Goal: Information Seeking & Learning: Learn about a topic

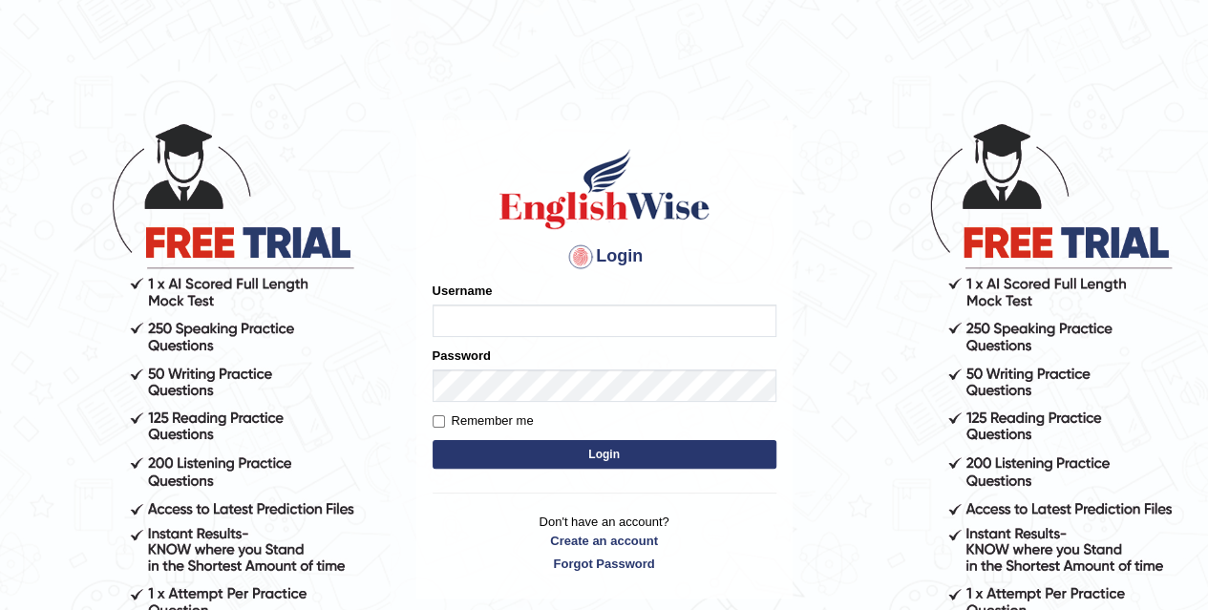
type input "dileepkumar62"
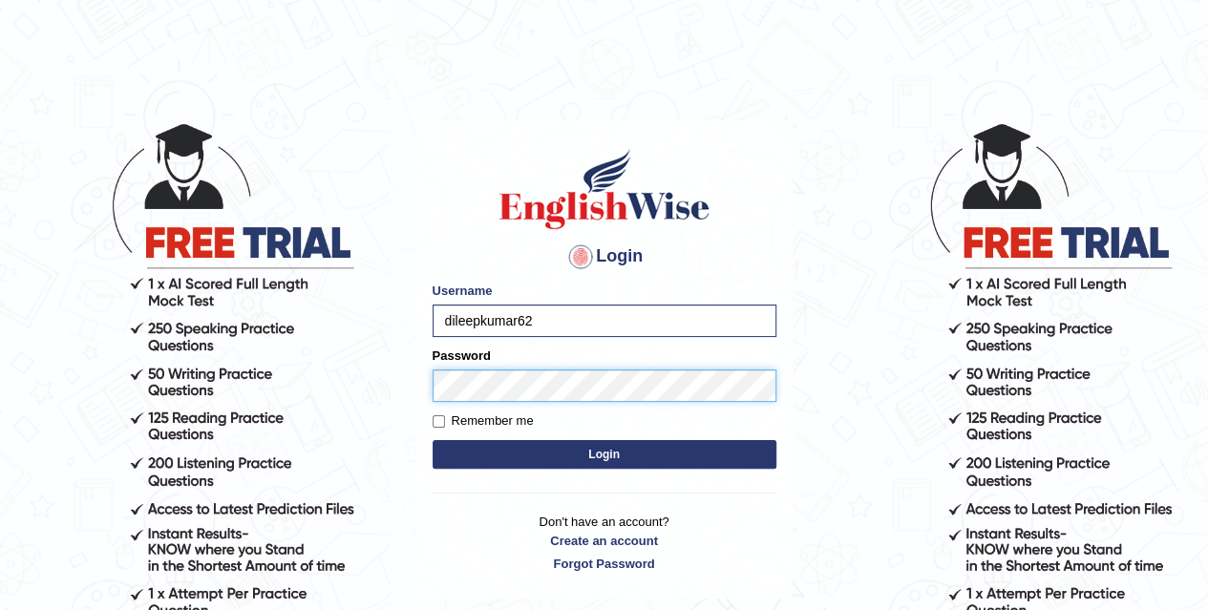
click at [433, 440] on button "Login" at bounding box center [605, 454] width 344 height 29
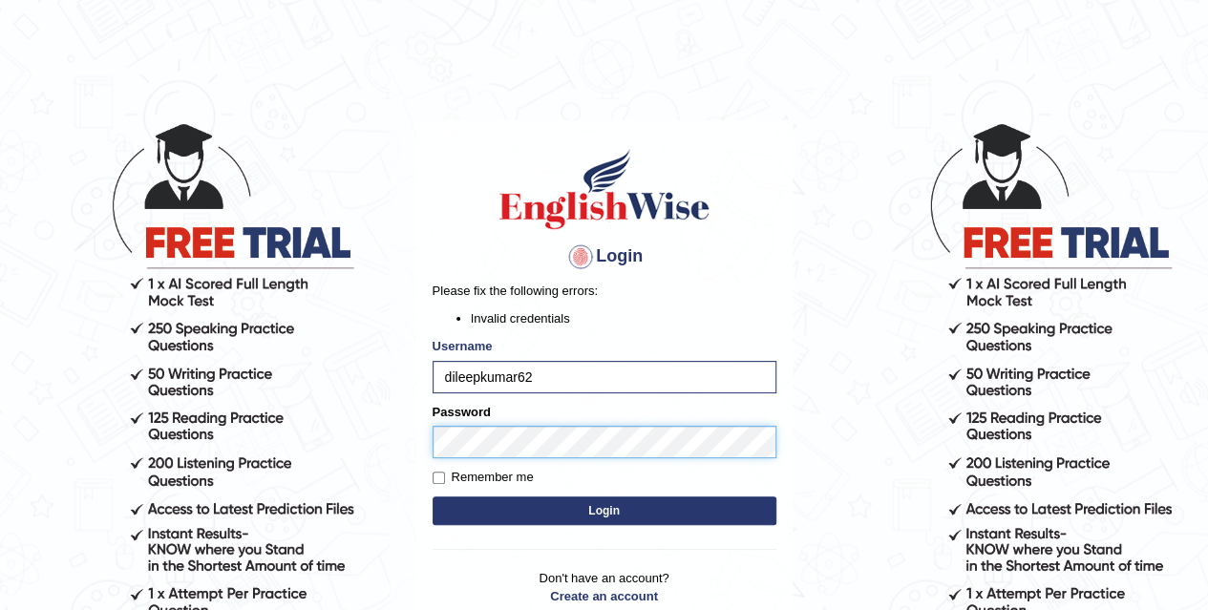
click at [290, 457] on body "Login Please fix the following errors: Invalid credentials Username dileepkumar…" at bounding box center [604, 365] width 1208 height 610
click at [433, 497] on button "Login" at bounding box center [605, 511] width 344 height 29
click at [306, 448] on body "Login Please fix the following errors: Invalid credentials Username dileepkumar…" at bounding box center [604, 365] width 1208 height 610
click at [433, 497] on button "Login" at bounding box center [605, 511] width 344 height 29
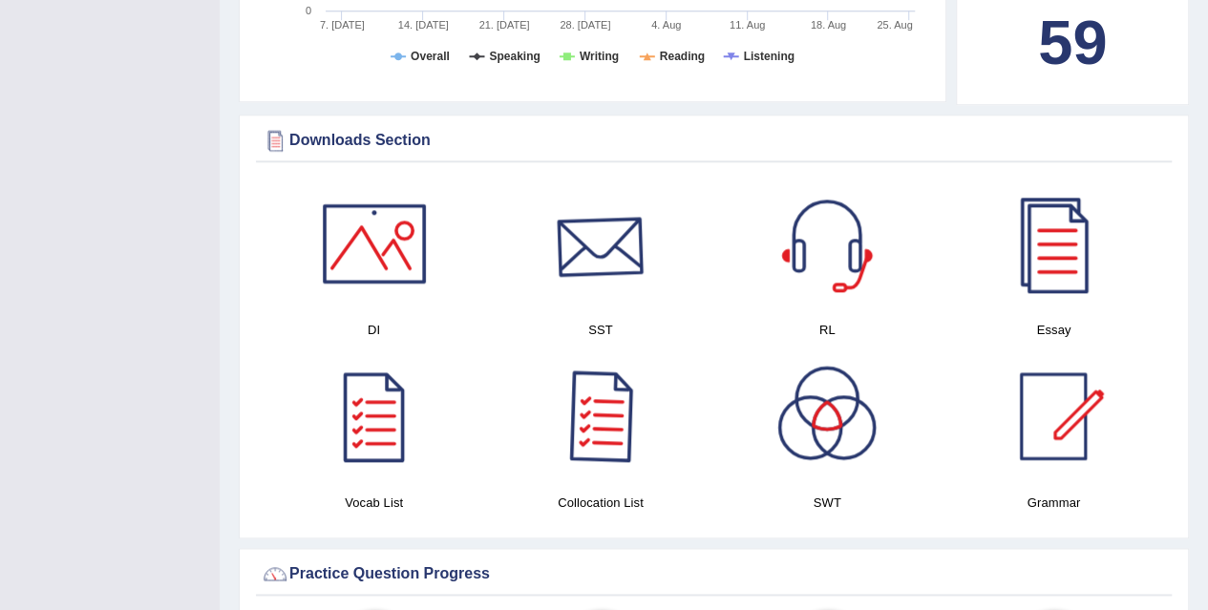
scroll to position [1114, 0]
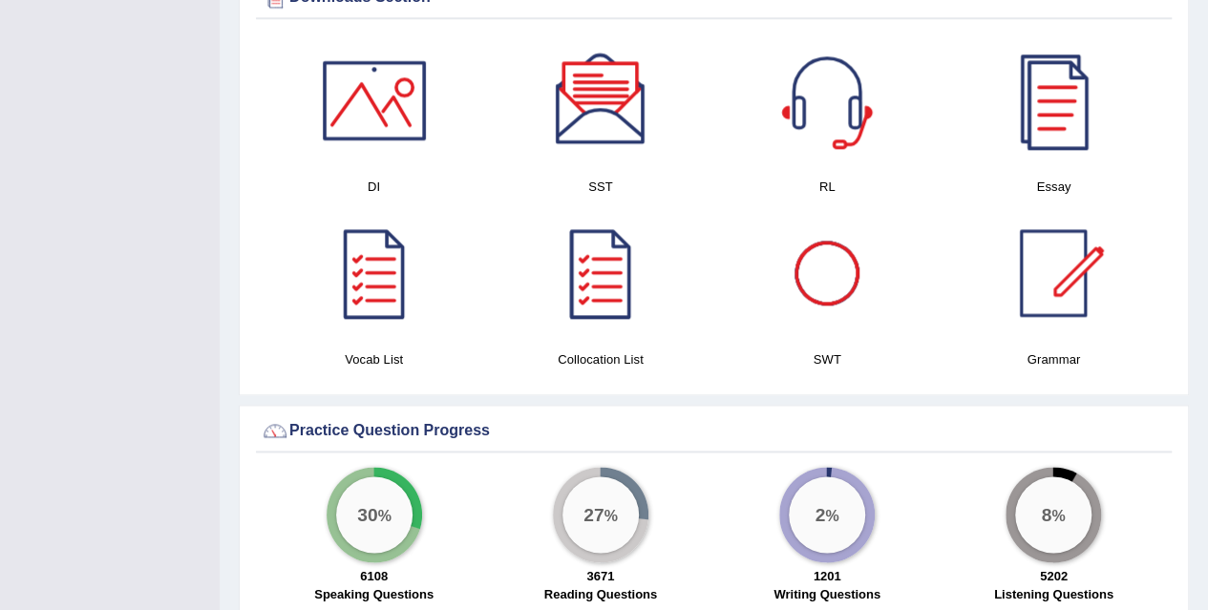
click at [1089, 112] on div at bounding box center [1054, 100] width 134 height 134
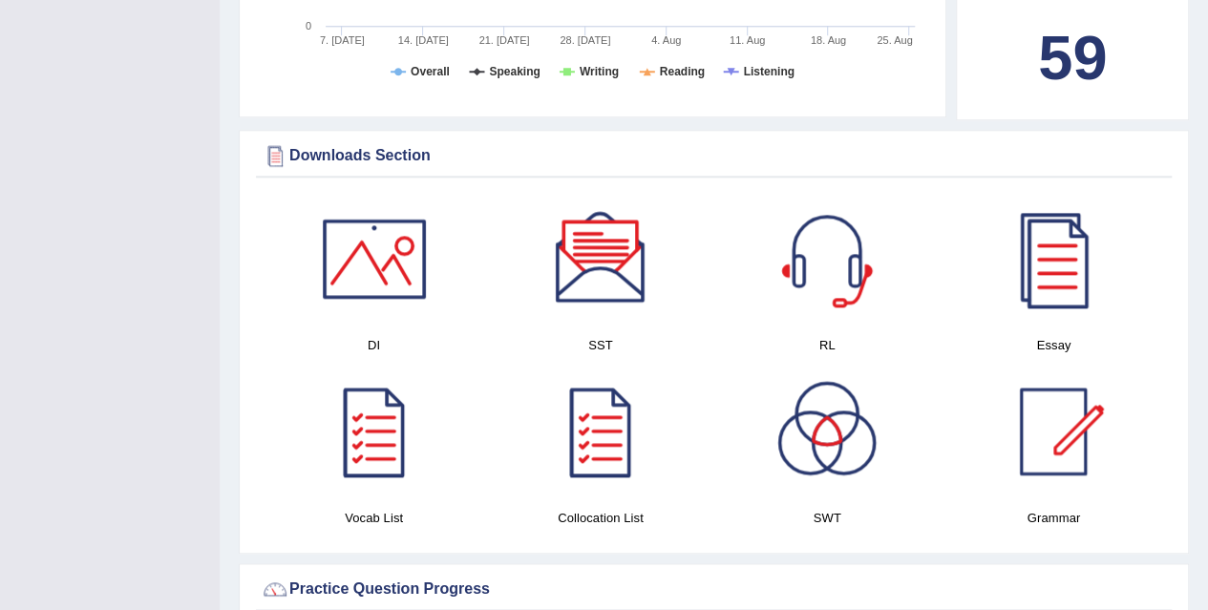
click at [378, 283] on div at bounding box center [375, 259] width 134 height 134
click at [602, 280] on div at bounding box center [601, 259] width 134 height 134
click at [839, 237] on div at bounding box center [827, 259] width 134 height 134
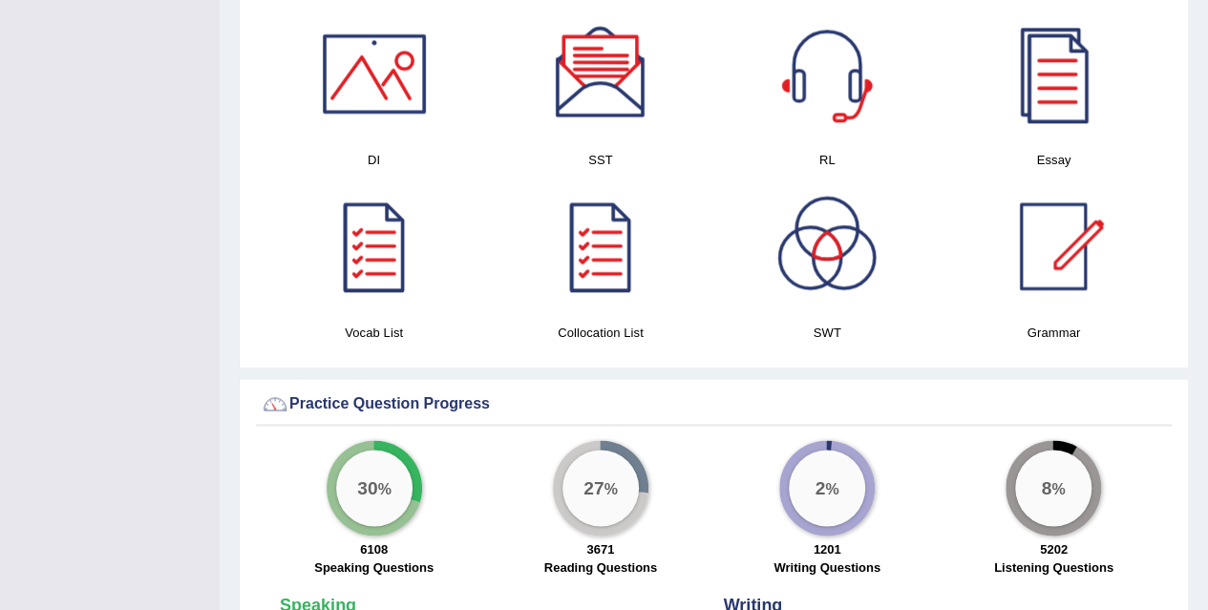
scroll to position [1114, 0]
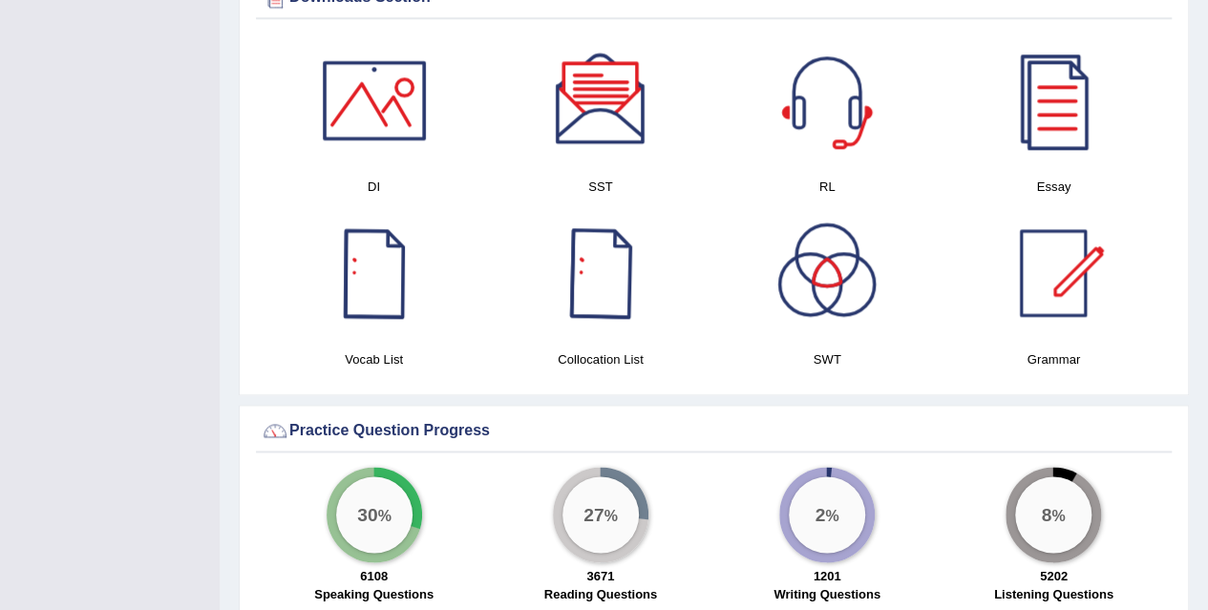
click at [373, 282] on div at bounding box center [375, 273] width 134 height 134
click at [613, 285] on div at bounding box center [601, 273] width 134 height 134
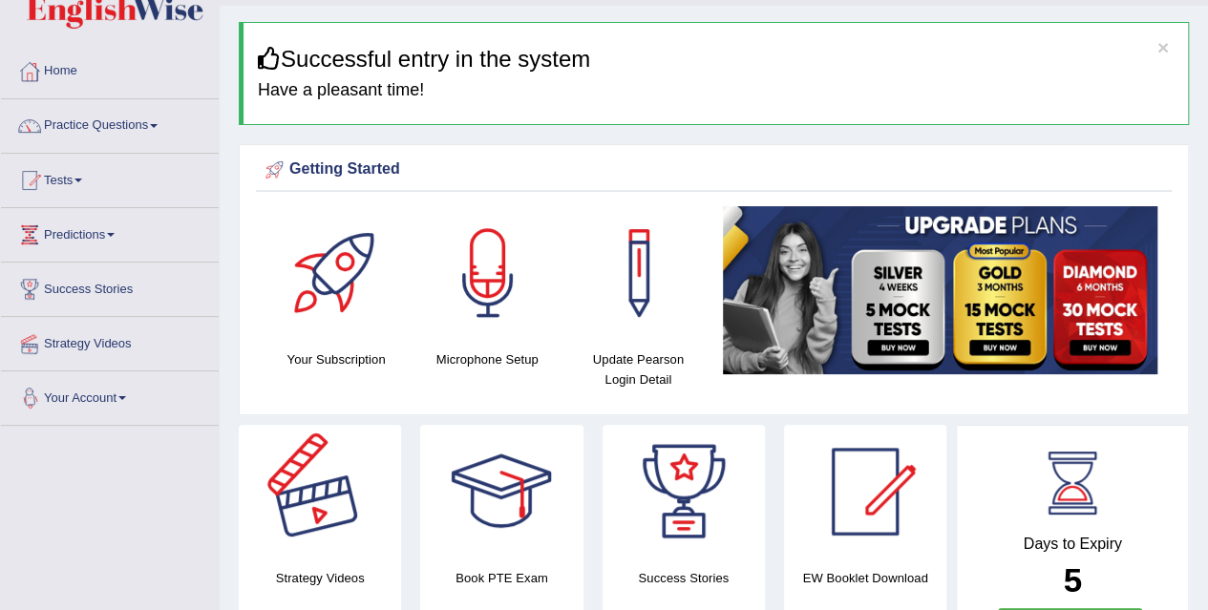
scroll to position [0, 0]
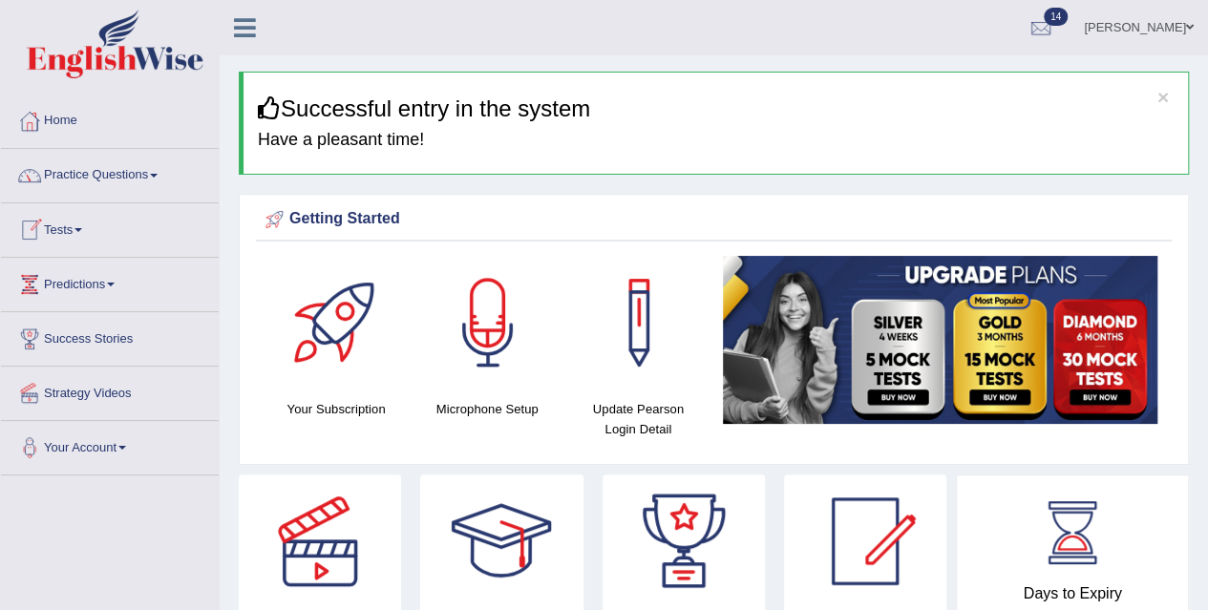
click at [154, 181] on link "Practice Questions" at bounding box center [110, 173] width 218 height 48
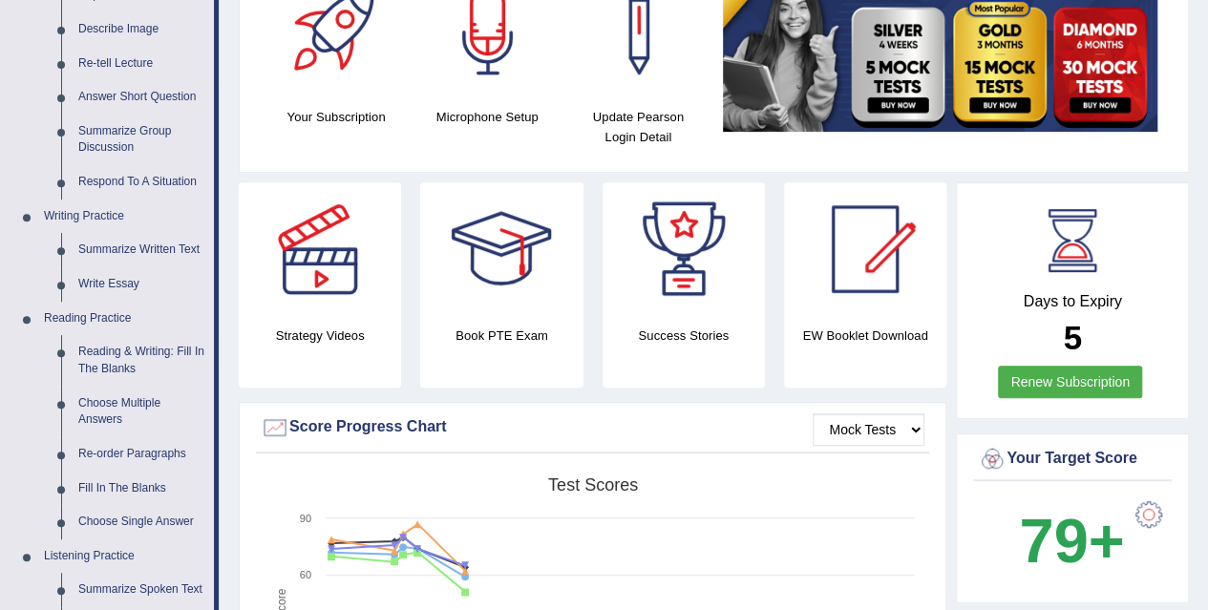
scroll to position [318, 0]
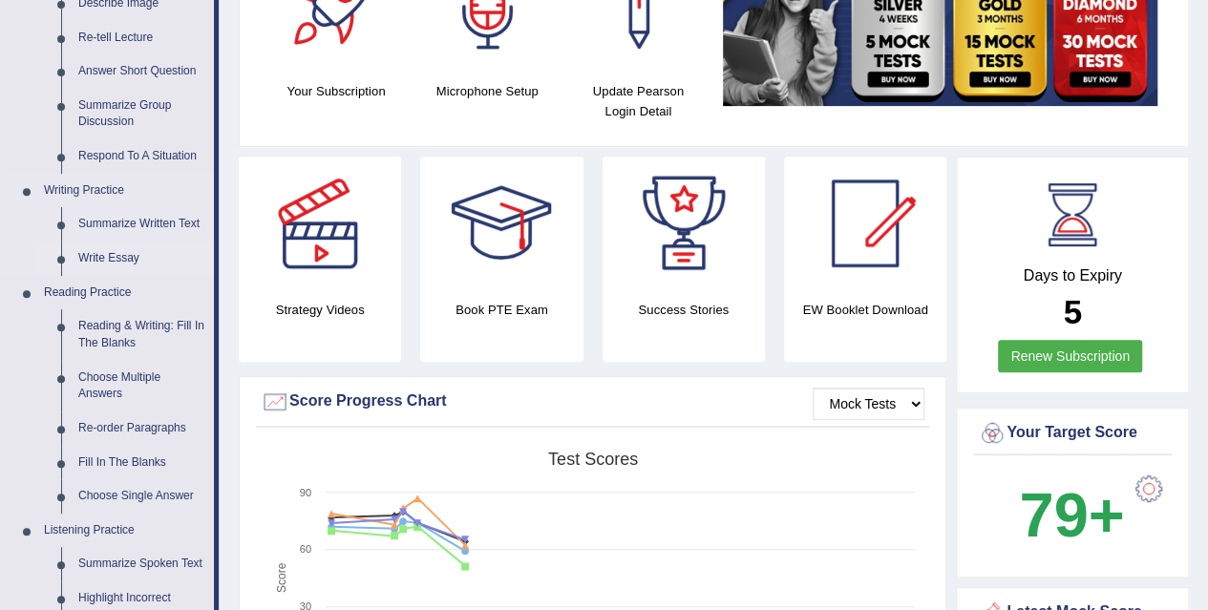
click at [138, 253] on link "Write Essay" at bounding box center [142, 259] width 144 height 34
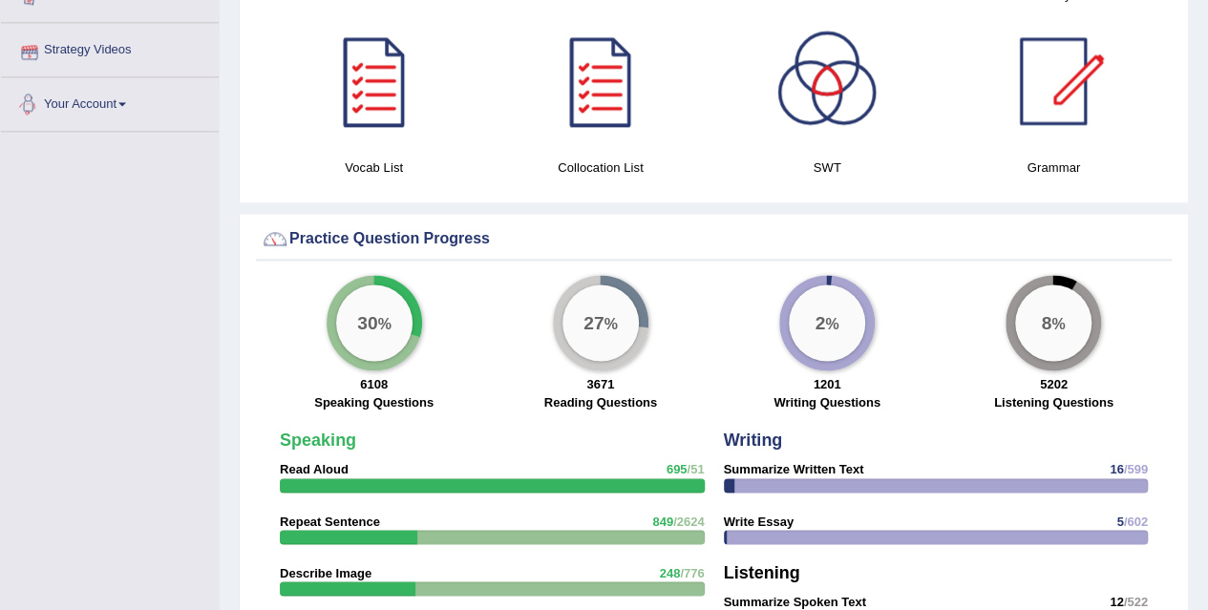
scroll to position [1269, 0]
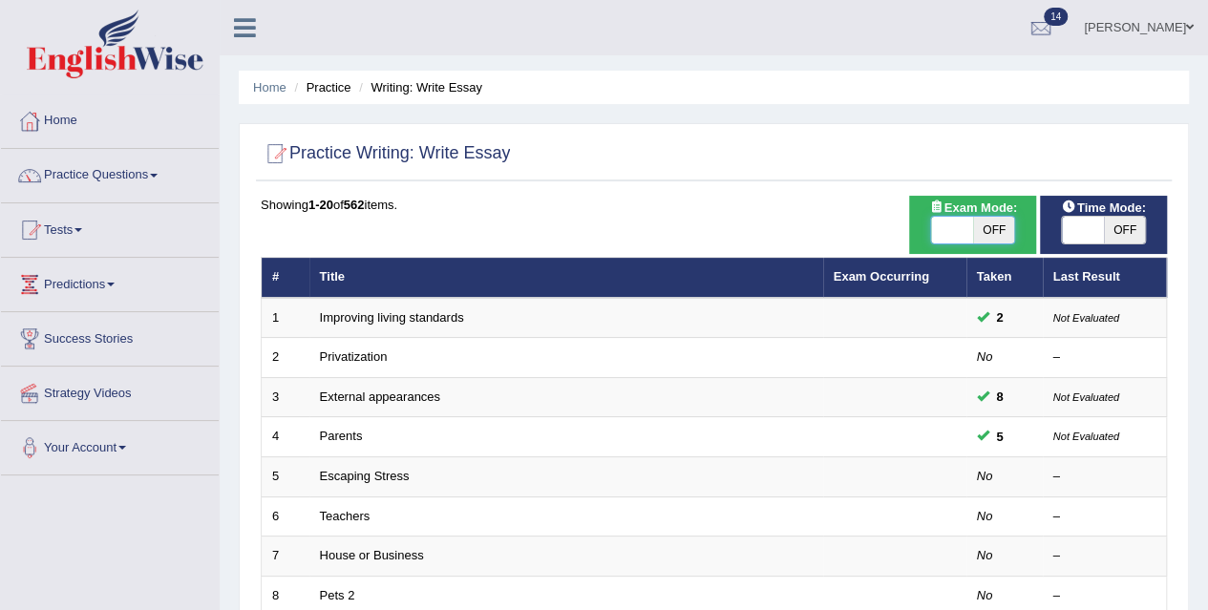
click at [950, 233] on span at bounding box center [952, 230] width 42 height 27
checkbox input "true"
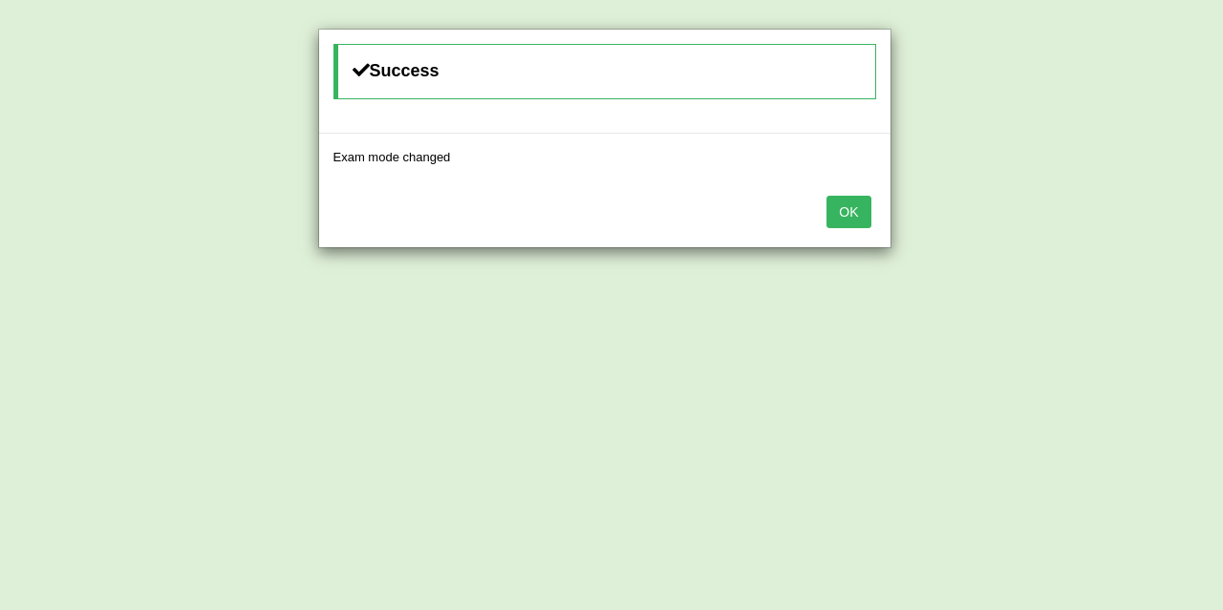
click at [860, 203] on button "OK" at bounding box center [848, 212] width 44 height 32
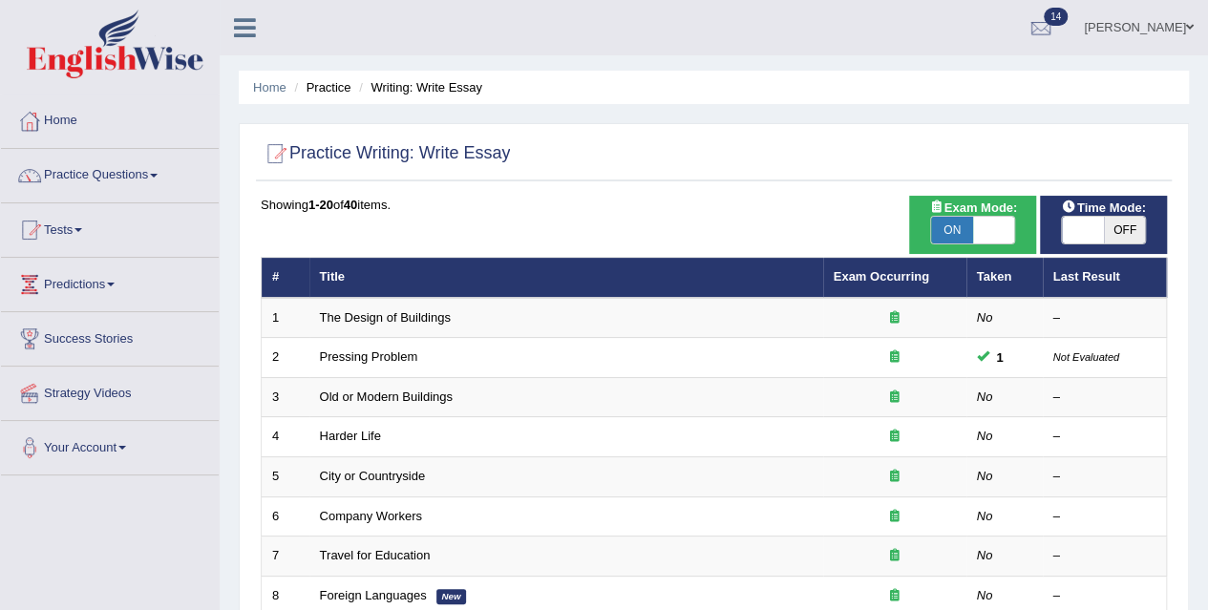
click at [998, 232] on span at bounding box center [994, 230] width 42 height 27
checkbox input "false"
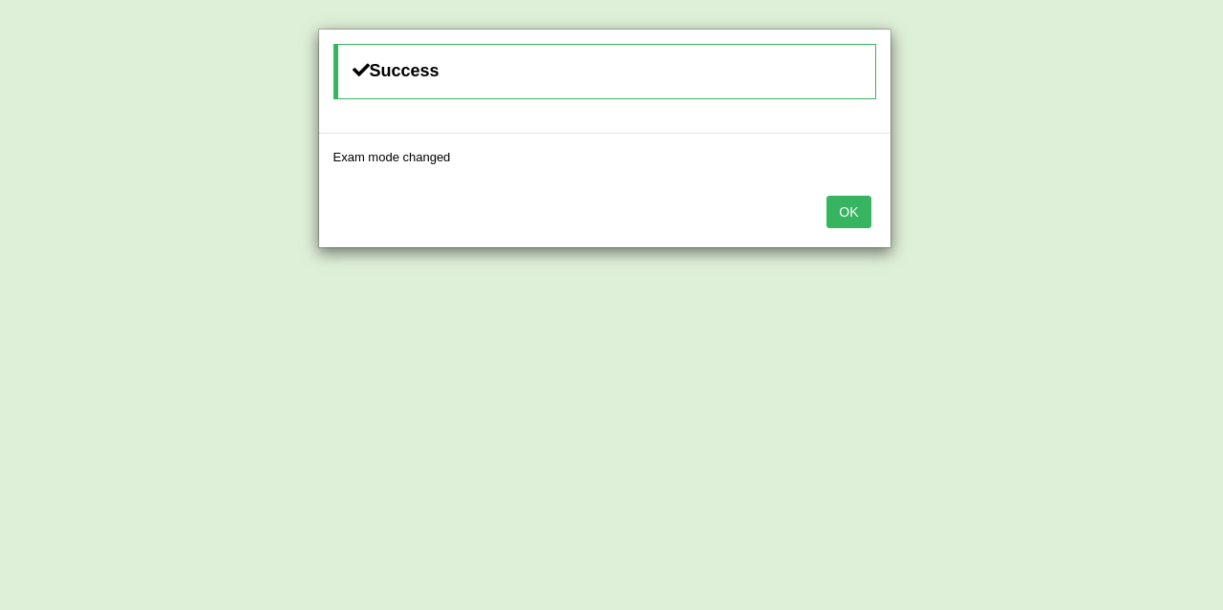
click at [848, 219] on button "OK" at bounding box center [848, 212] width 44 height 32
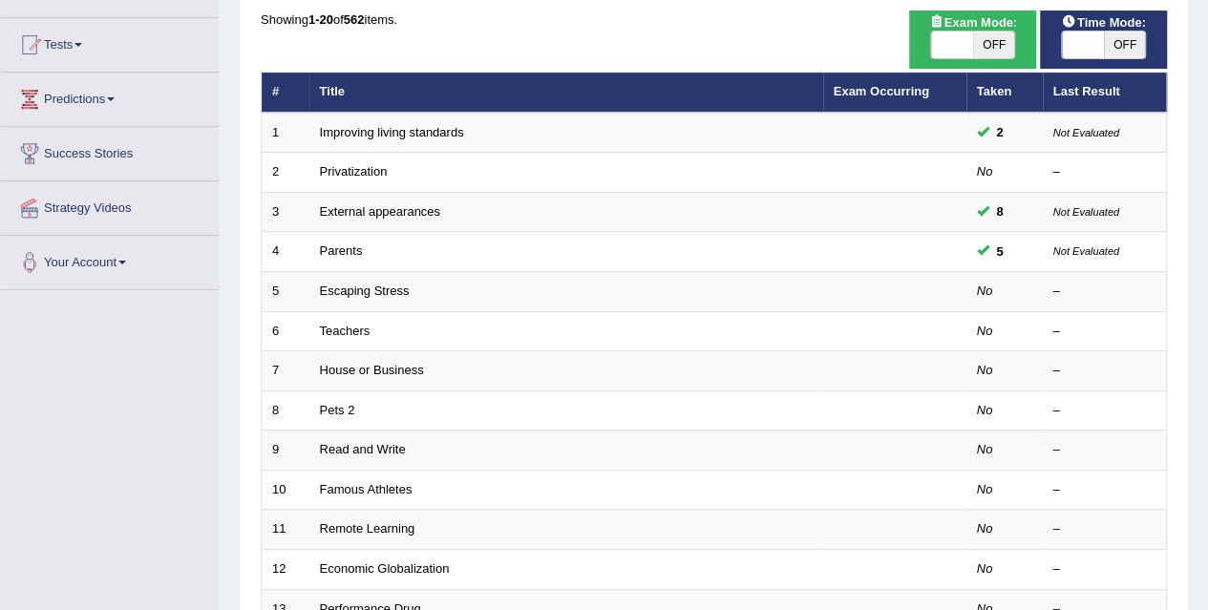
scroll to position [159, 0]
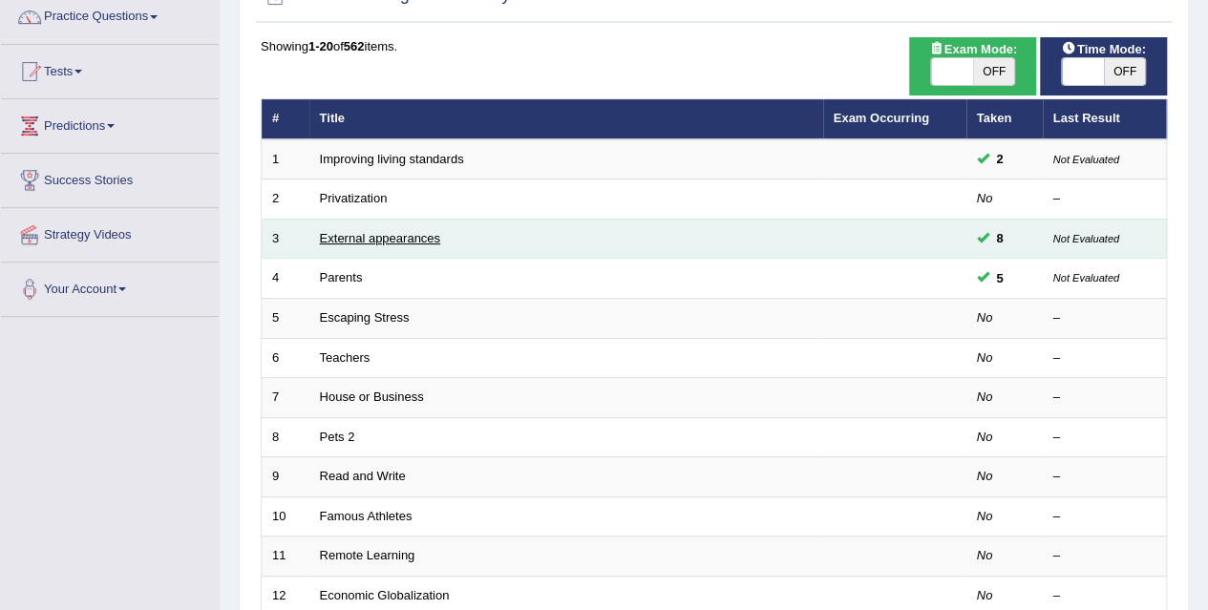
click at [355, 235] on link "External appearances" at bounding box center [380, 238] width 120 height 14
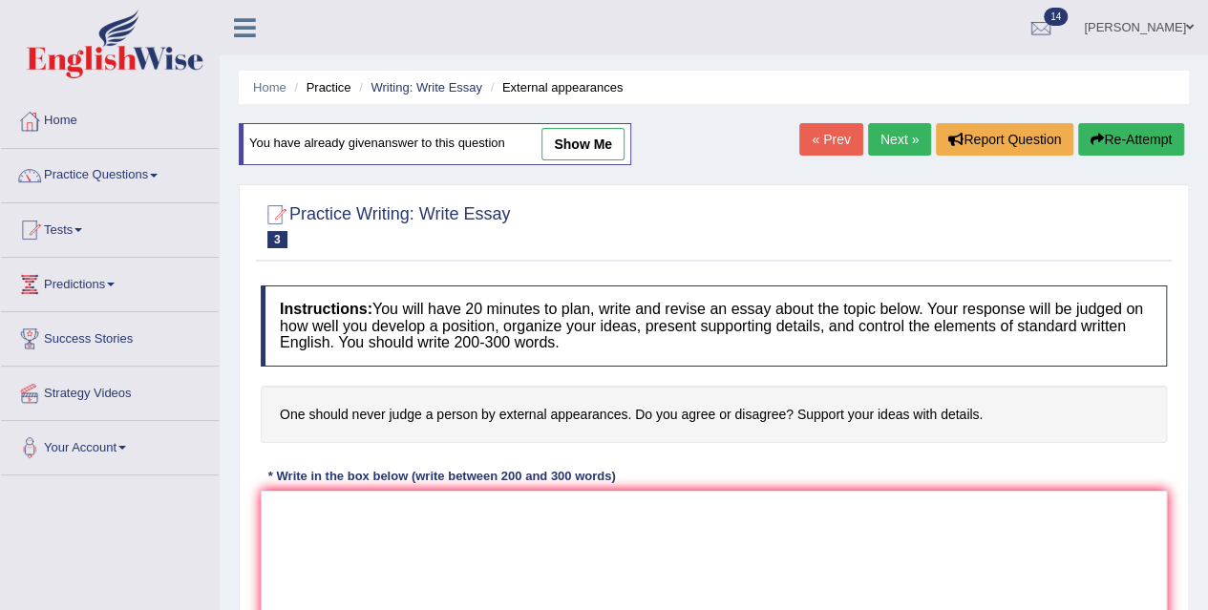
click at [588, 135] on link "show me" at bounding box center [583, 144] width 83 height 32
type textarea "It is often argued that all people are always judged by their own external appe…"
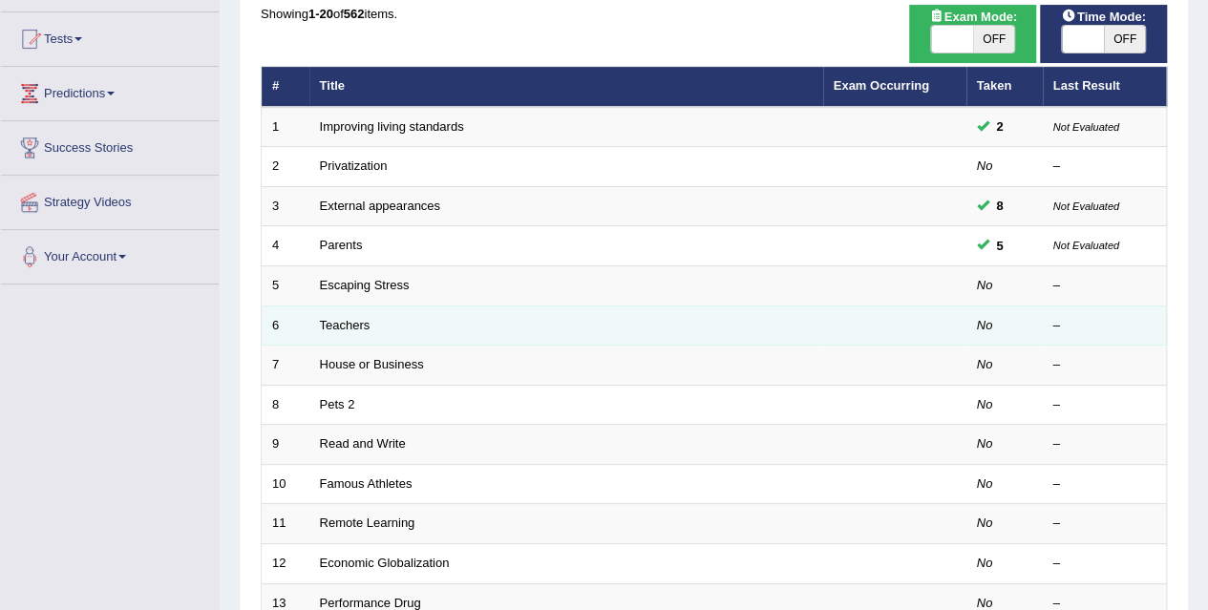
scroll to position [164, 0]
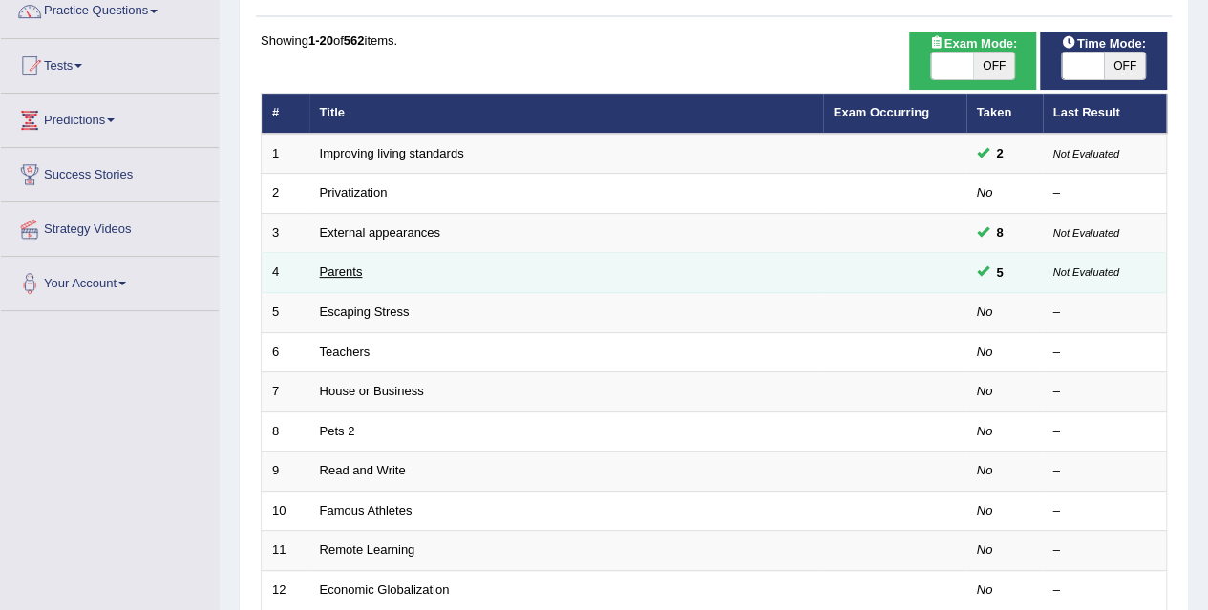
click at [352, 268] on link "Parents" at bounding box center [341, 272] width 43 height 14
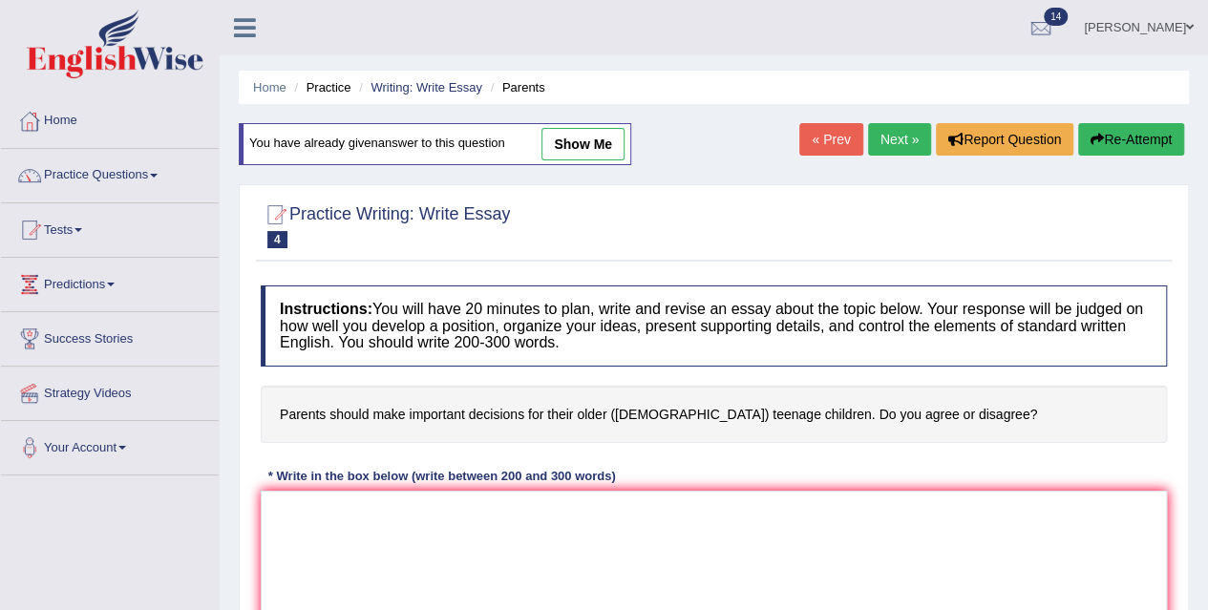
click at [573, 136] on link "show me" at bounding box center [583, 144] width 83 height 32
type textarea "It is often argued that all parents make all important decision for their own t…"
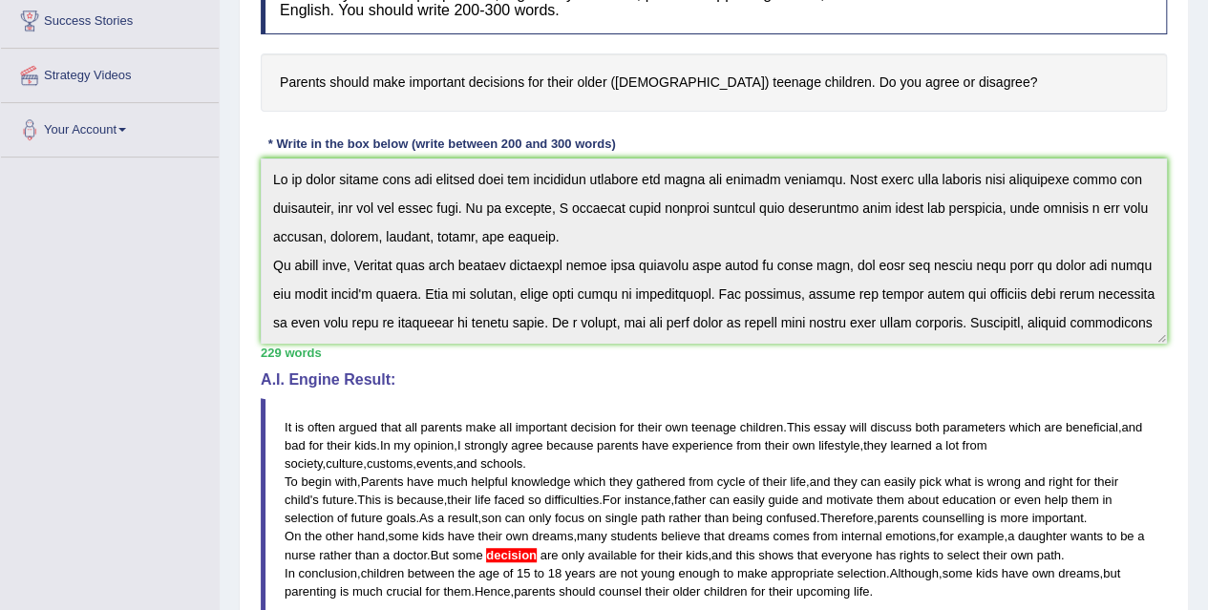
click at [1152, 416] on blockquote "It is often argued that all parents make all important decision for their own t…" at bounding box center [714, 509] width 907 height 223
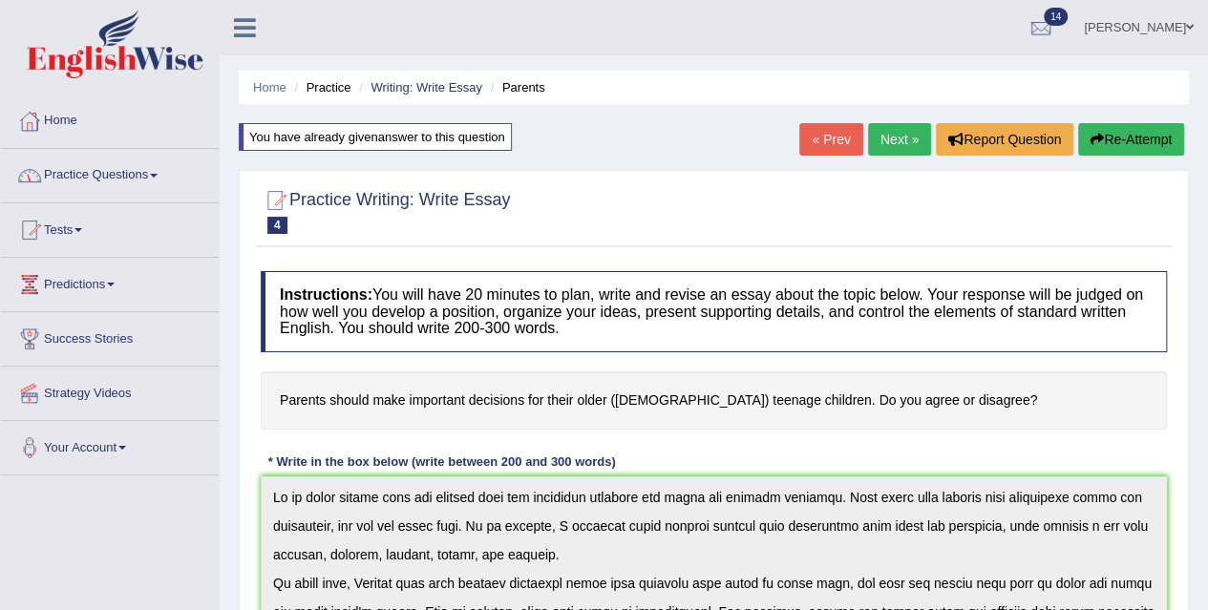
click at [250, 79] on ul "Home Practice Writing: Write Essay Parents" at bounding box center [714, 87] width 950 height 33
click at [269, 89] on link "Home" at bounding box center [269, 87] width 33 height 14
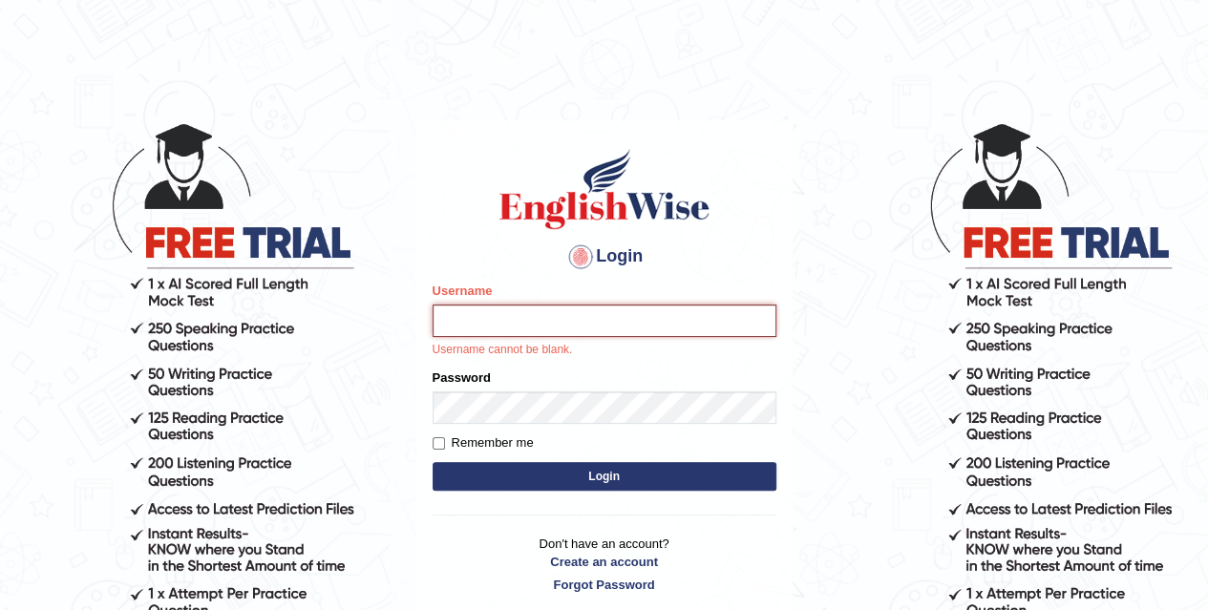
click at [502, 331] on input "Username" at bounding box center [605, 321] width 344 height 32
type input "dileepkumar62"
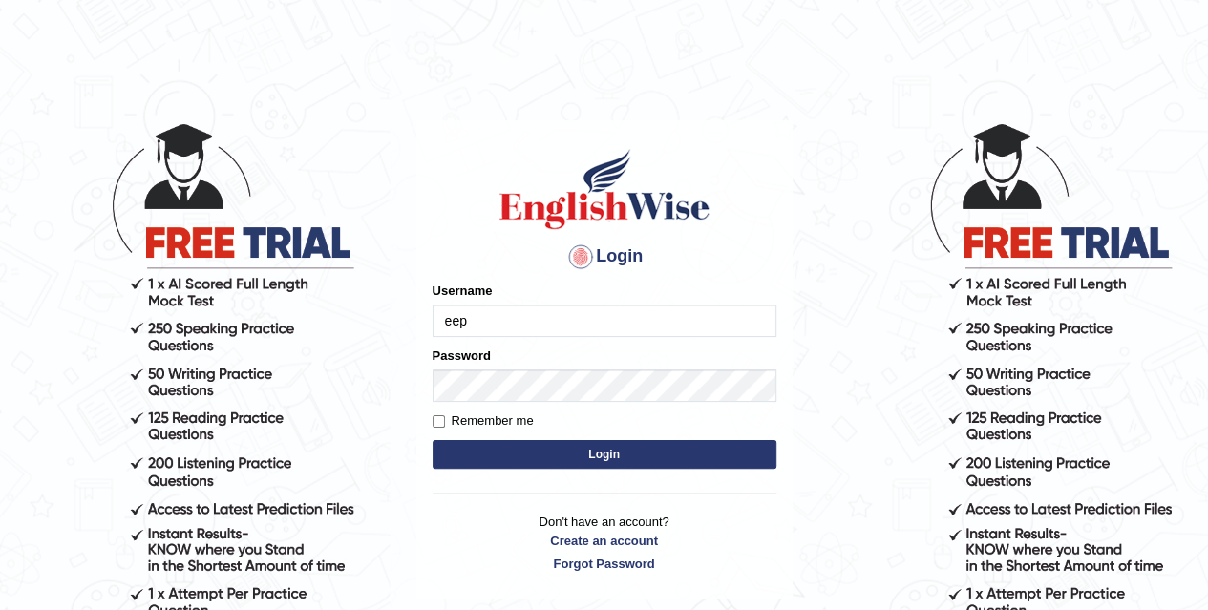
drag, startPoint x: 531, startPoint y: 327, endPoint x: 322, endPoint y: 330, distance: 209.2
click at [322, 330] on body "Login Please fix the following errors: Username eep Password Remember me Login …" at bounding box center [604, 365] width 1208 height 610
type input "dileepkumar62"
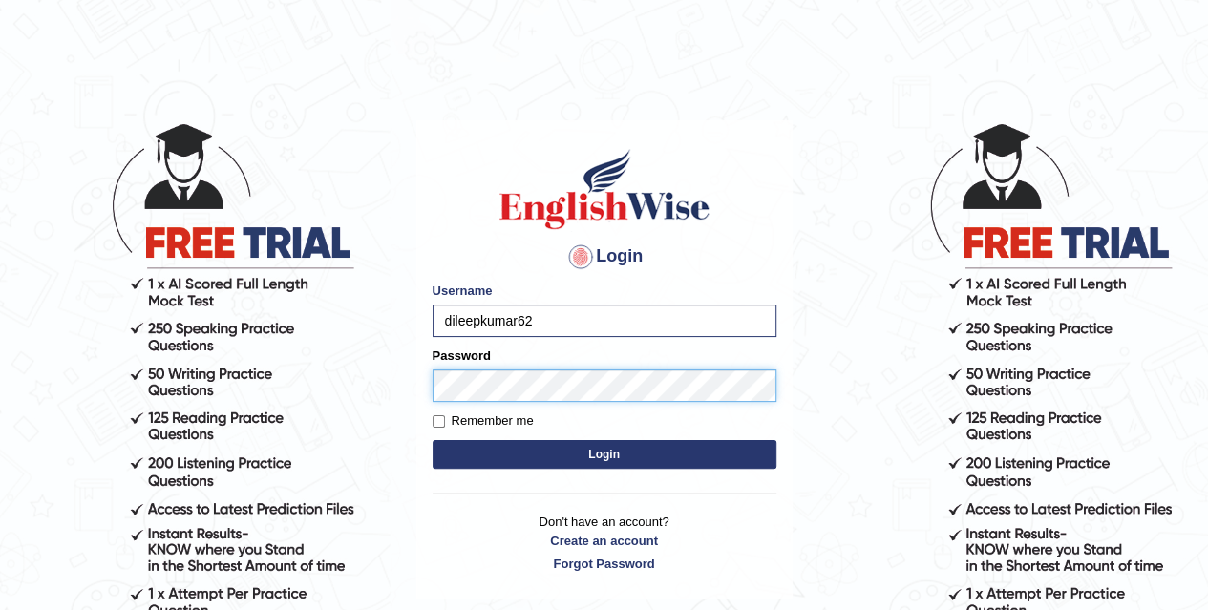
click at [433, 440] on button "Login" at bounding box center [605, 454] width 344 height 29
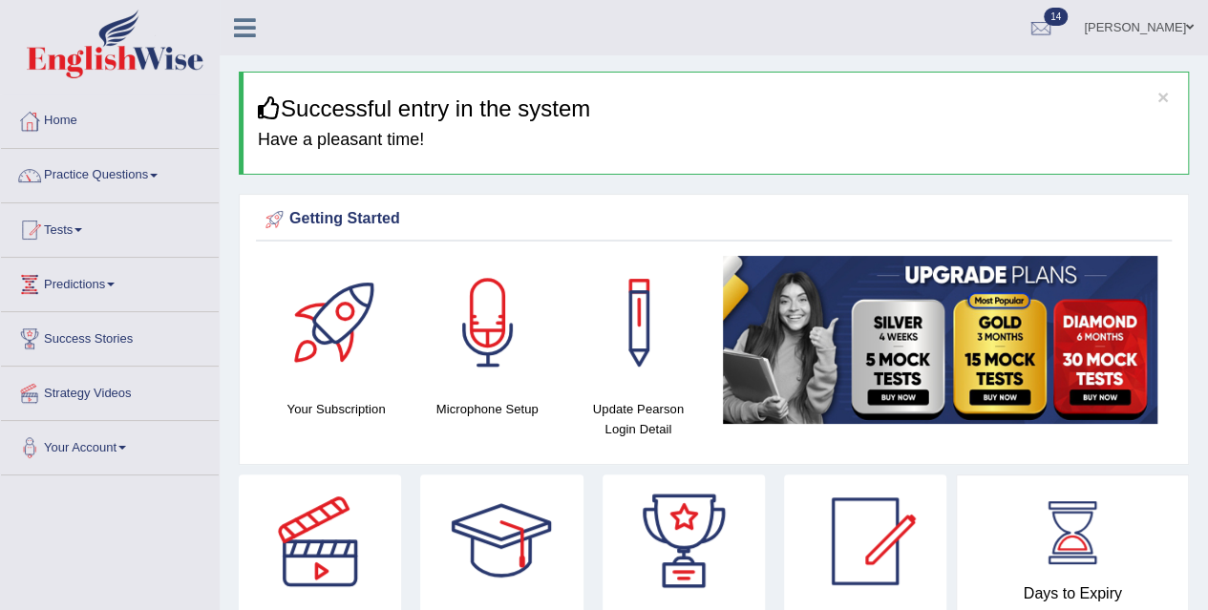
click at [497, 333] on div at bounding box center [488, 323] width 134 height 134
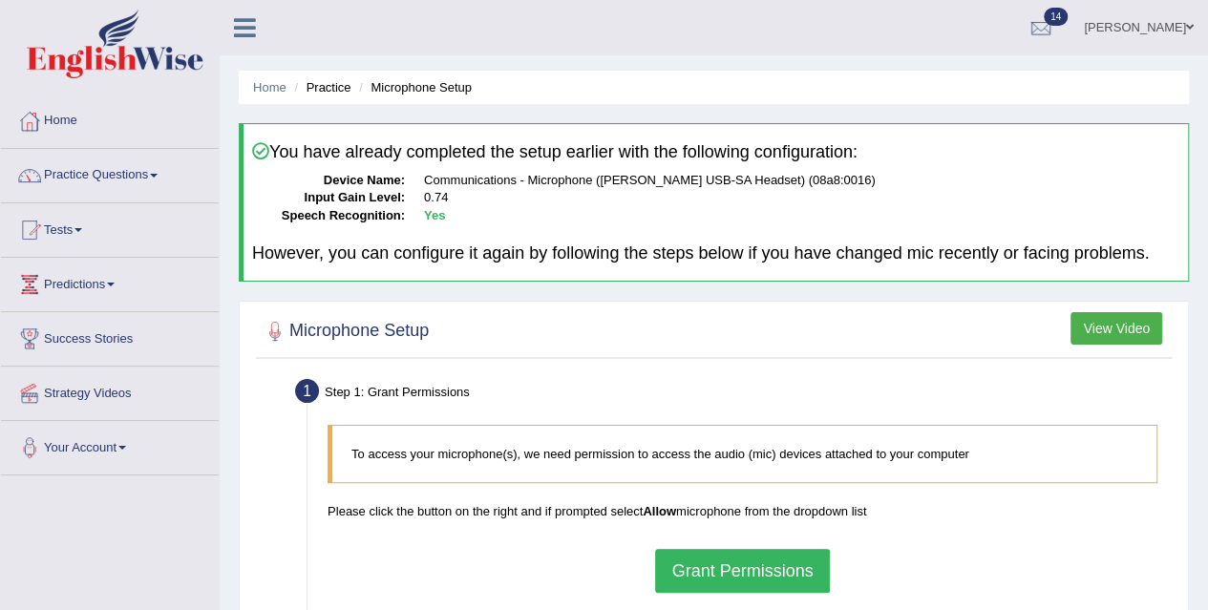
click at [1131, 334] on button "View Video" at bounding box center [1117, 328] width 92 height 32
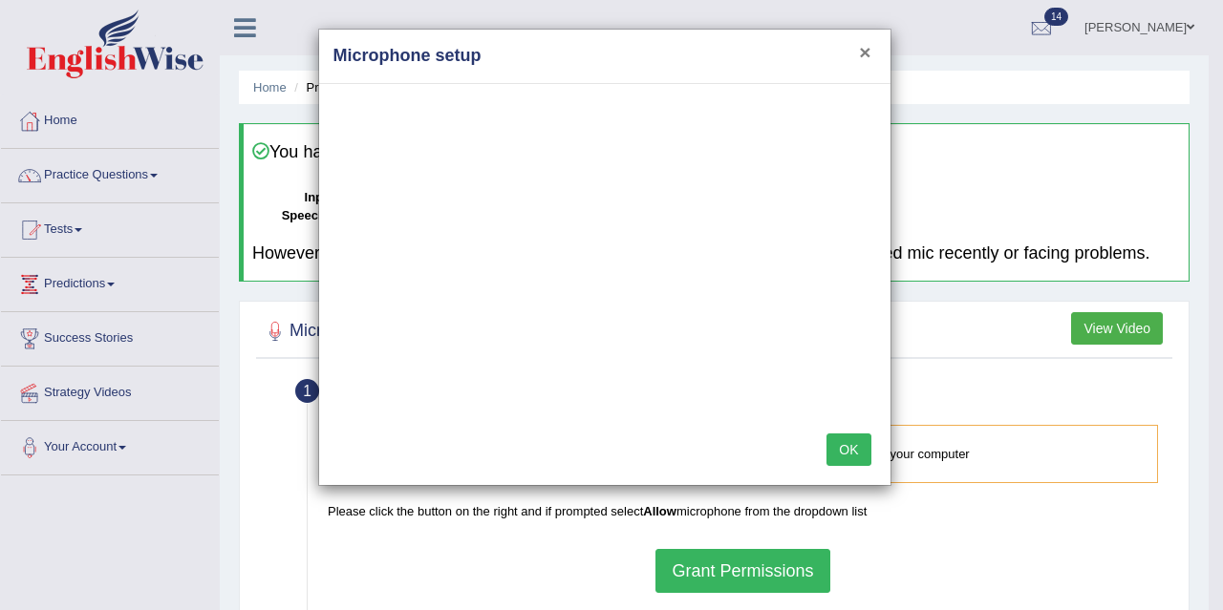
click at [866, 51] on button "×" at bounding box center [864, 52] width 11 height 20
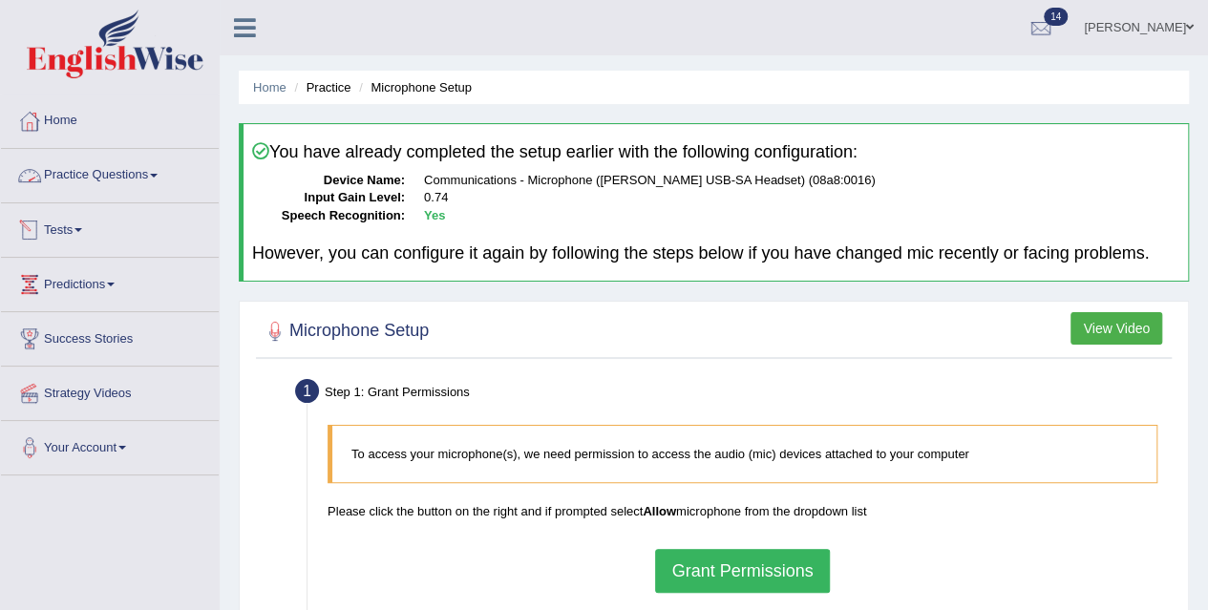
click at [130, 165] on link "Practice Questions" at bounding box center [110, 173] width 218 height 48
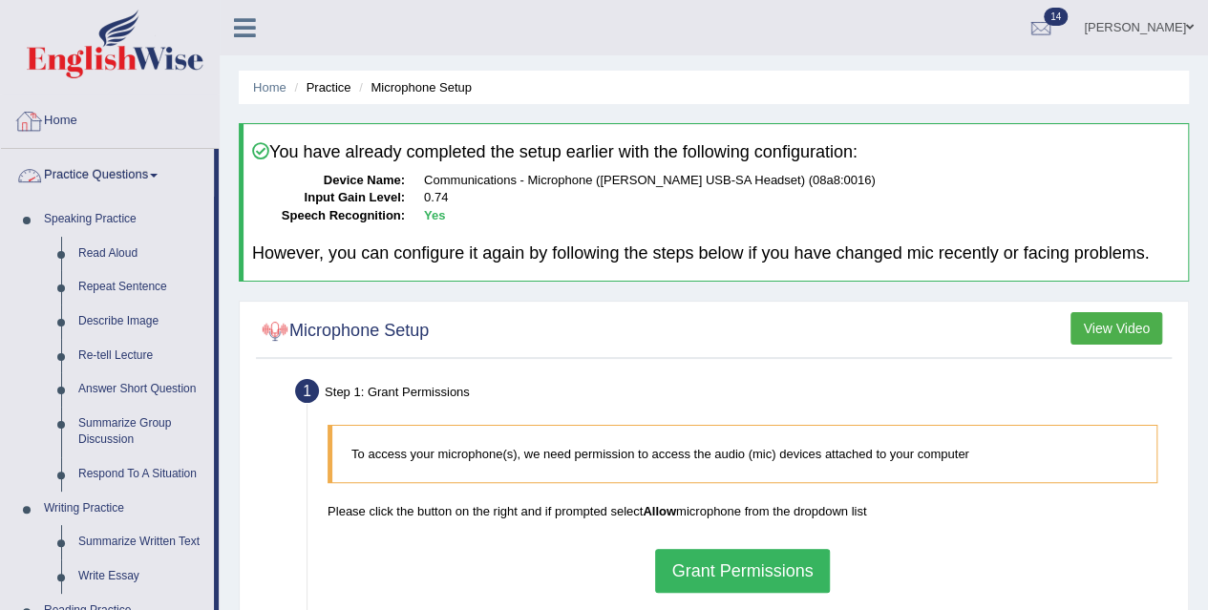
click at [75, 125] on link "Home" at bounding box center [110, 119] width 218 height 48
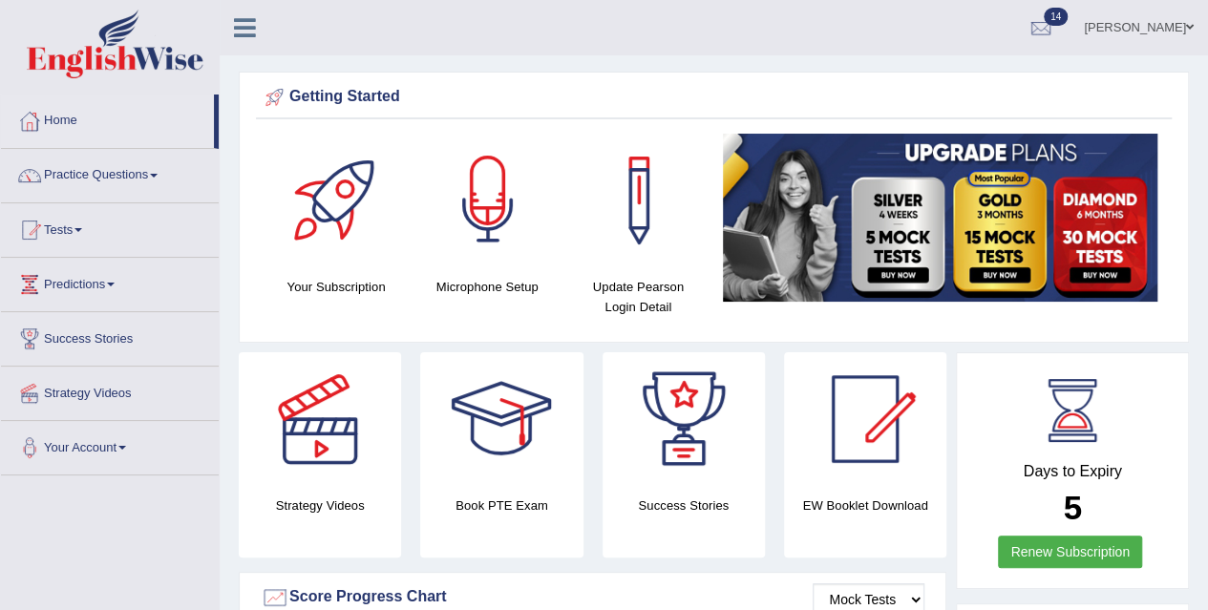
click at [494, 230] on div at bounding box center [488, 201] width 134 height 134
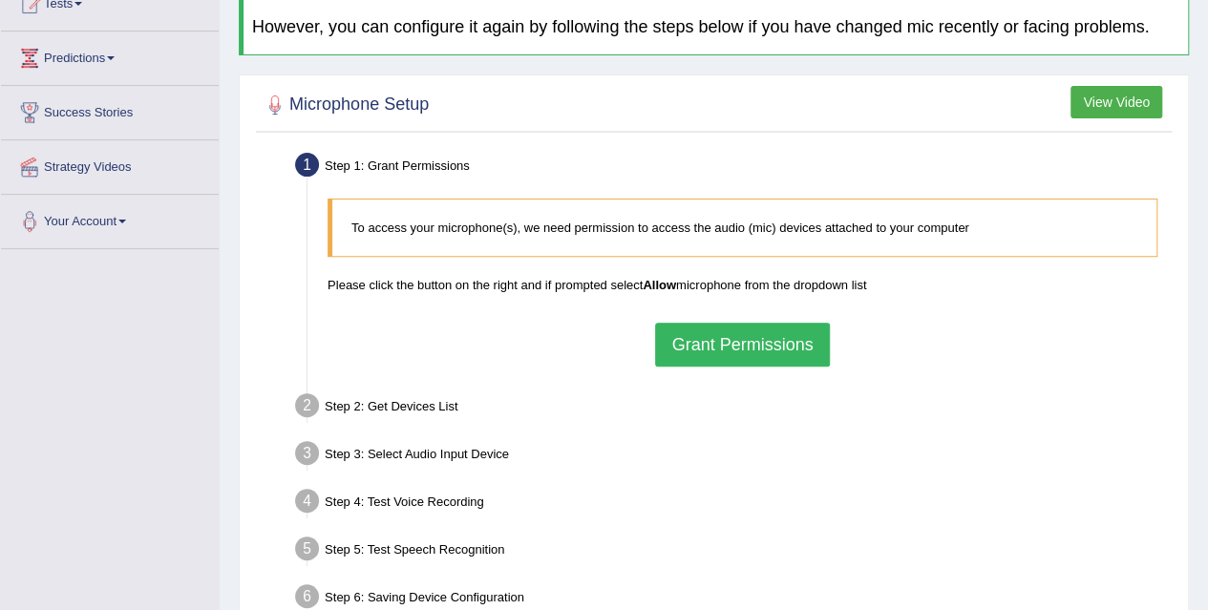
scroll to position [318, 0]
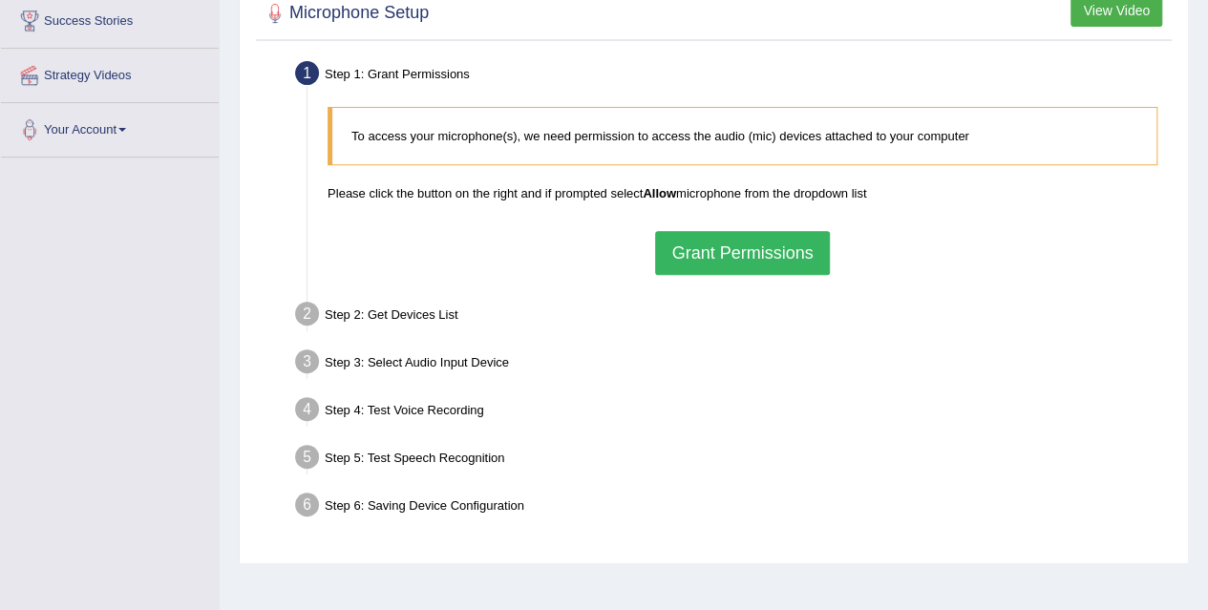
click at [1108, 19] on button "View Video" at bounding box center [1117, 10] width 92 height 32
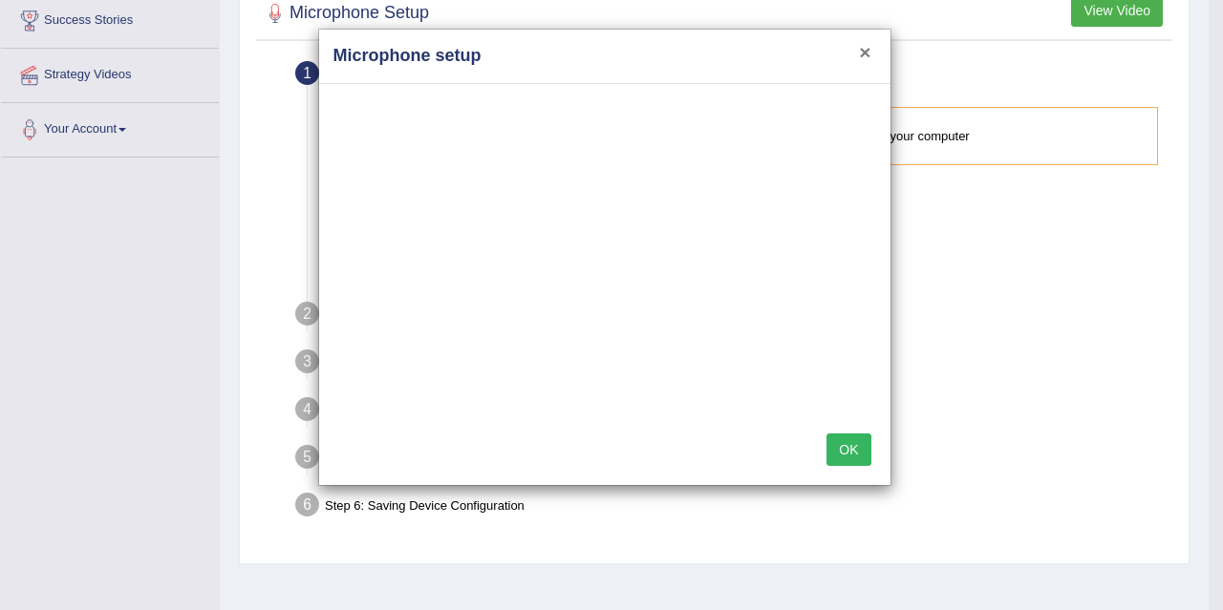
click at [862, 48] on button "×" at bounding box center [864, 52] width 11 height 20
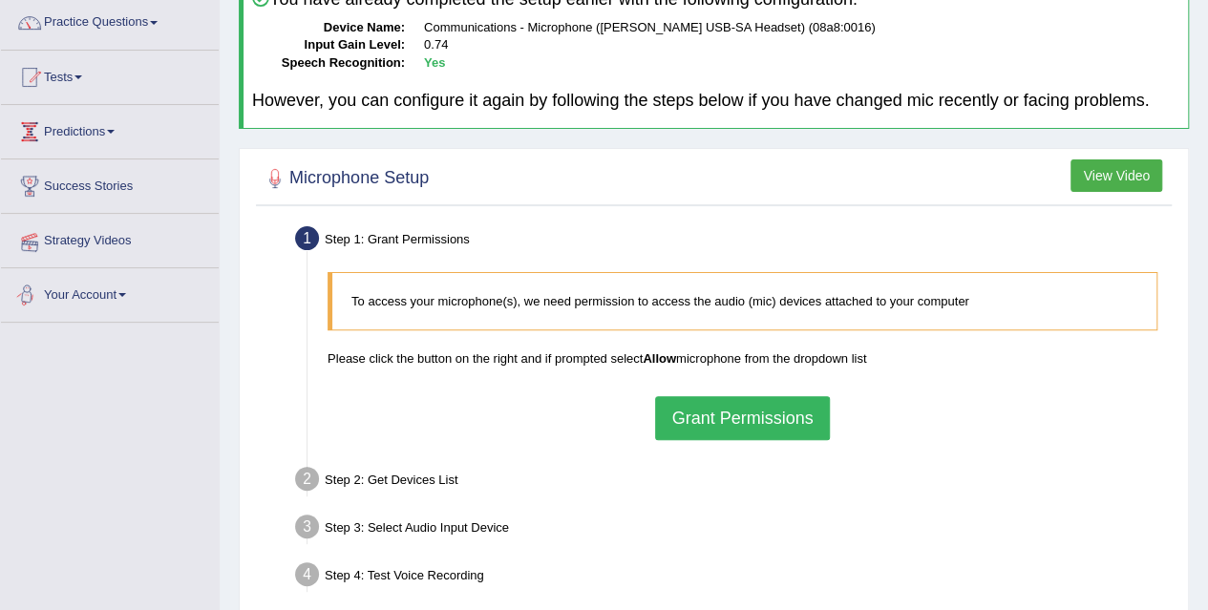
scroll to position [0, 0]
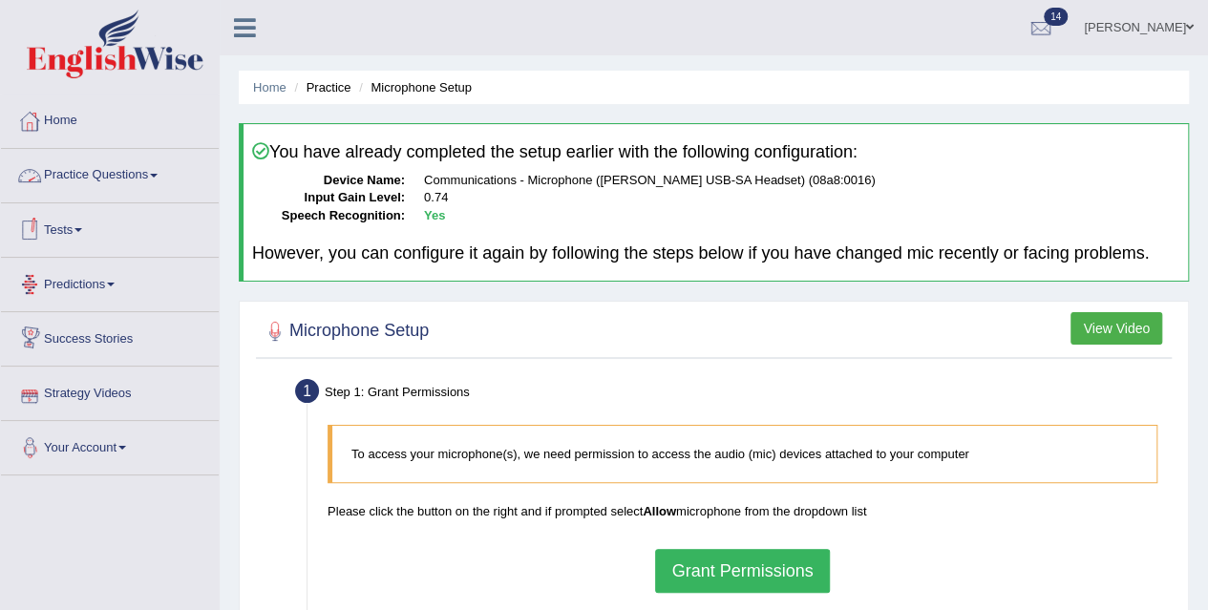
click at [152, 177] on link "Practice Questions" at bounding box center [110, 173] width 218 height 48
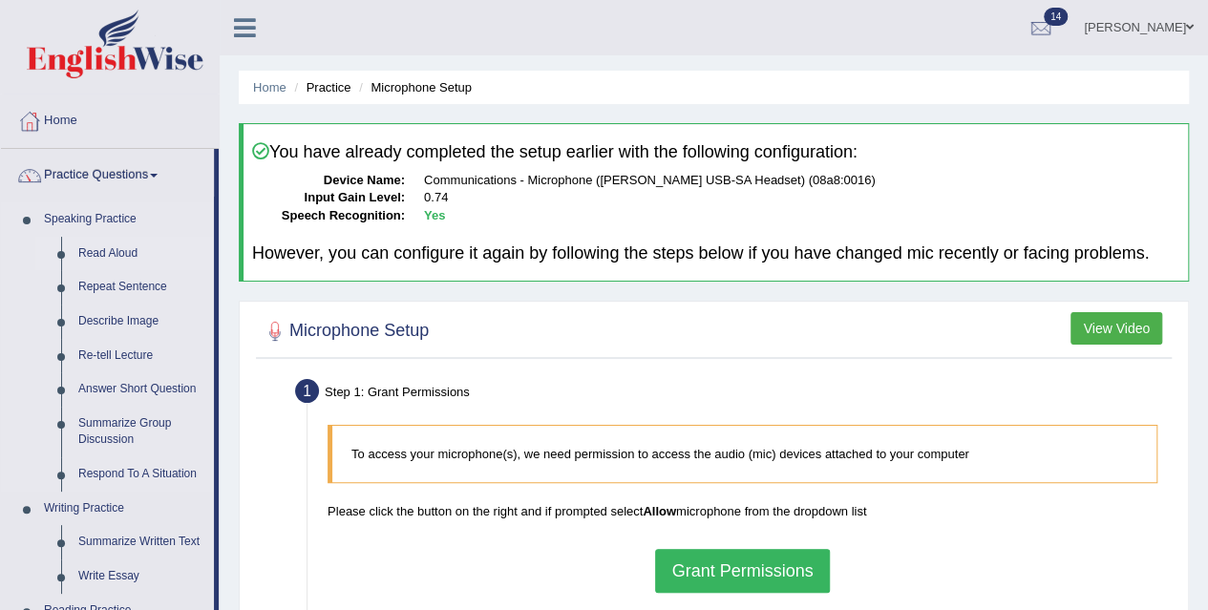
scroll to position [159, 0]
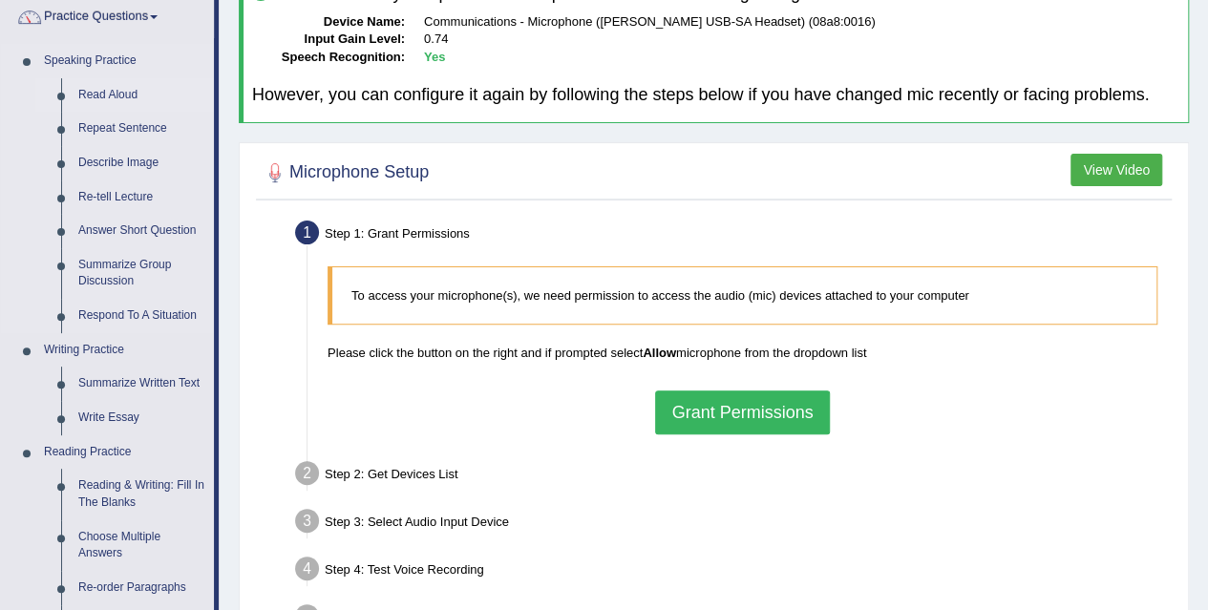
click at [120, 96] on link "Read Aloud" at bounding box center [142, 95] width 144 height 34
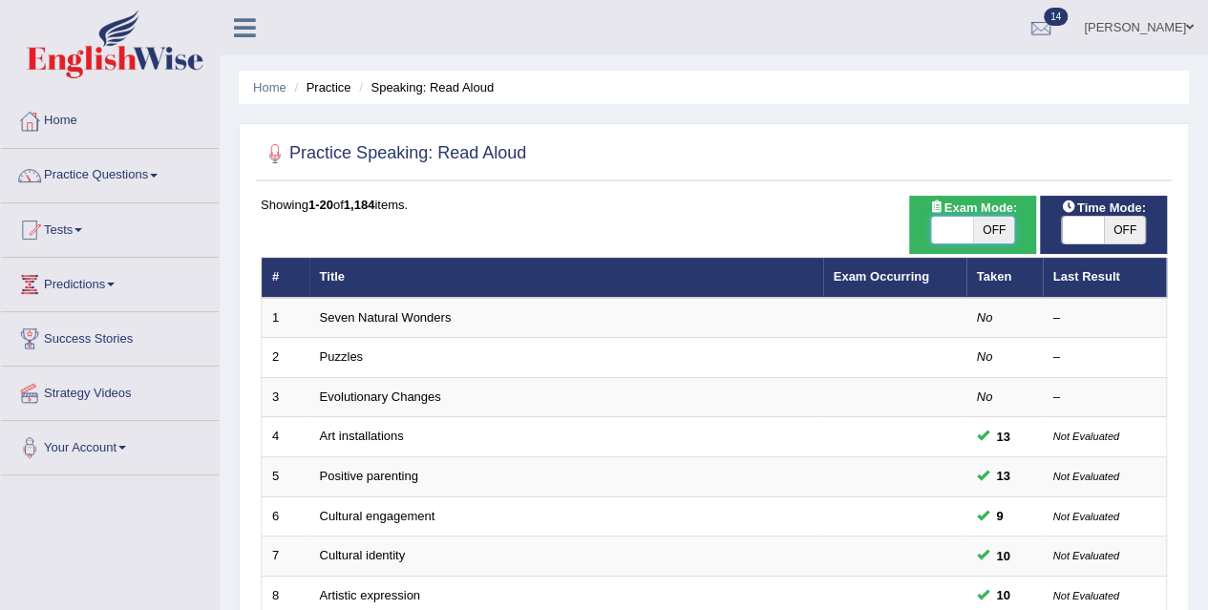
click at [952, 232] on span at bounding box center [952, 230] width 42 height 27
checkbox input "true"
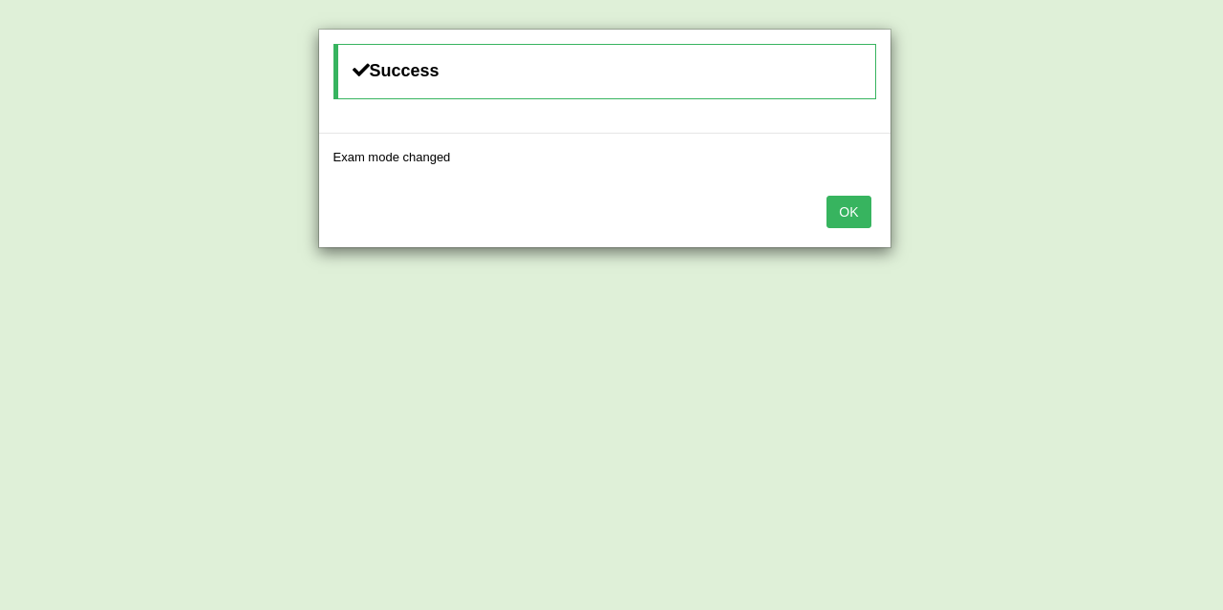
click at [858, 205] on button "OK" at bounding box center [848, 212] width 44 height 32
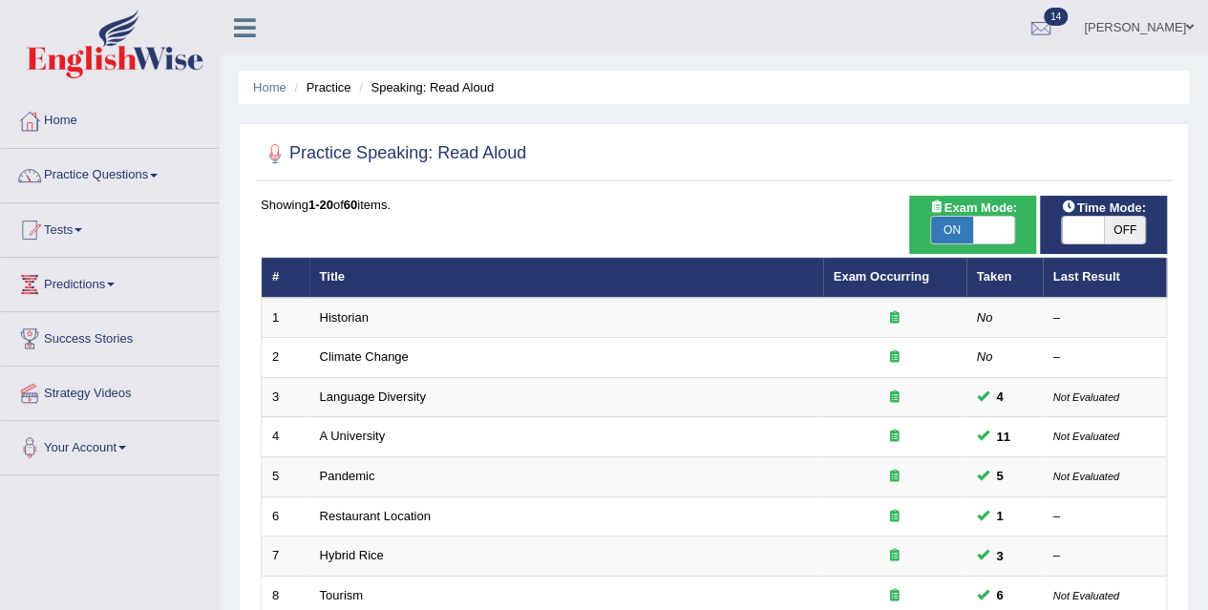
click at [1081, 230] on span at bounding box center [1083, 230] width 42 height 27
checkbox input "true"
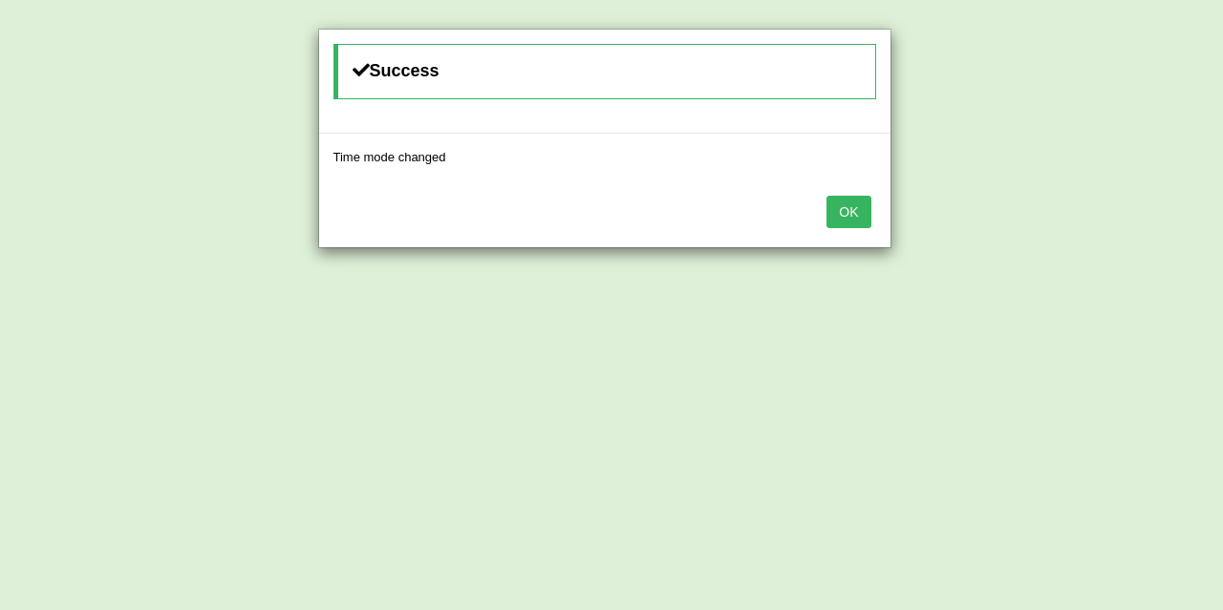
click at [844, 214] on button "OK" at bounding box center [848, 212] width 44 height 32
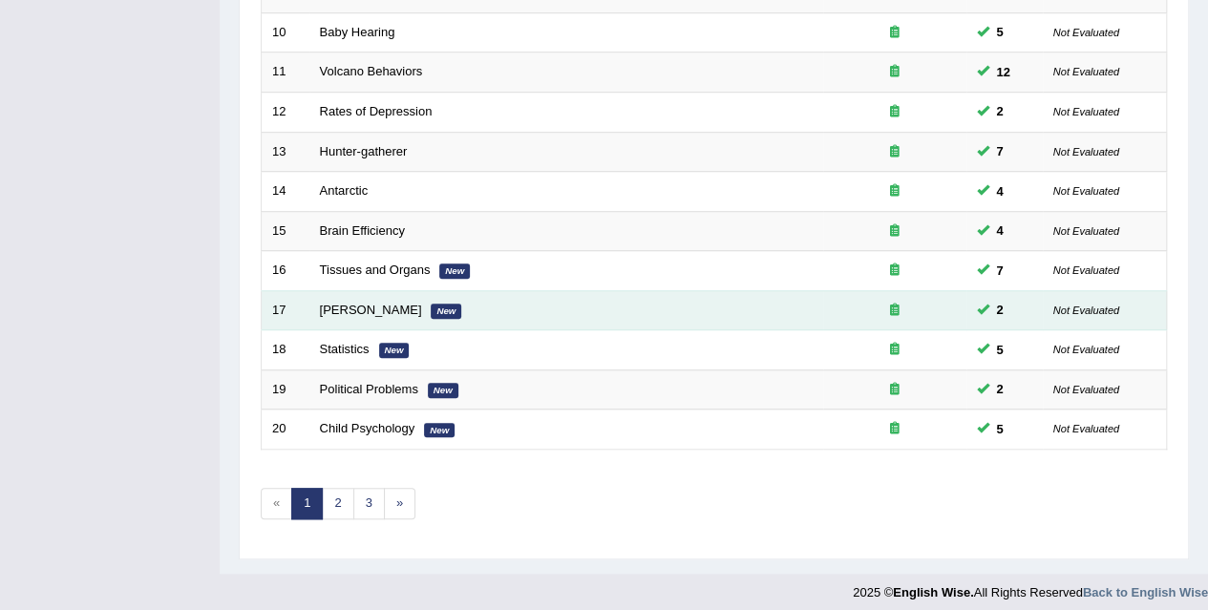
scroll to position [645, 0]
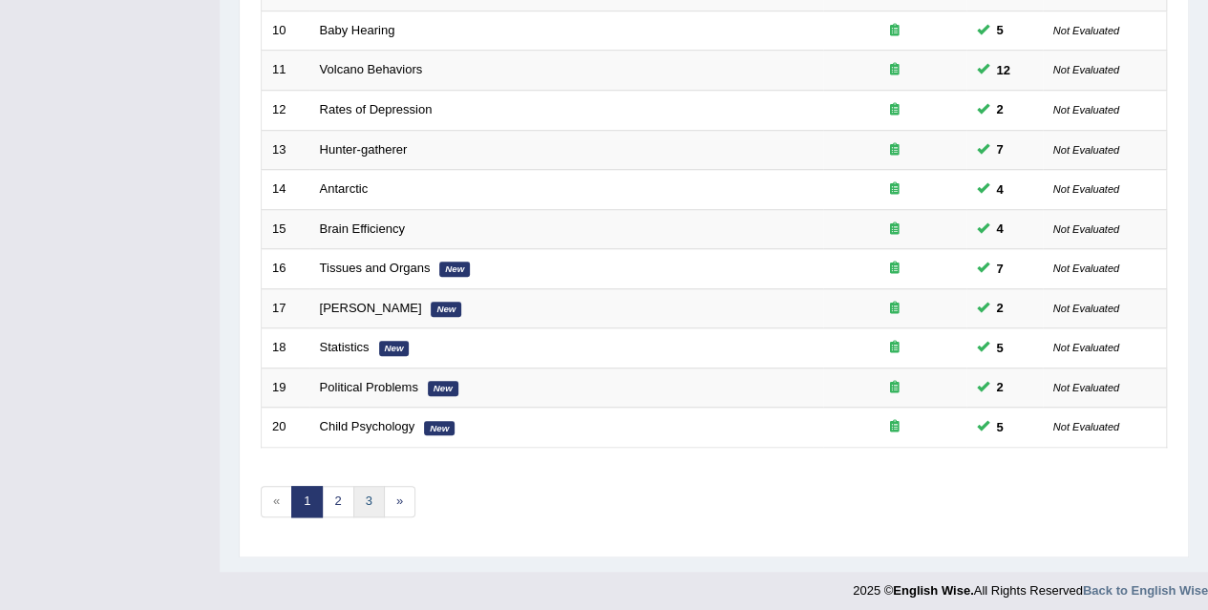
click at [359, 492] on link "3" at bounding box center [369, 502] width 32 height 32
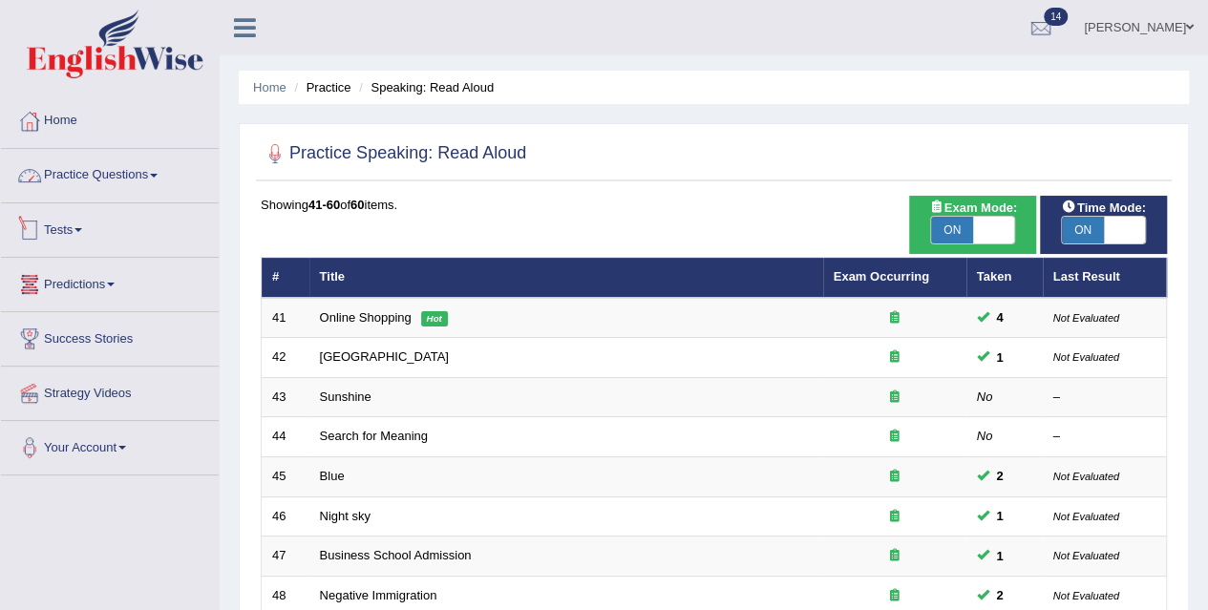
click at [109, 171] on link "Practice Questions" at bounding box center [110, 173] width 218 height 48
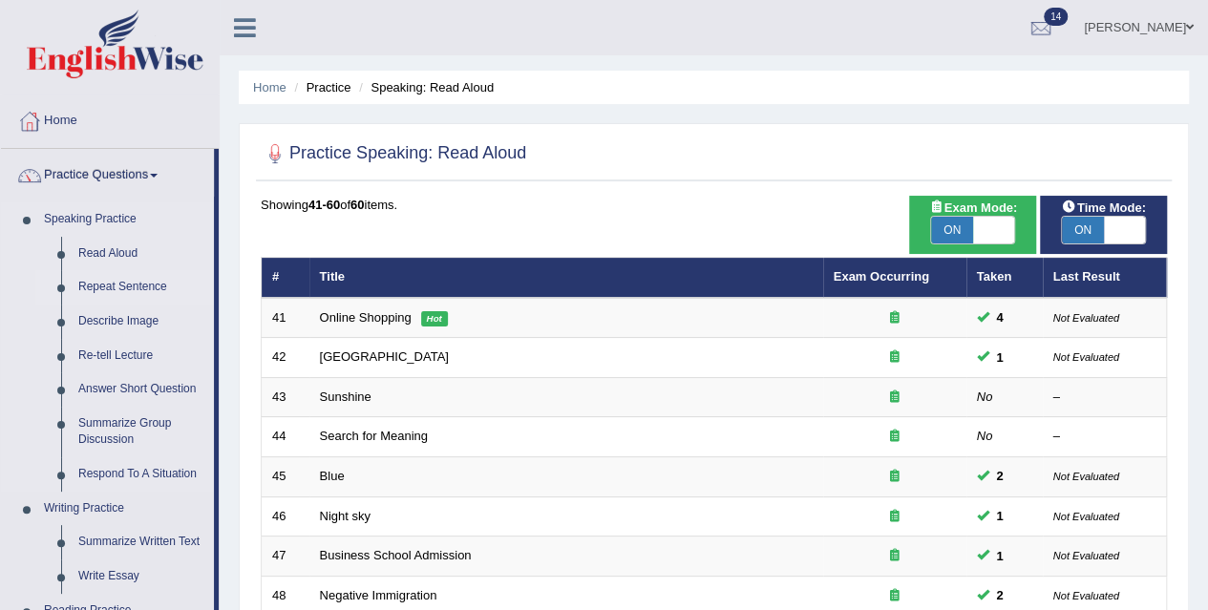
click at [130, 283] on link "Repeat Sentence" at bounding box center [142, 287] width 144 height 34
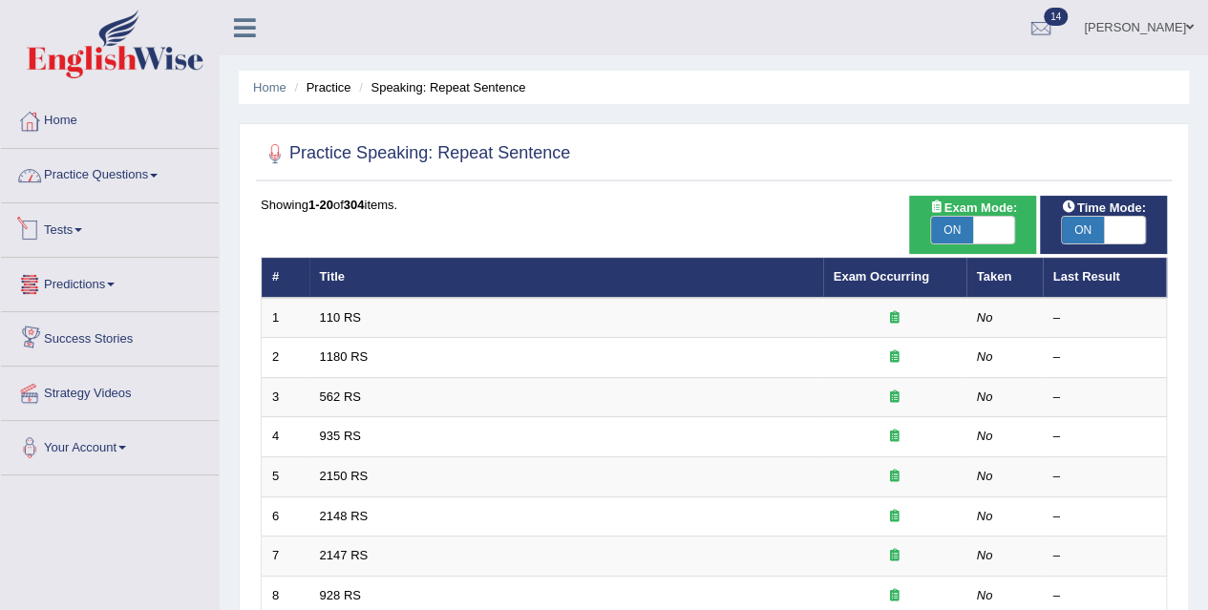
click at [160, 165] on link "Practice Questions" at bounding box center [110, 173] width 218 height 48
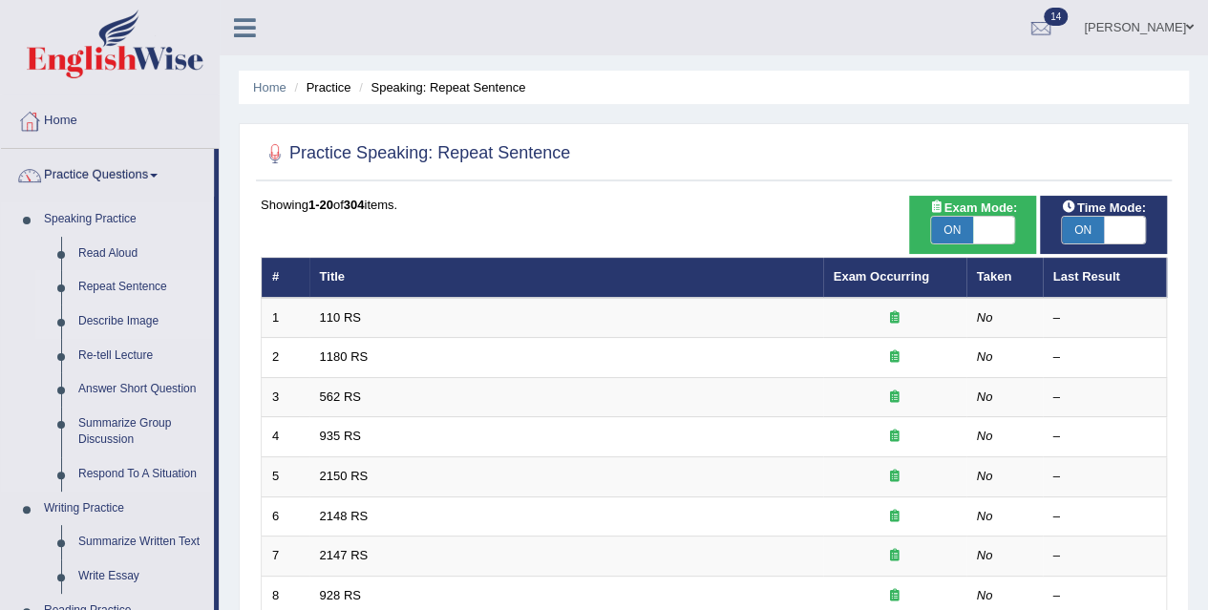
click at [140, 324] on link "Describe Image" at bounding box center [142, 322] width 144 height 34
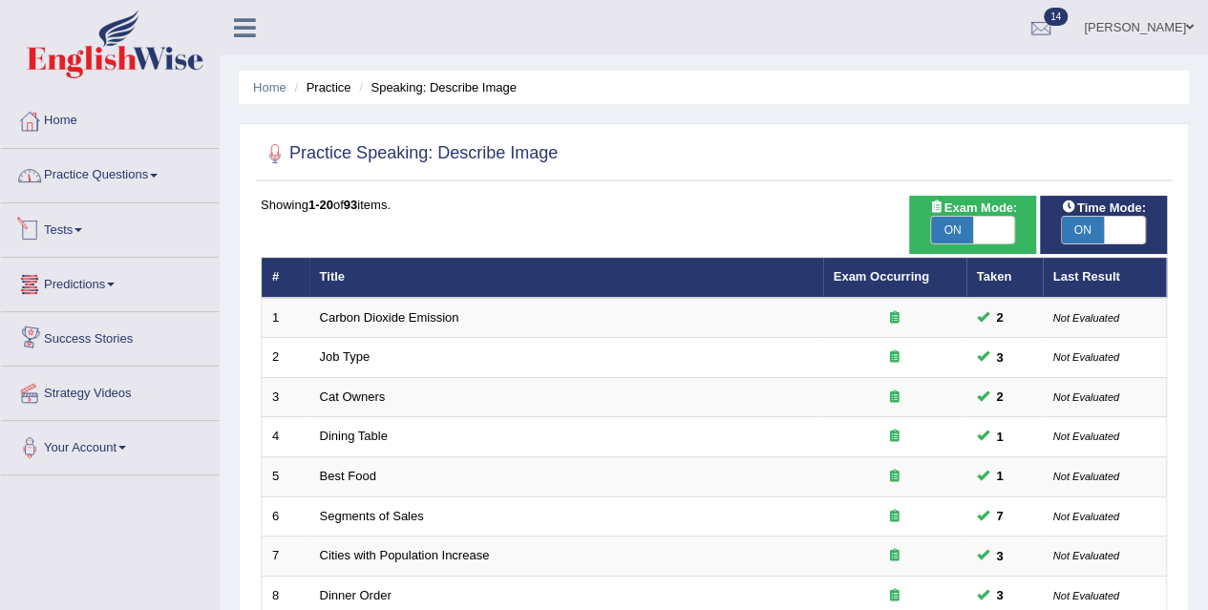
click at [138, 187] on link "Practice Questions" at bounding box center [110, 173] width 218 height 48
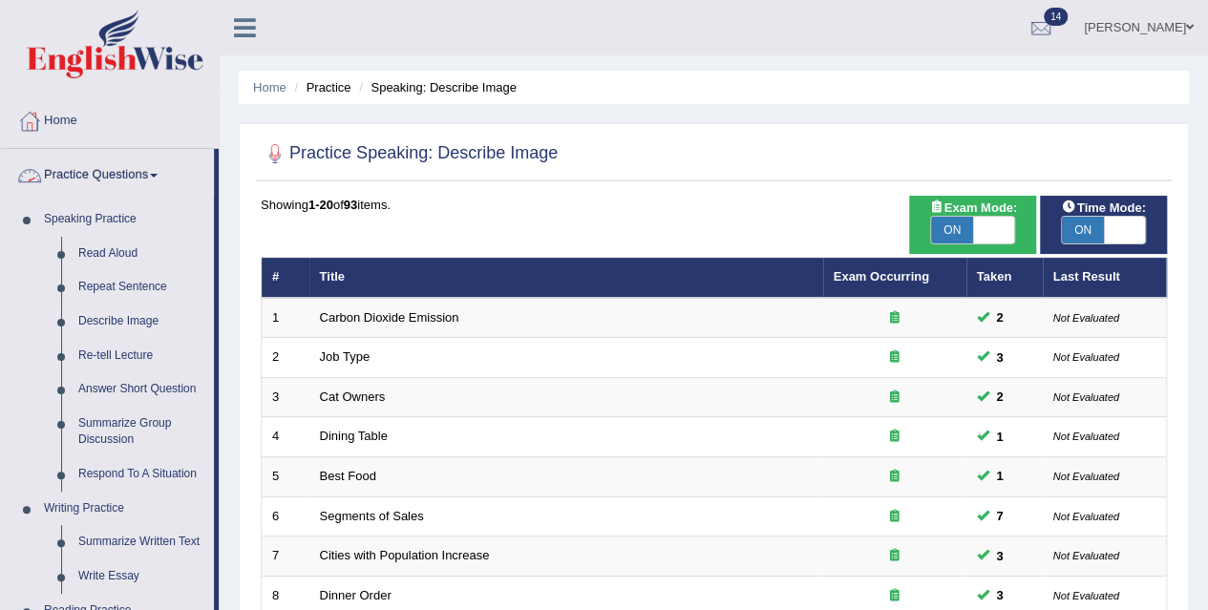
click at [265, 78] on li "Home" at bounding box center [269, 87] width 33 height 18
click at [264, 91] on link "Home" at bounding box center [269, 87] width 33 height 14
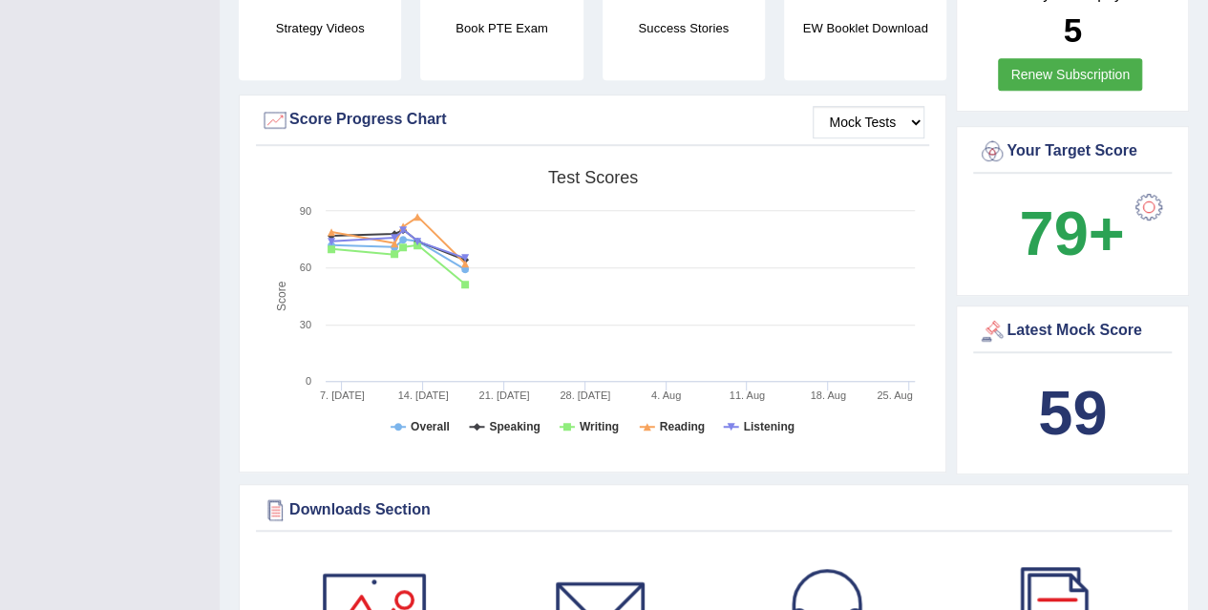
scroll to position [318, 0]
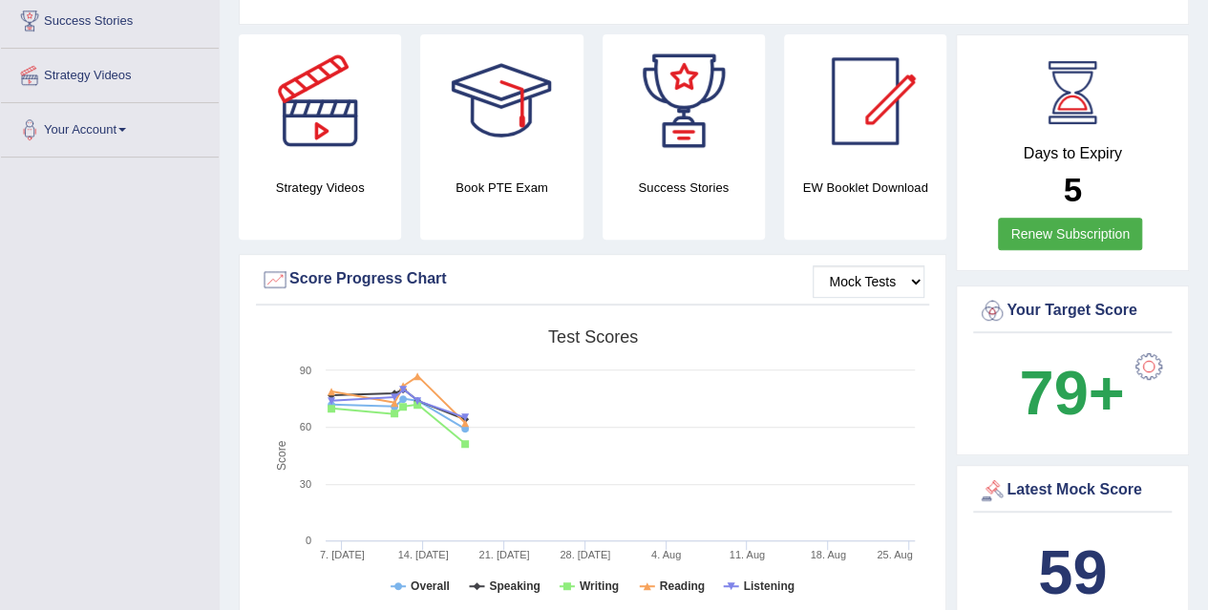
click at [352, 137] on div at bounding box center [320, 101] width 134 height 134
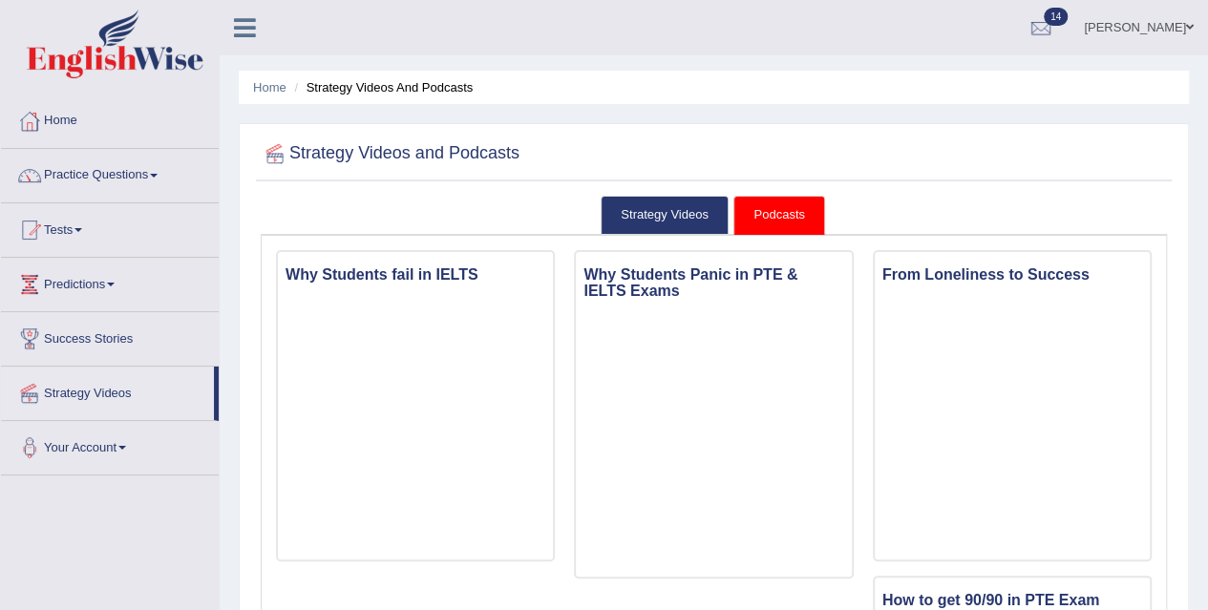
click at [132, 170] on link "Practice Questions" at bounding box center [110, 173] width 218 height 48
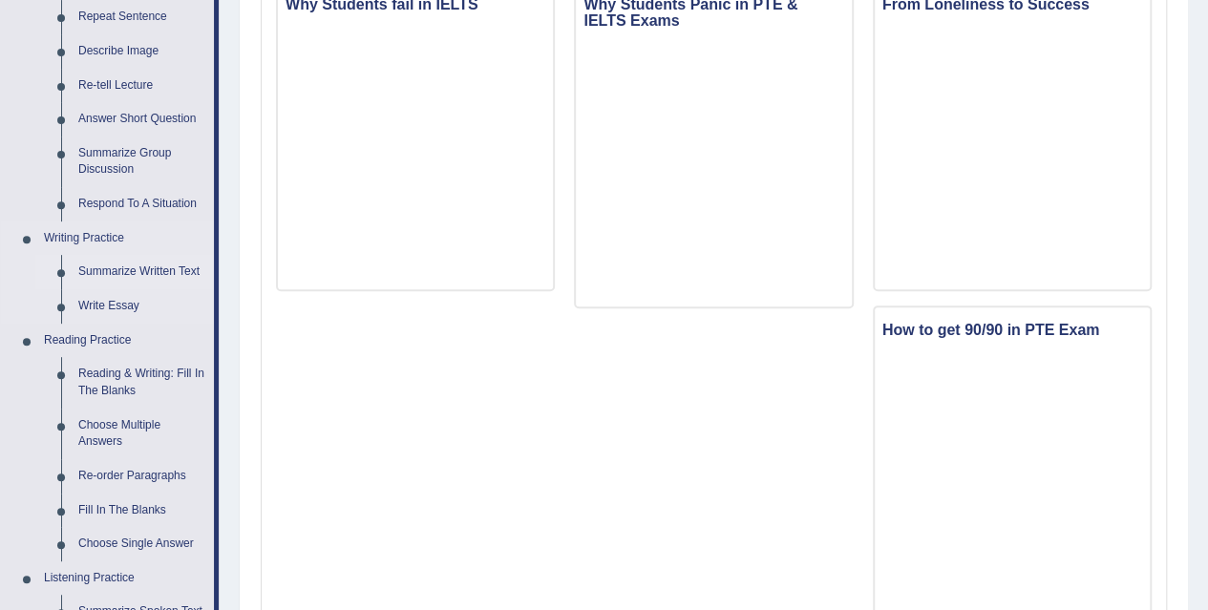
scroll to position [318, 0]
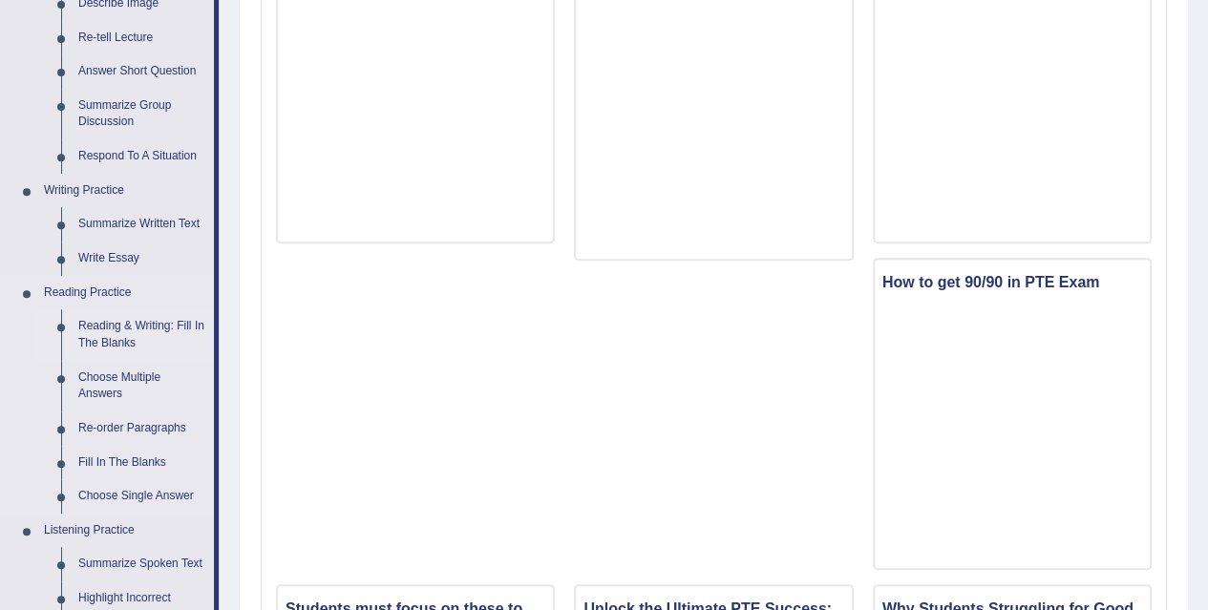
click at [134, 337] on link "Reading & Writing: Fill In The Blanks" at bounding box center [142, 335] width 144 height 51
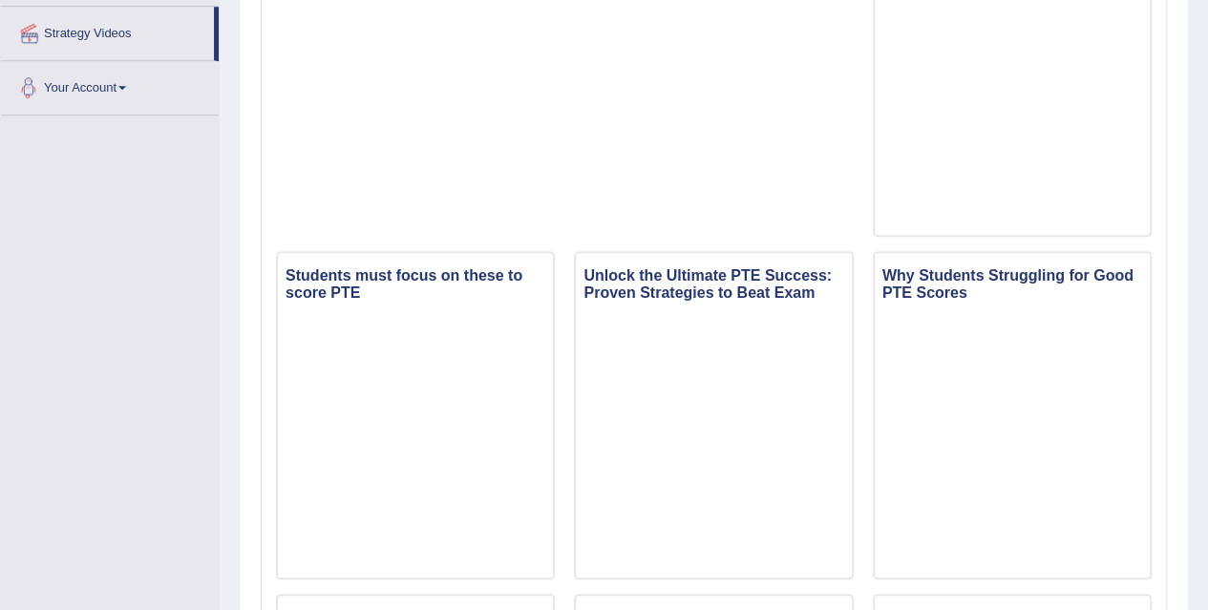
scroll to position [1325, 0]
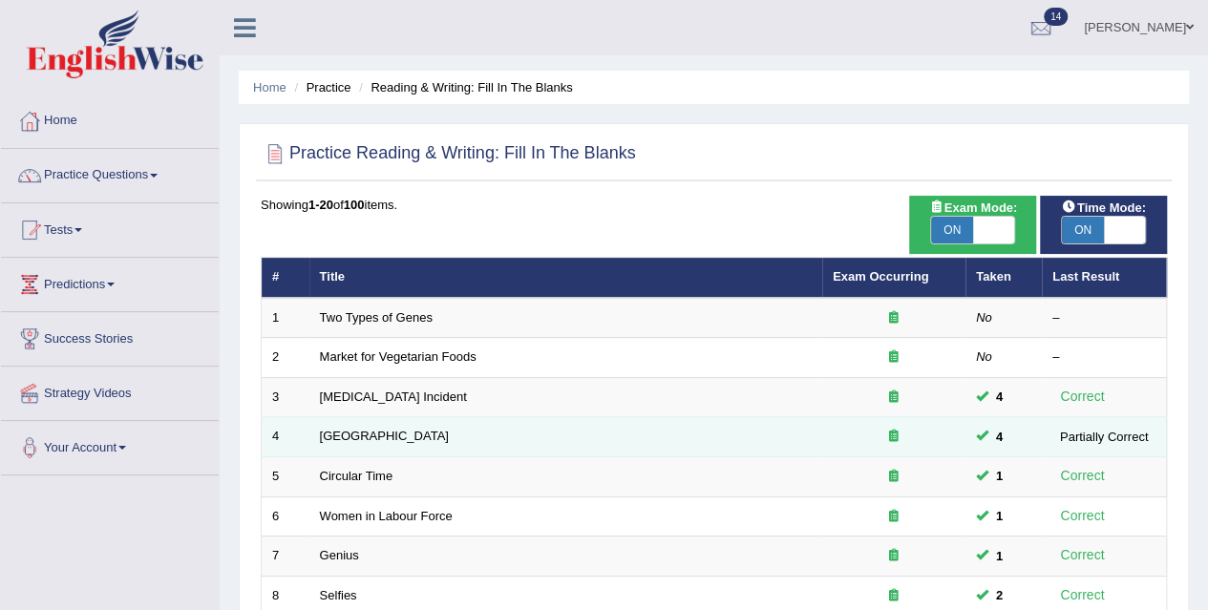
scroll to position [159, 0]
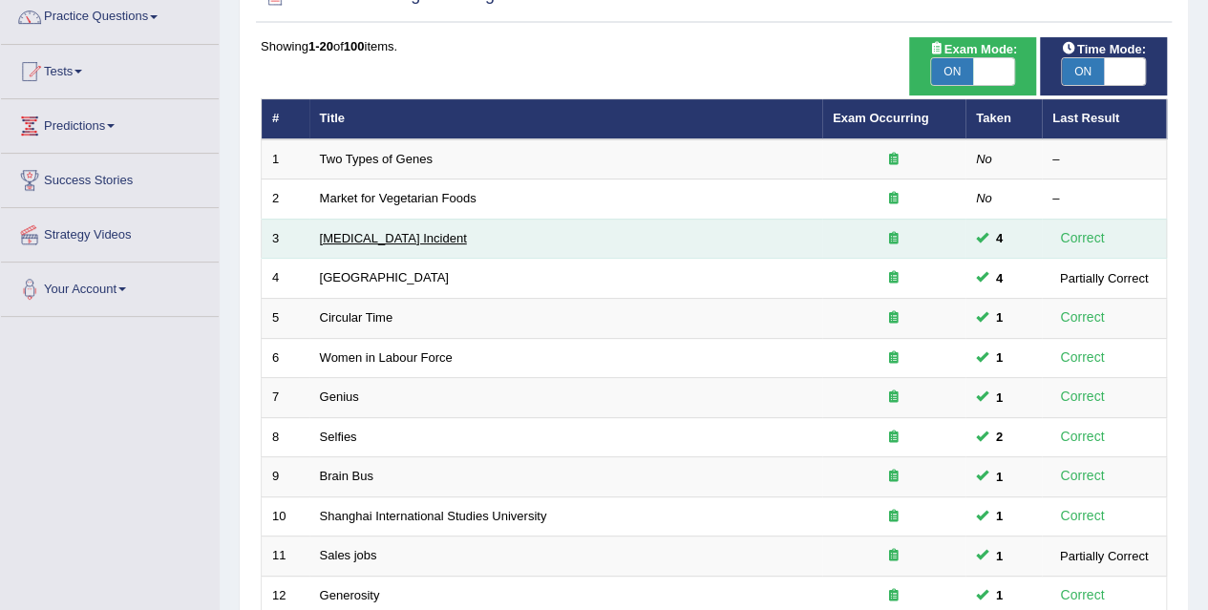
click at [409, 234] on link "[MEDICAL_DATA] Incident" at bounding box center [393, 238] width 147 height 14
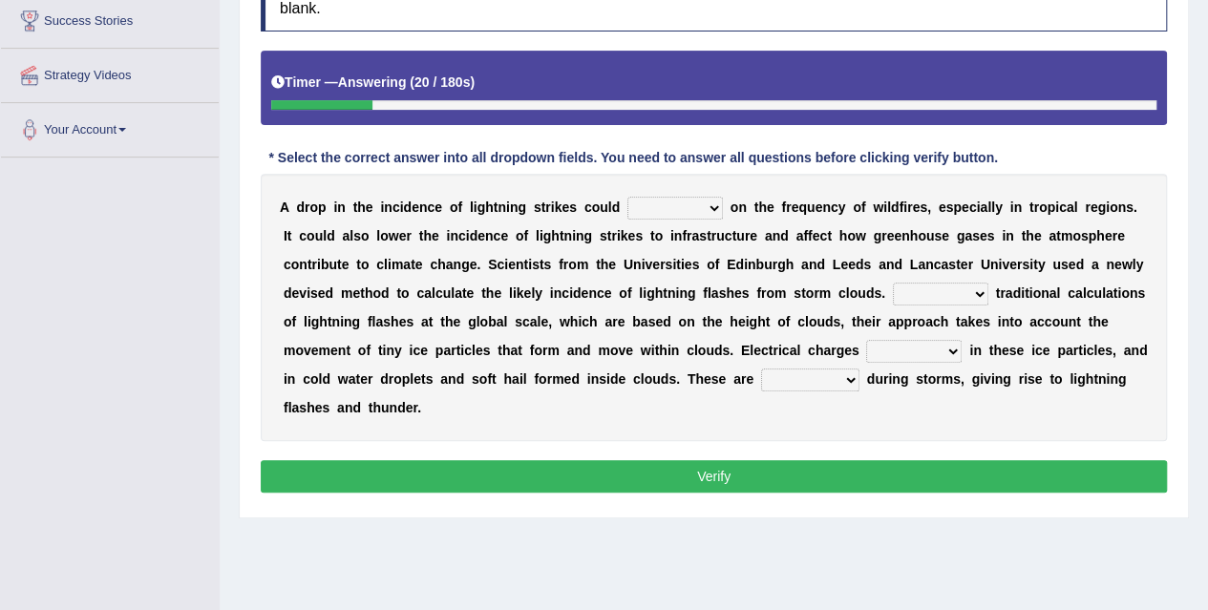
click at [710, 203] on select "dwell focus impact depend" at bounding box center [676, 208] width 96 height 23
click at [187, 219] on div "Toggle navigation Home Practice Questions Speaking Practice Read Aloud Repeat S…" at bounding box center [604, 178] width 1208 height 993
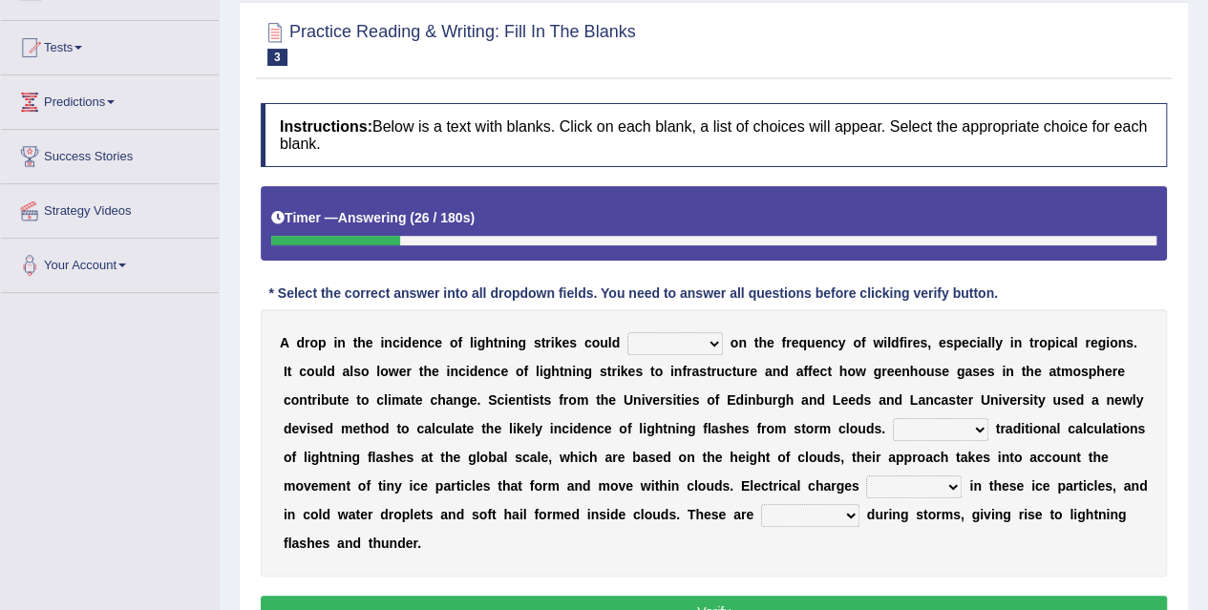
scroll to position [159, 0]
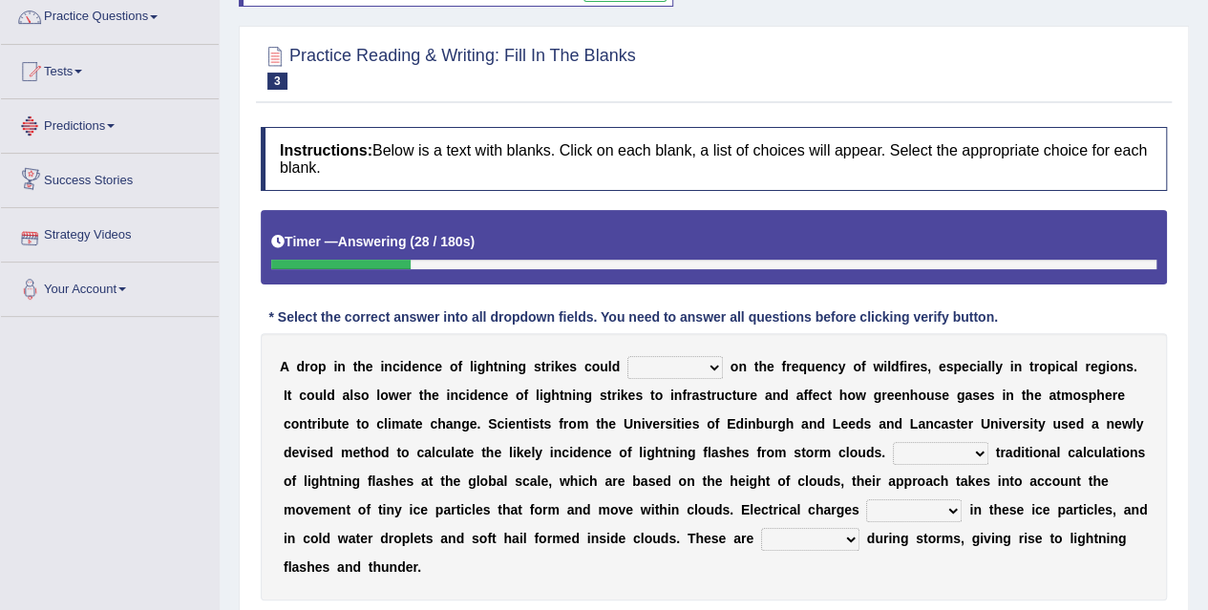
click at [108, 126] on link "Predictions" at bounding box center [110, 123] width 218 height 48
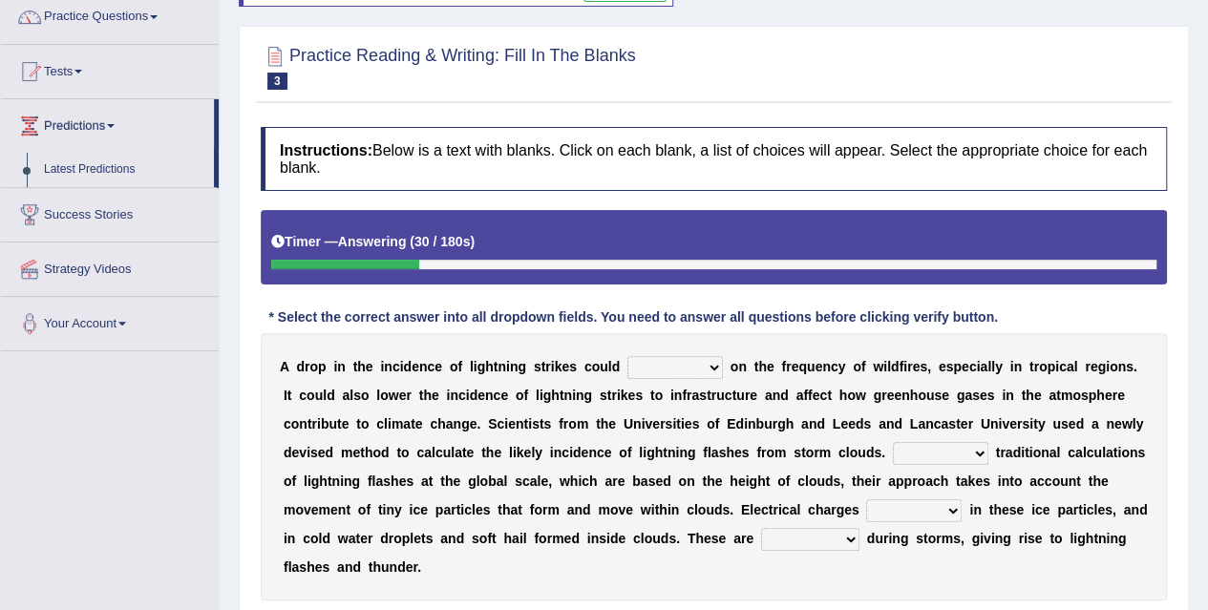
click at [108, 126] on link "Predictions" at bounding box center [107, 123] width 213 height 48
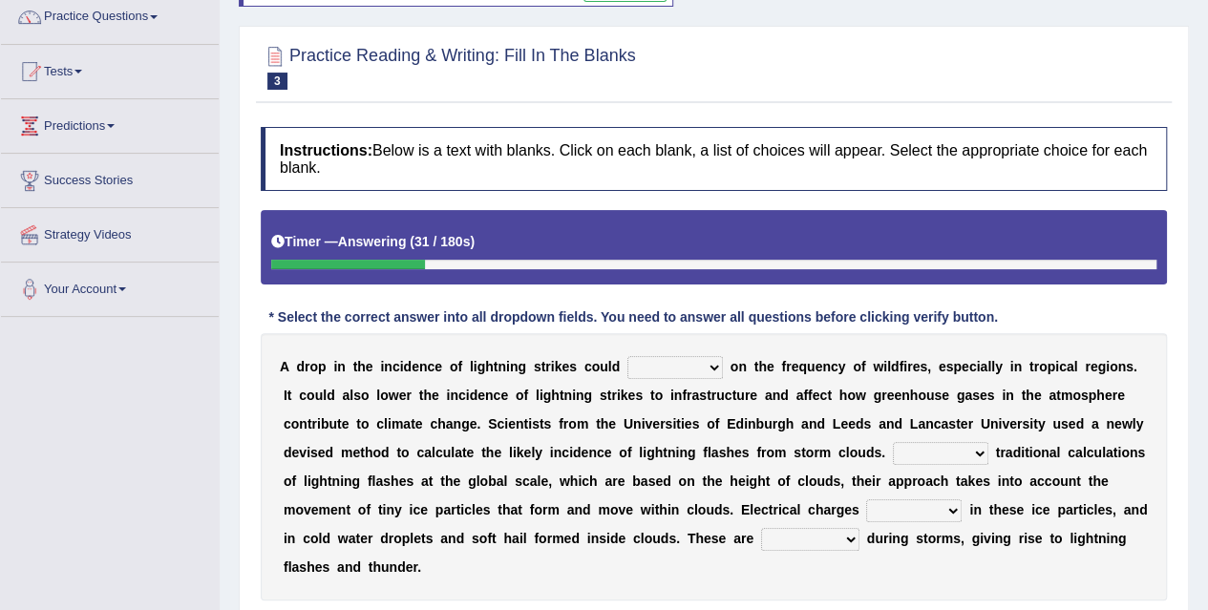
scroll to position [0, 0]
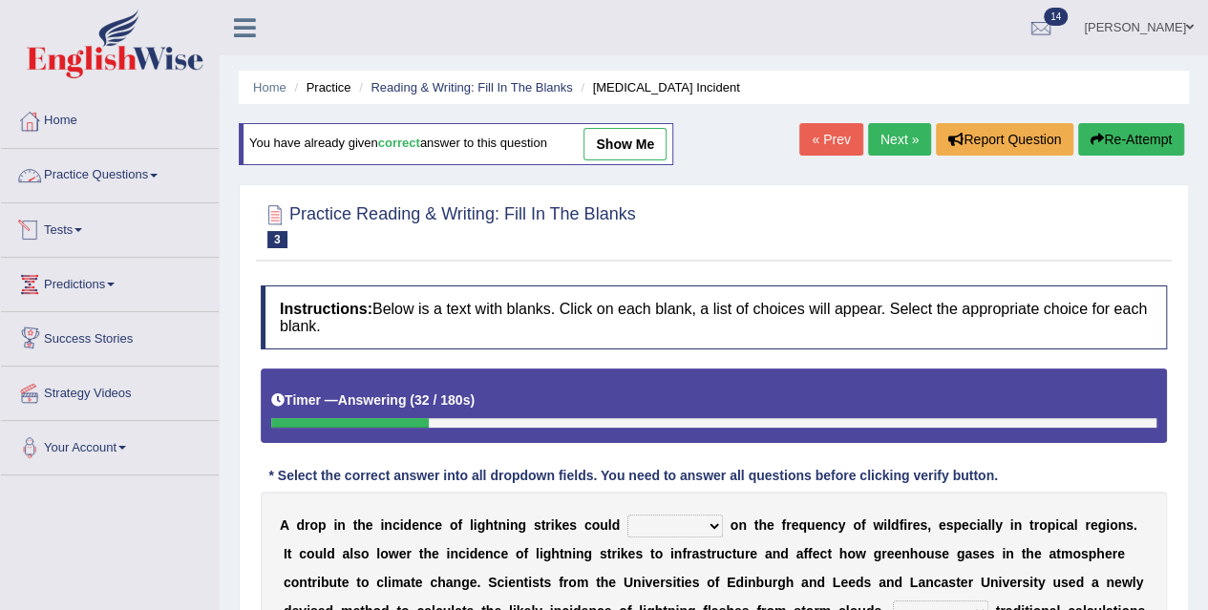
click at [141, 168] on link "Practice Questions" at bounding box center [110, 173] width 218 height 48
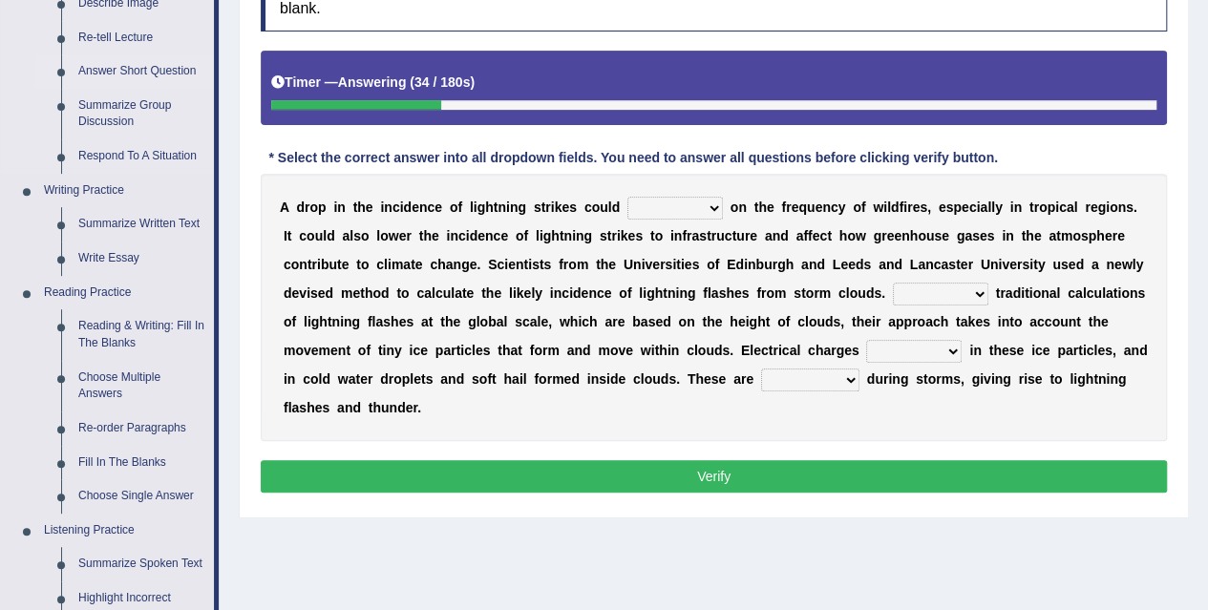
scroll to position [478, 0]
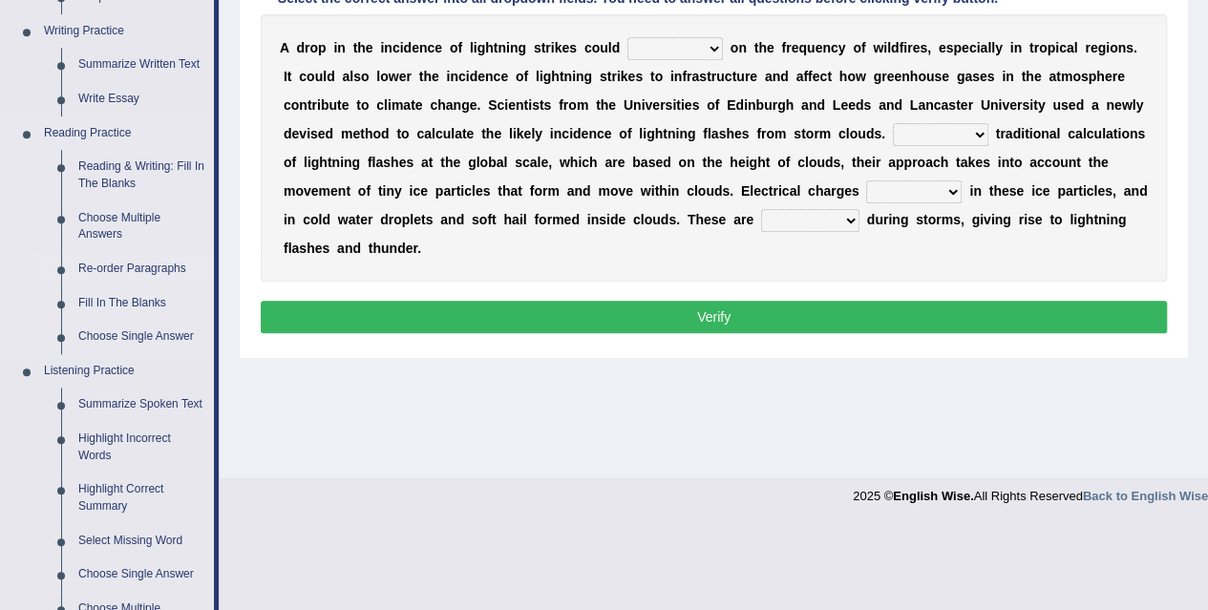
click at [171, 257] on link "Re-order Paragraphs" at bounding box center [142, 269] width 144 height 34
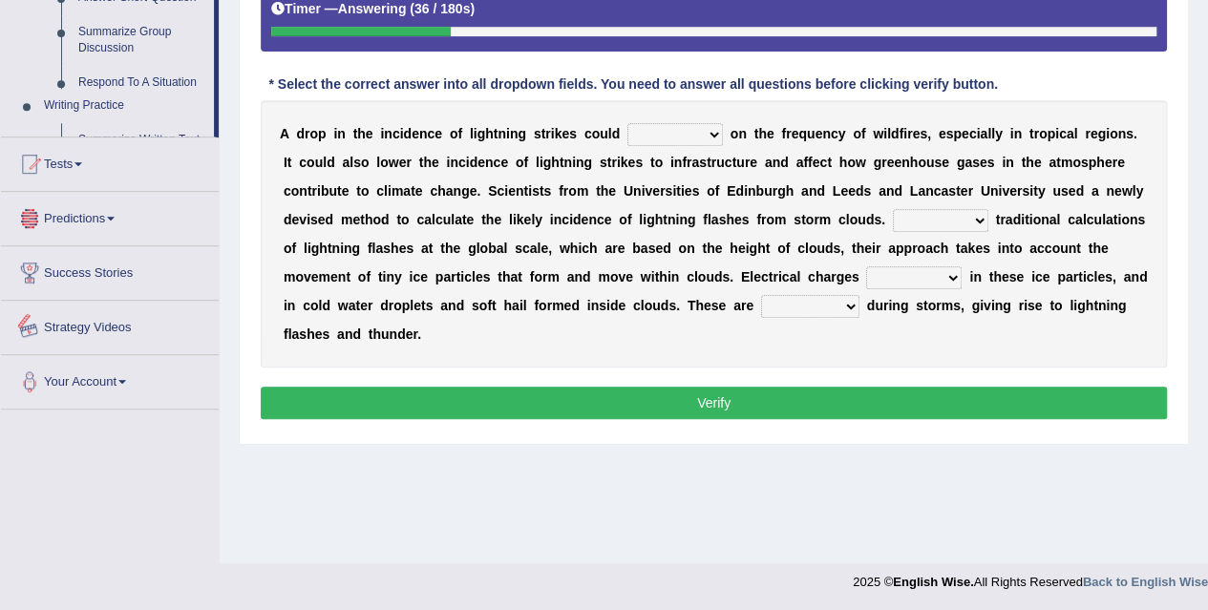
scroll to position [821, 0]
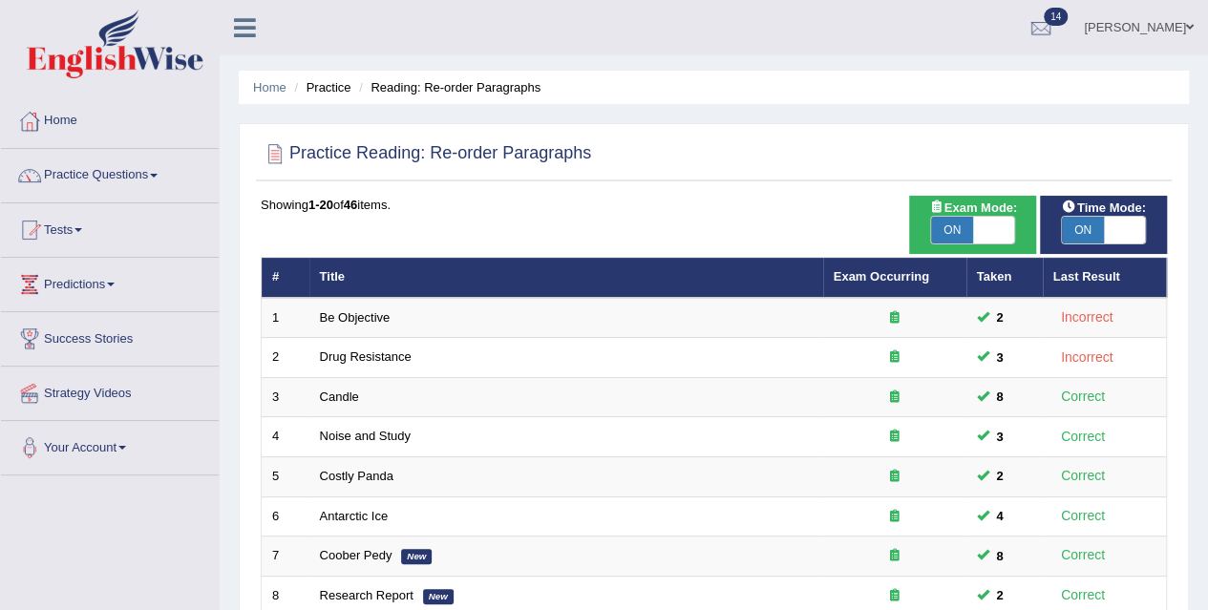
scroll to position [159, 0]
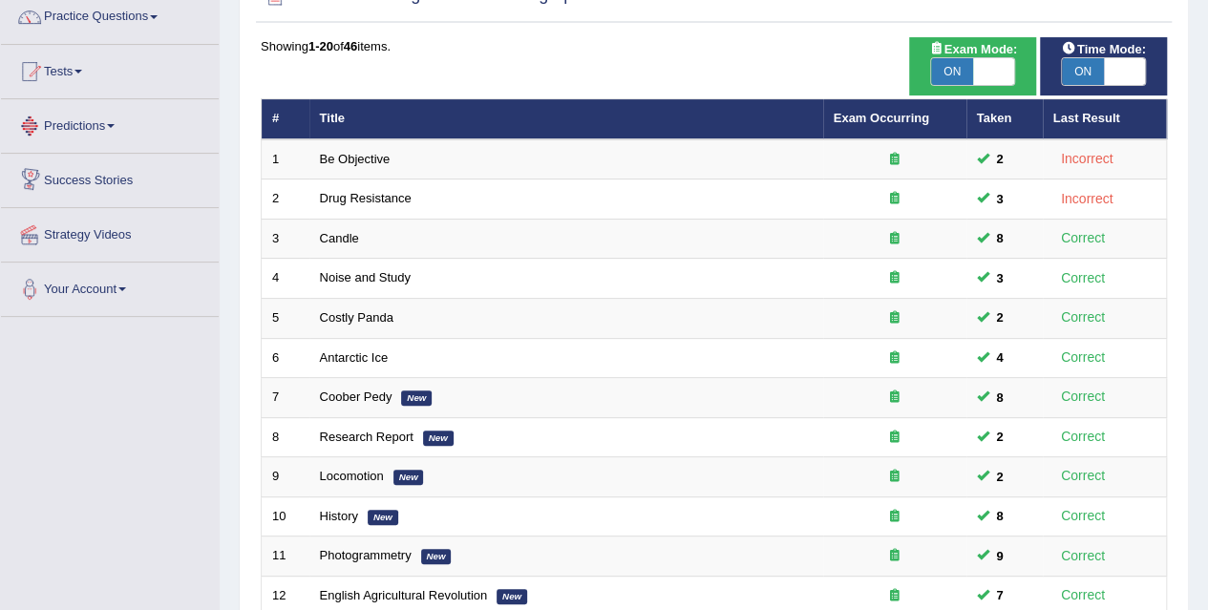
click at [118, 127] on link "Predictions" at bounding box center [110, 123] width 218 height 48
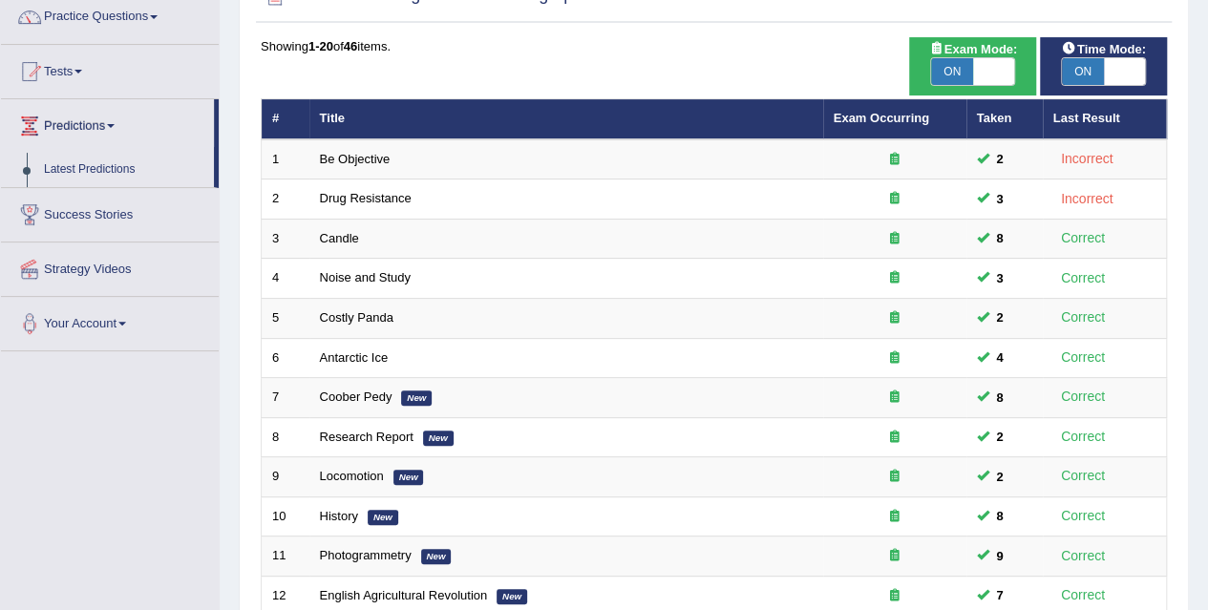
click at [118, 127] on link "Predictions" at bounding box center [107, 123] width 213 height 48
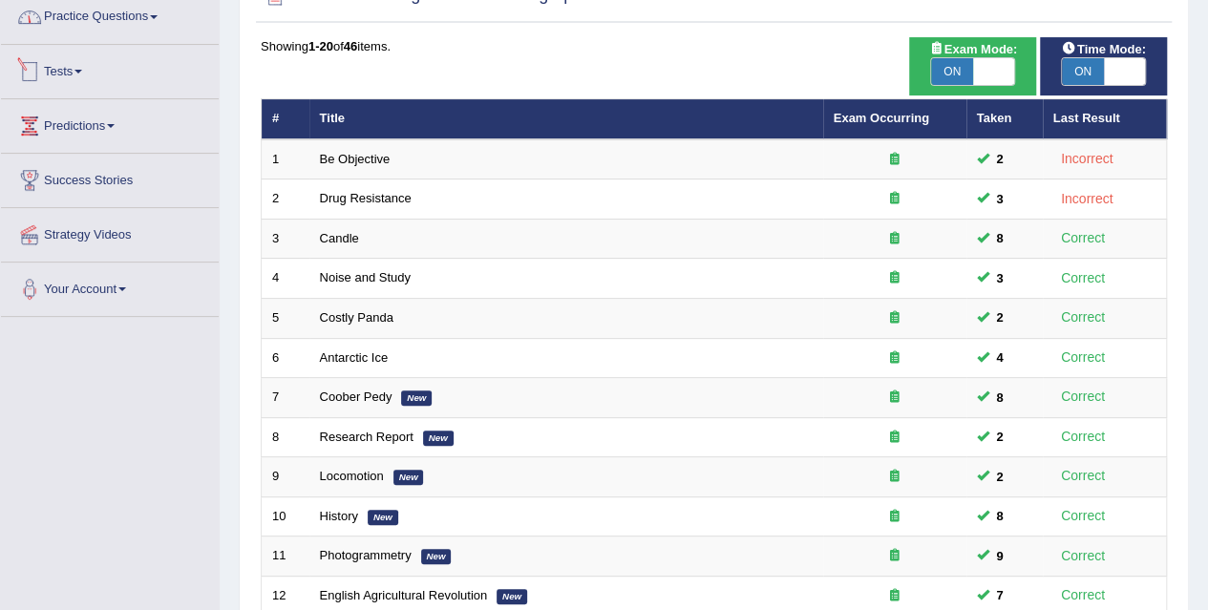
click at [143, 20] on link "Practice Questions" at bounding box center [110, 14] width 218 height 48
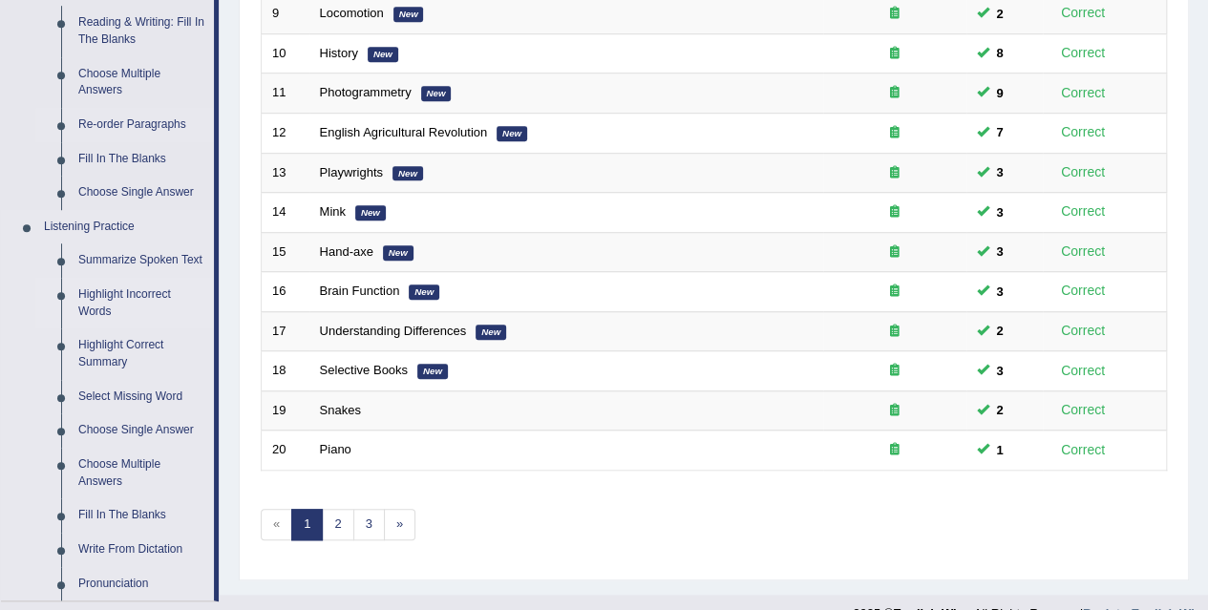
scroll to position [796, 0]
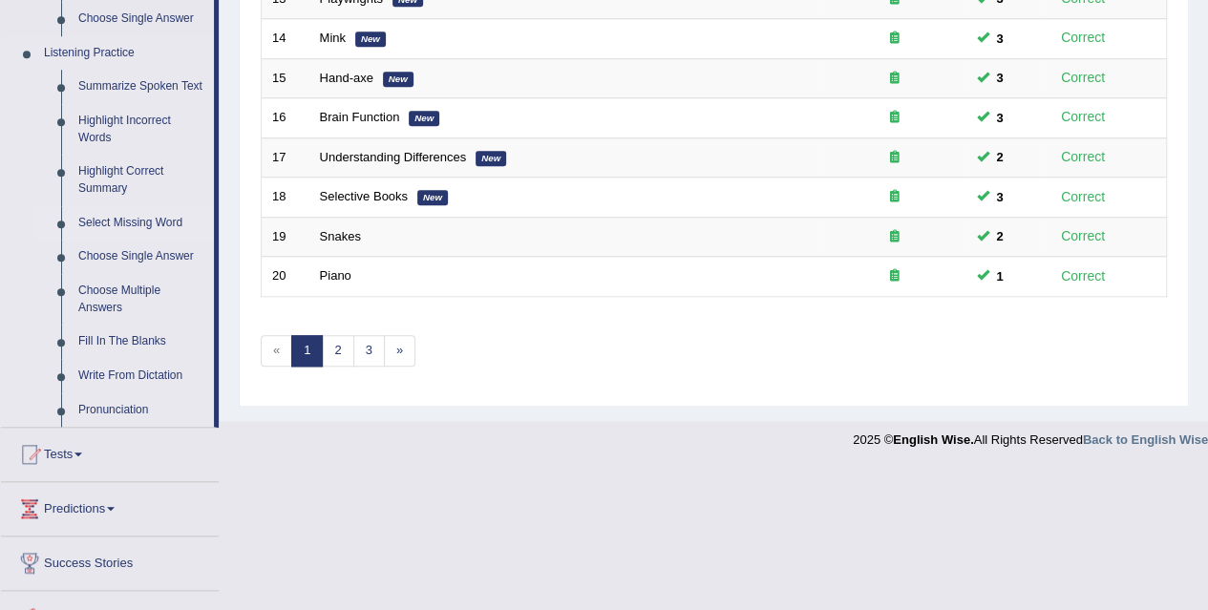
click at [147, 225] on link "Select Missing Word" at bounding box center [142, 223] width 144 height 34
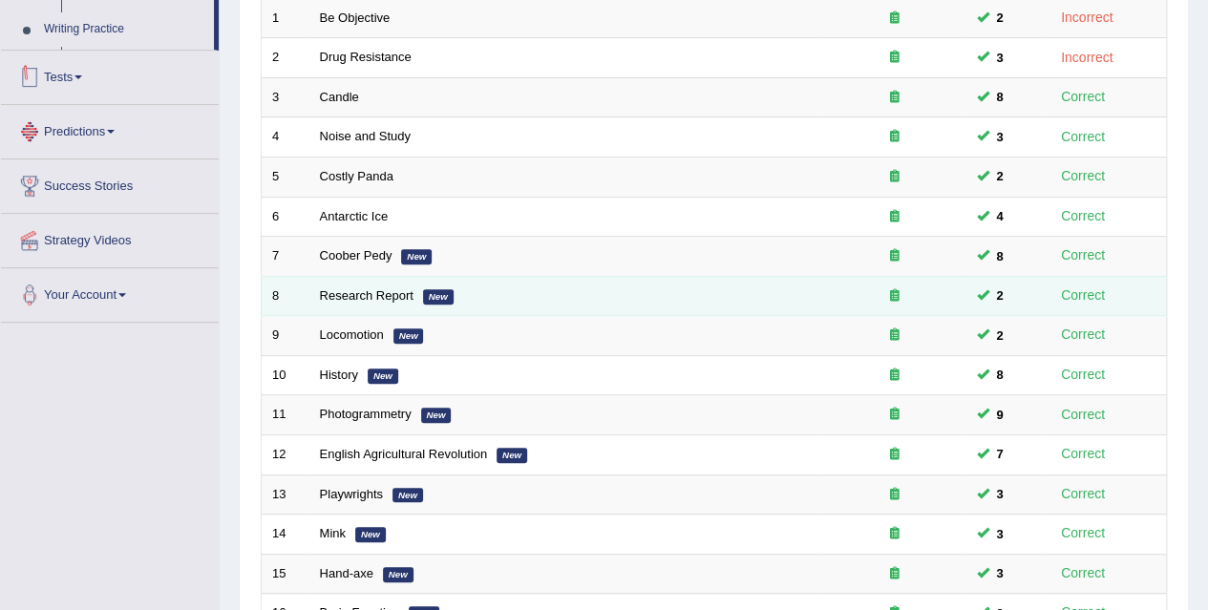
scroll to position [550, 0]
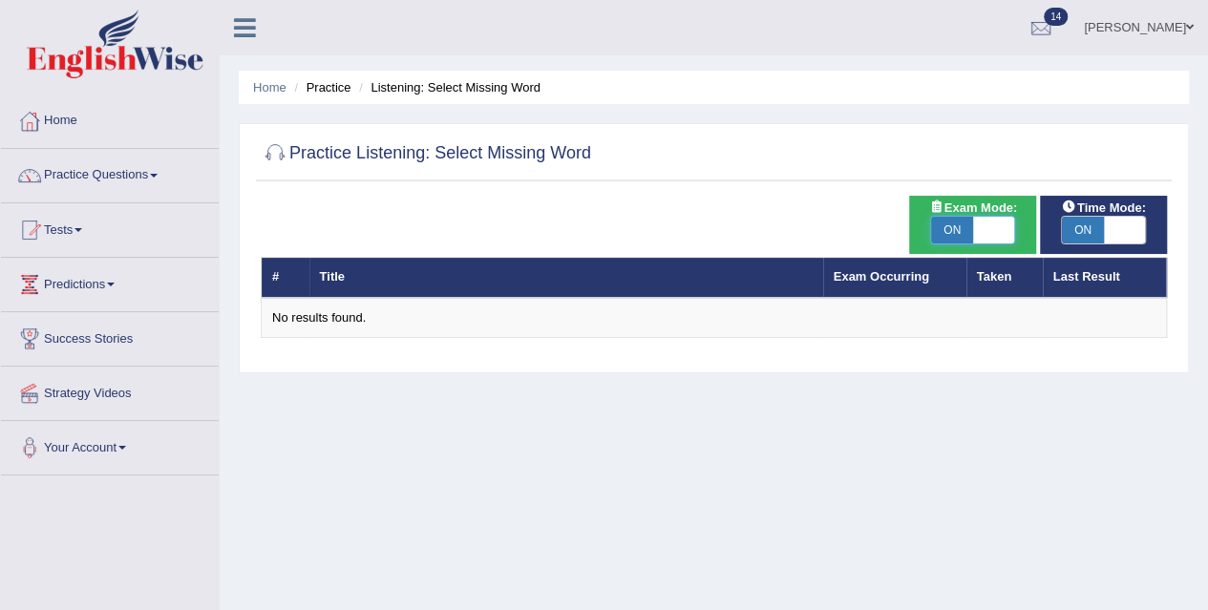
click at [1005, 226] on span at bounding box center [994, 230] width 42 height 27
checkbox input "false"
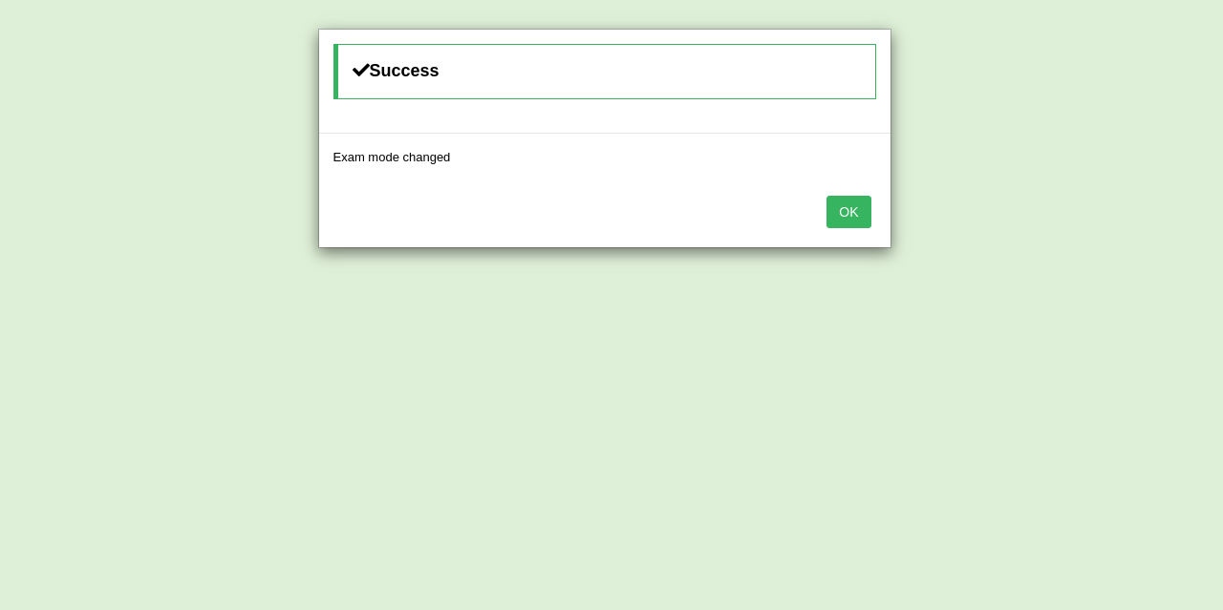
click at [850, 218] on button "OK" at bounding box center [848, 212] width 44 height 32
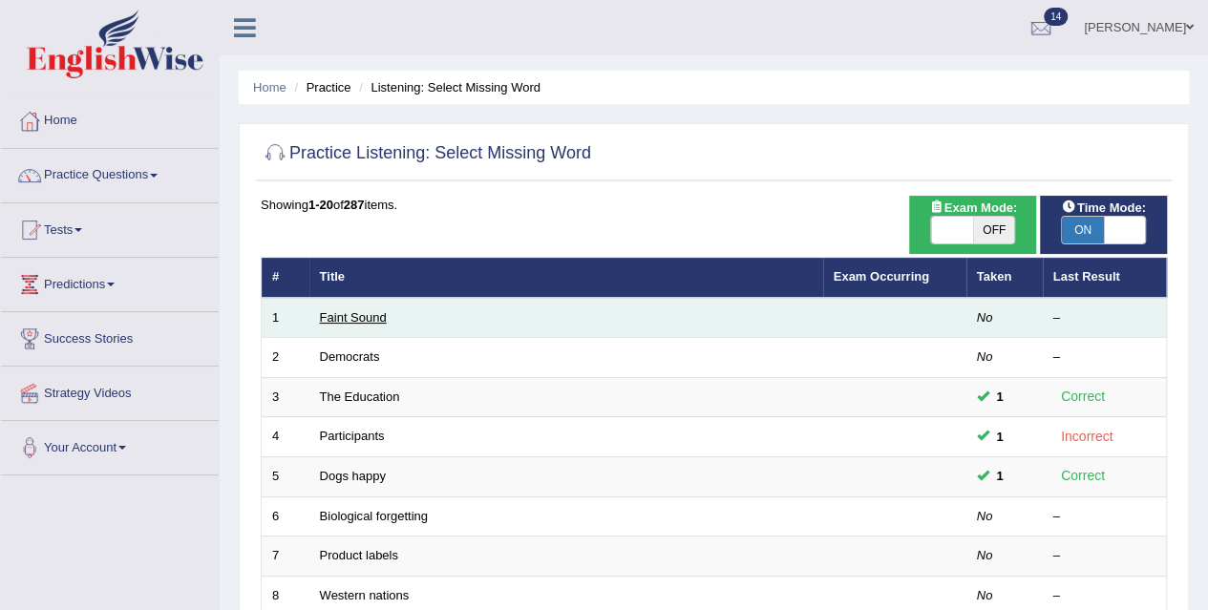
click at [355, 315] on link "Faint Sound" at bounding box center [353, 317] width 67 height 14
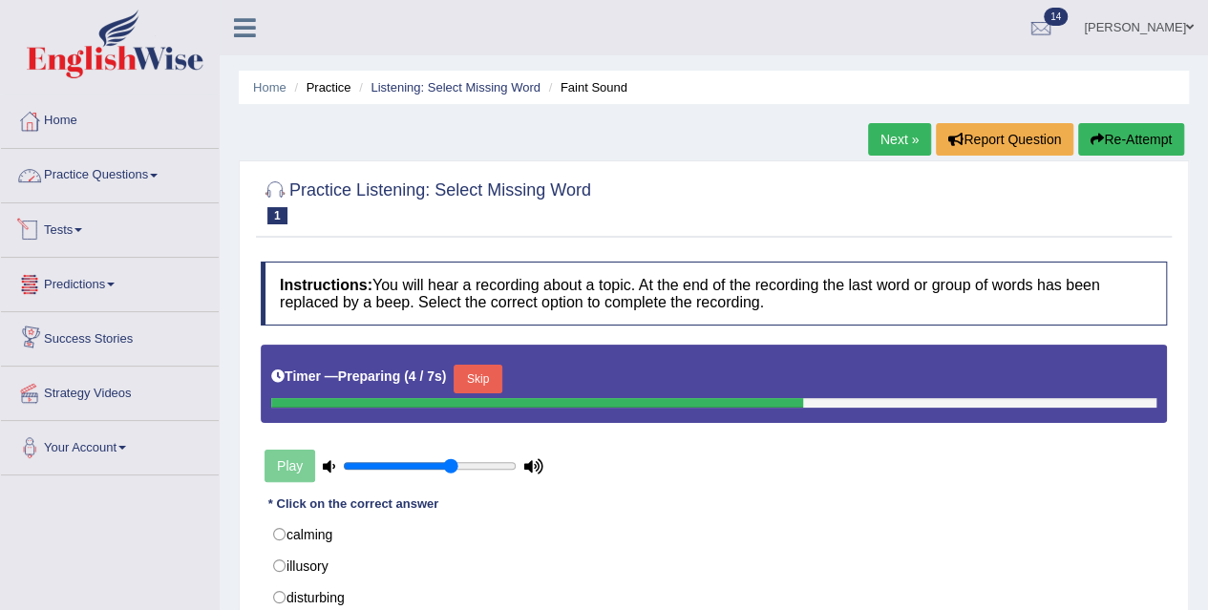
click at [139, 175] on link "Practice Questions" at bounding box center [110, 173] width 218 height 48
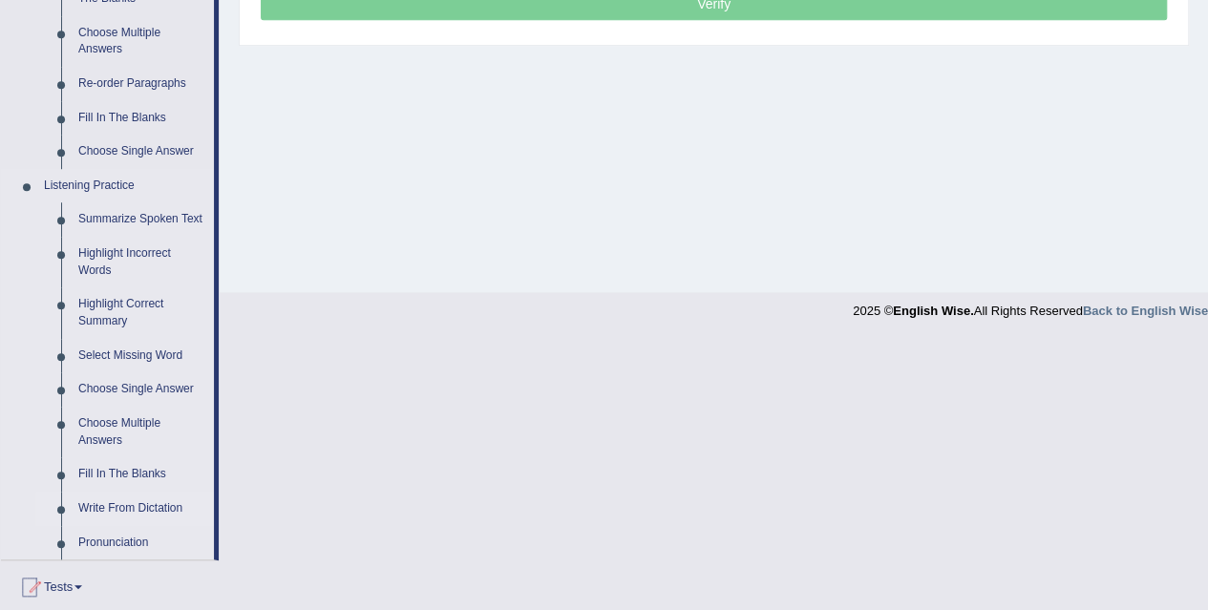
scroll to position [636, 0]
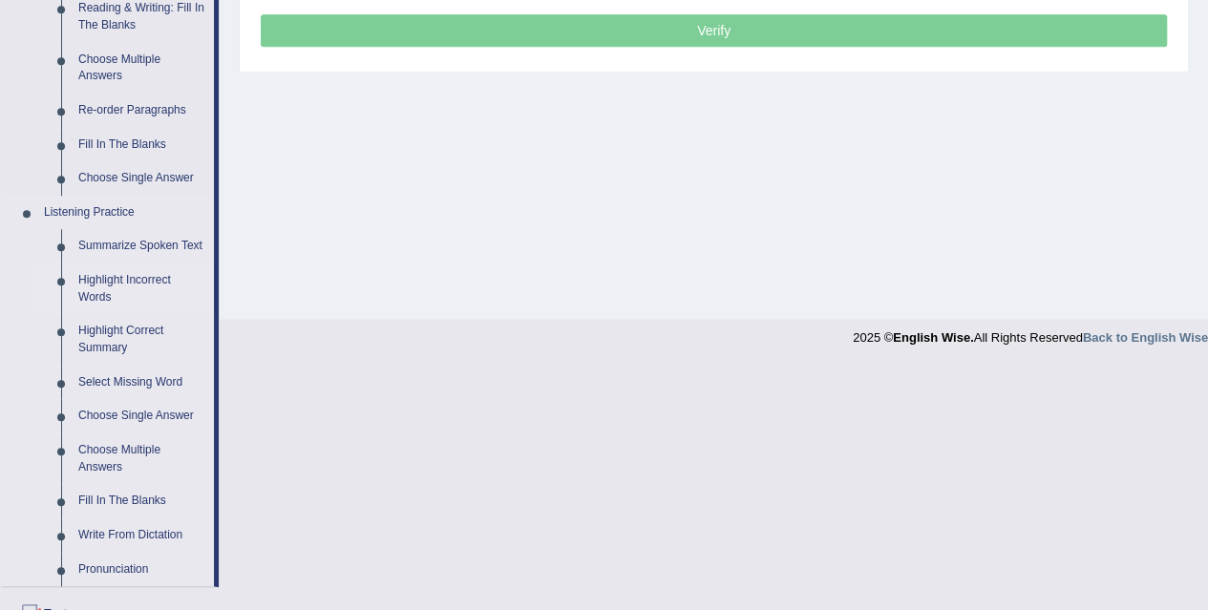
click at [145, 281] on link "Highlight Incorrect Words" at bounding box center [142, 289] width 144 height 51
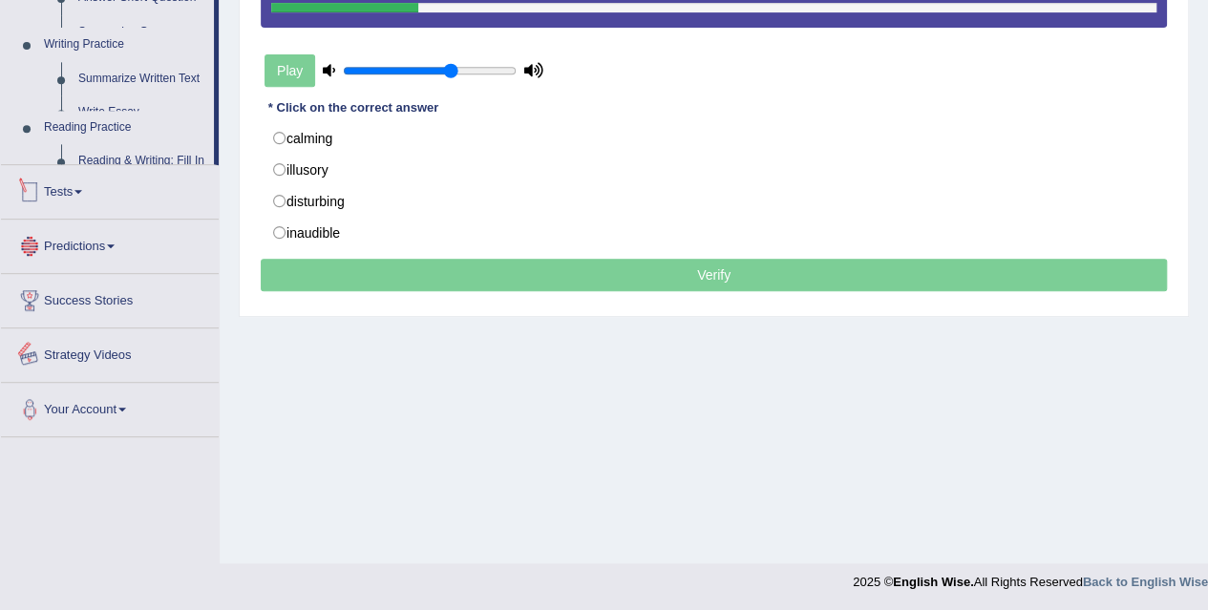
scroll to position [776, 0]
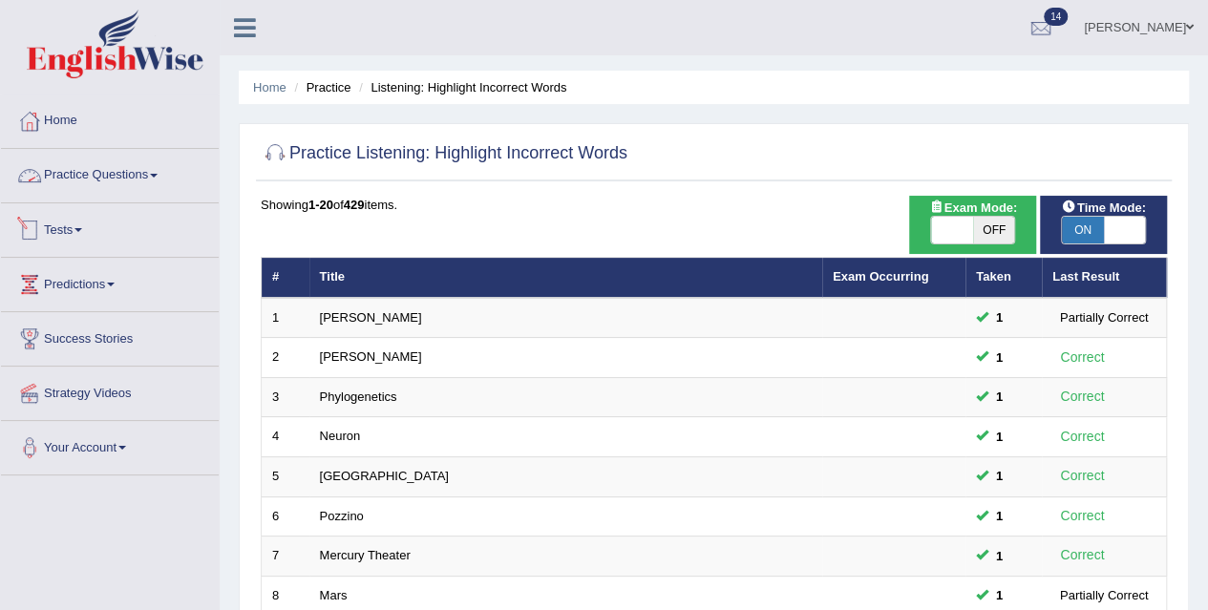
click at [158, 174] on span at bounding box center [154, 176] width 8 height 4
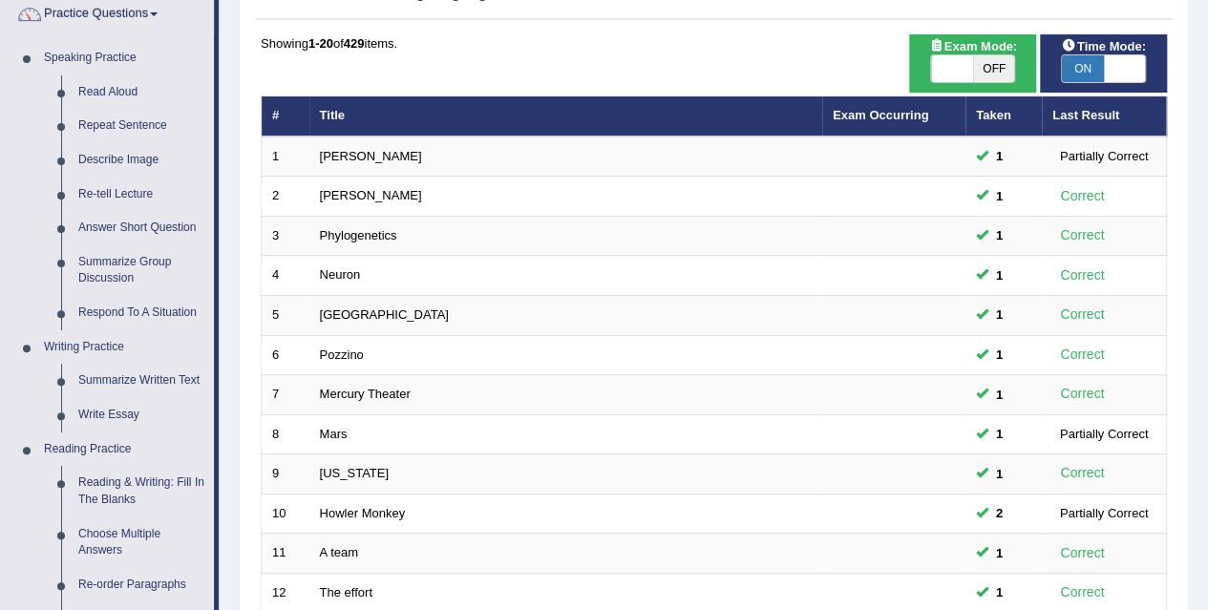
scroll to position [159, 0]
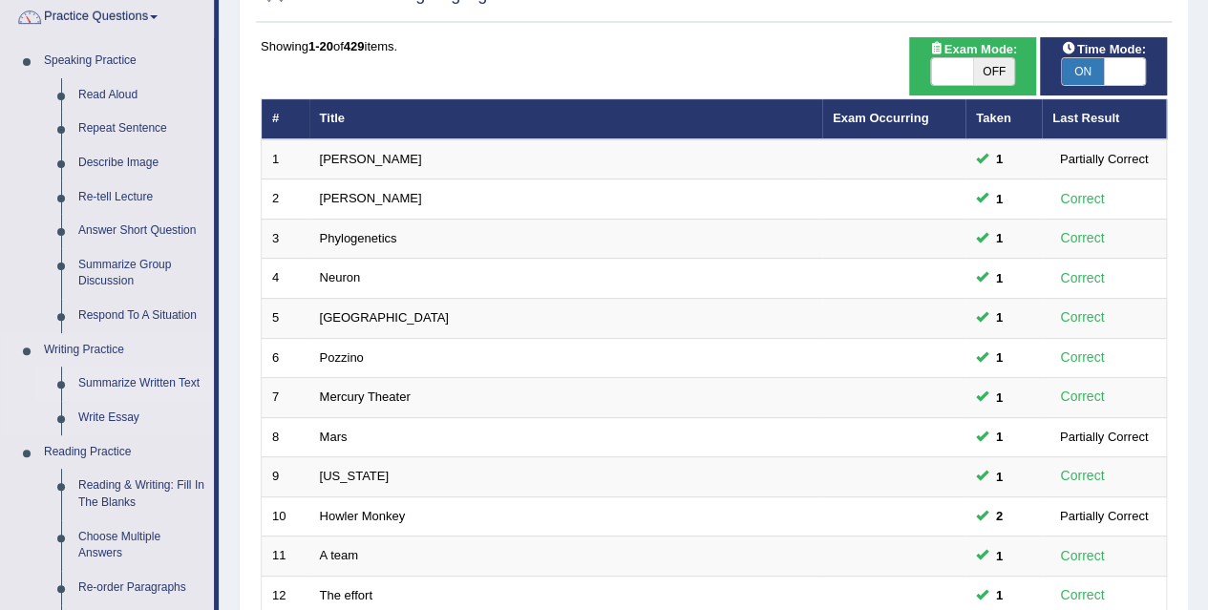
click at [145, 378] on link "Summarize Written Text" at bounding box center [142, 384] width 144 height 34
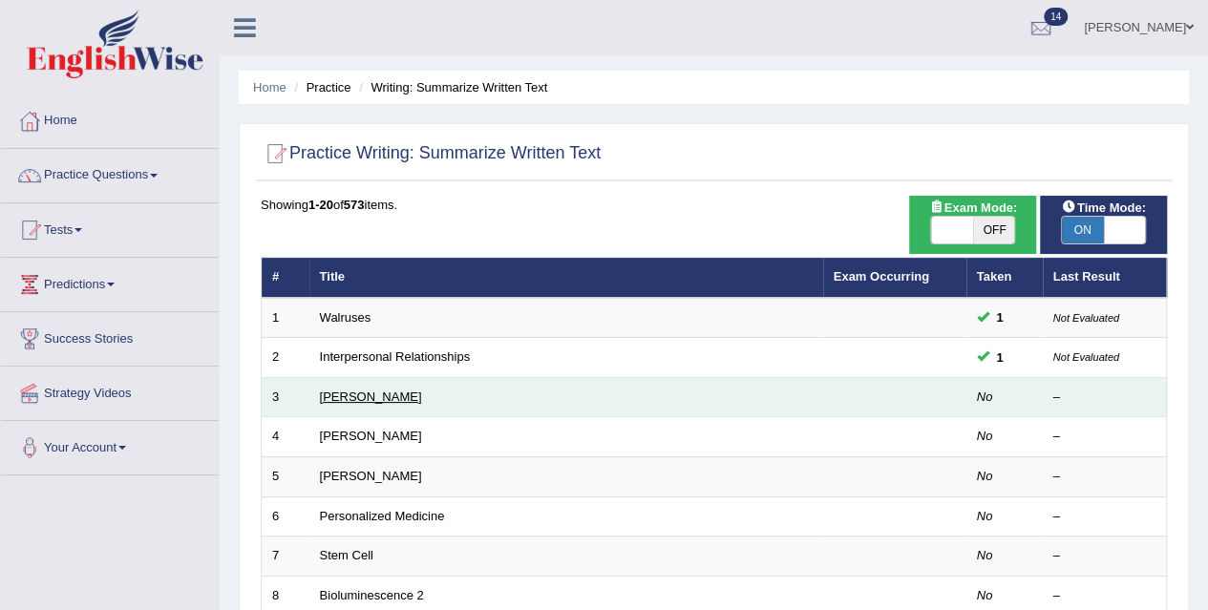
click at [362, 396] on link "Rosalid Franklin" at bounding box center [371, 397] width 102 height 14
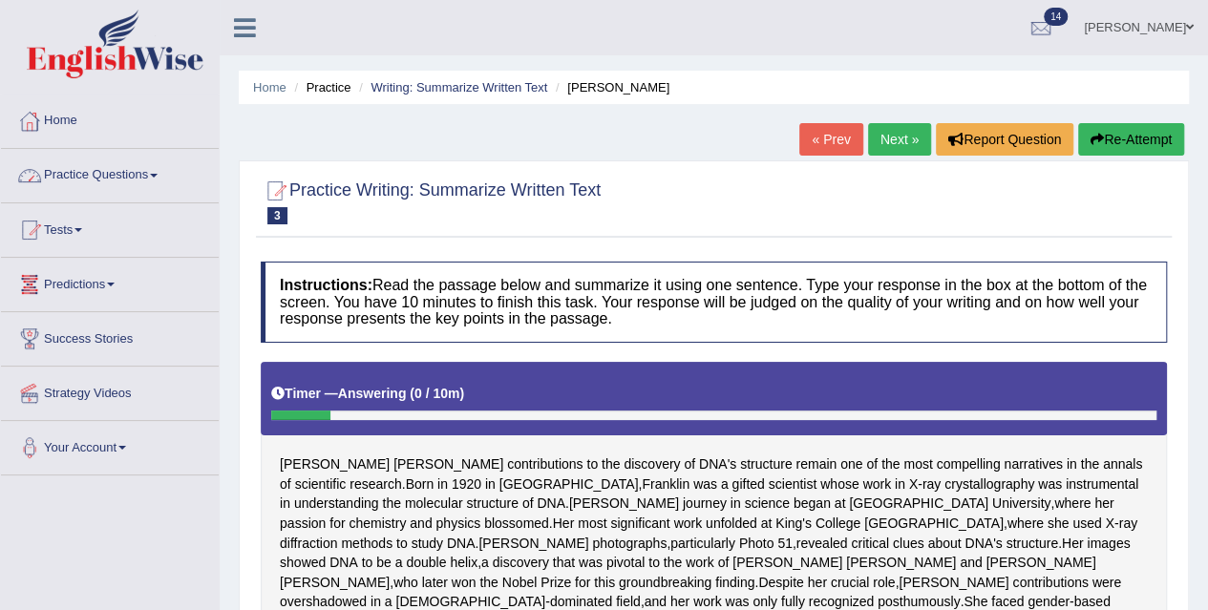
click at [140, 175] on link "Practice Questions" at bounding box center [110, 173] width 218 height 48
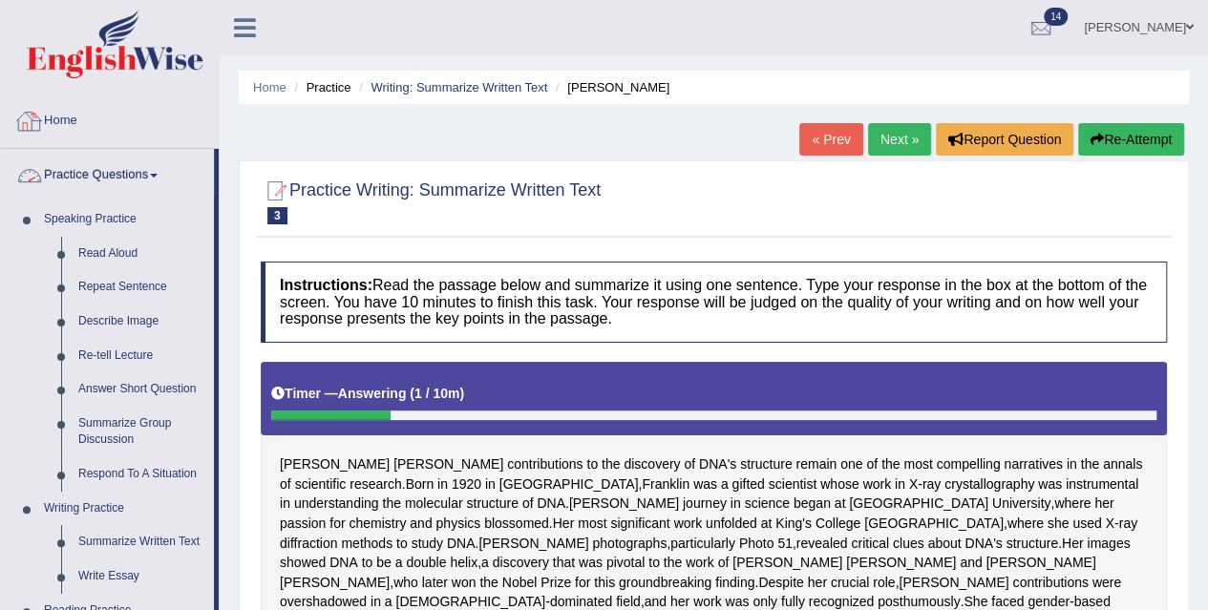
click at [77, 128] on link "Home" at bounding box center [110, 119] width 218 height 48
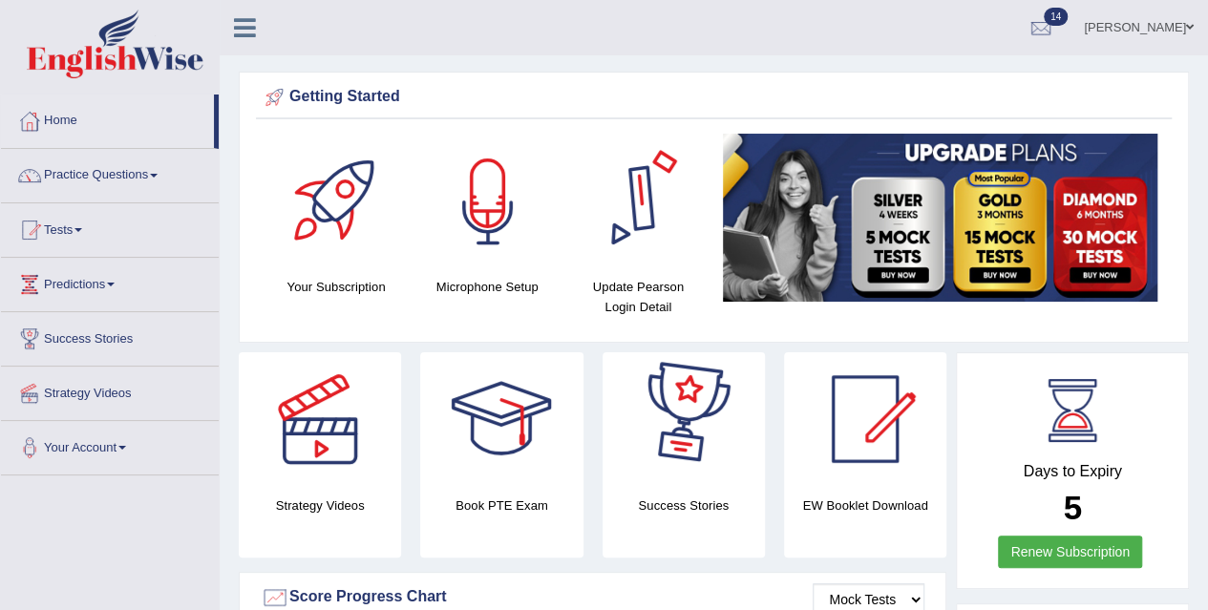
click at [544, 28] on ul "Dileep Kumar Toggle navigation Username: dileepkumar62 Access Type: Online Subs…" at bounding box center [863, 27] width 693 height 54
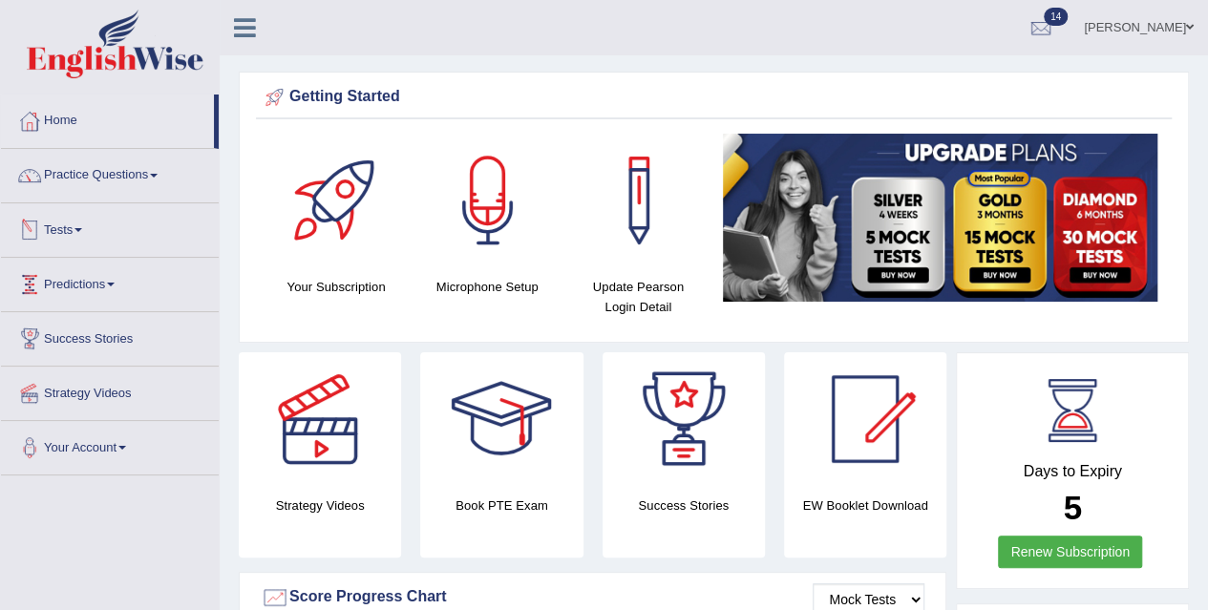
click at [79, 226] on link "Tests" at bounding box center [110, 227] width 218 height 48
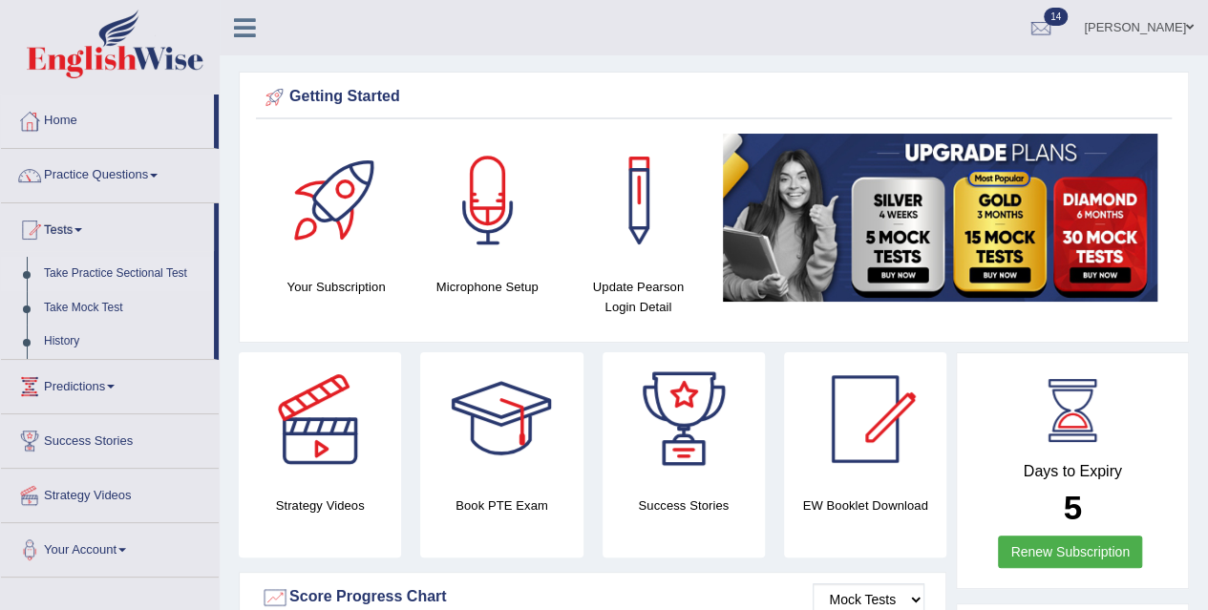
click at [164, 275] on link "Take Practice Sectional Test" at bounding box center [124, 274] width 179 height 34
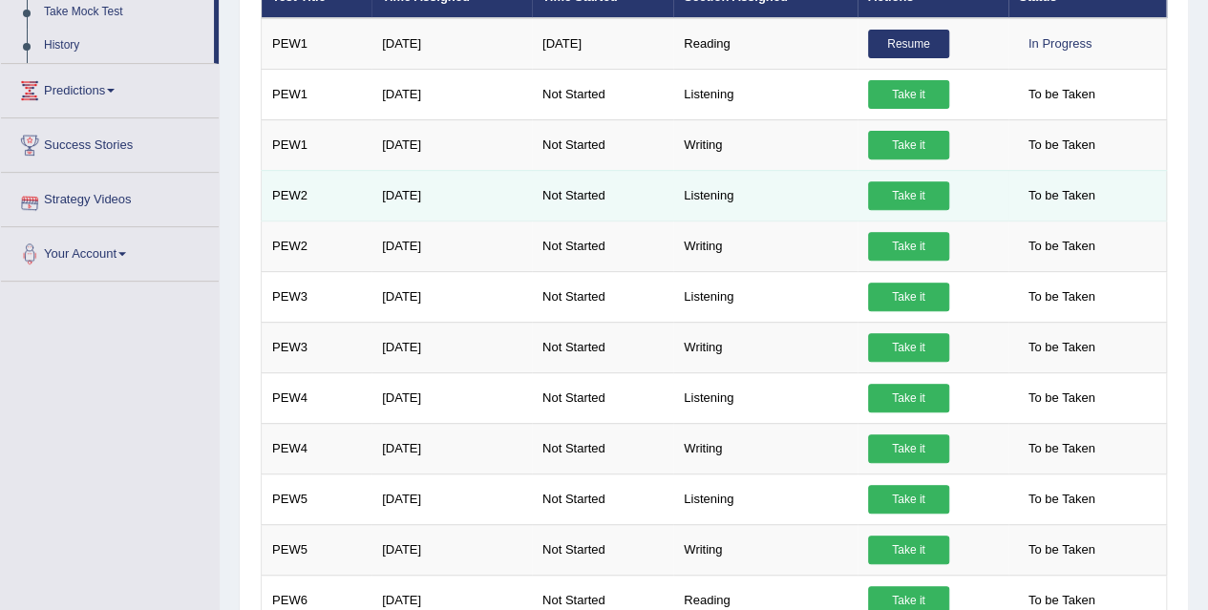
scroll to position [159, 0]
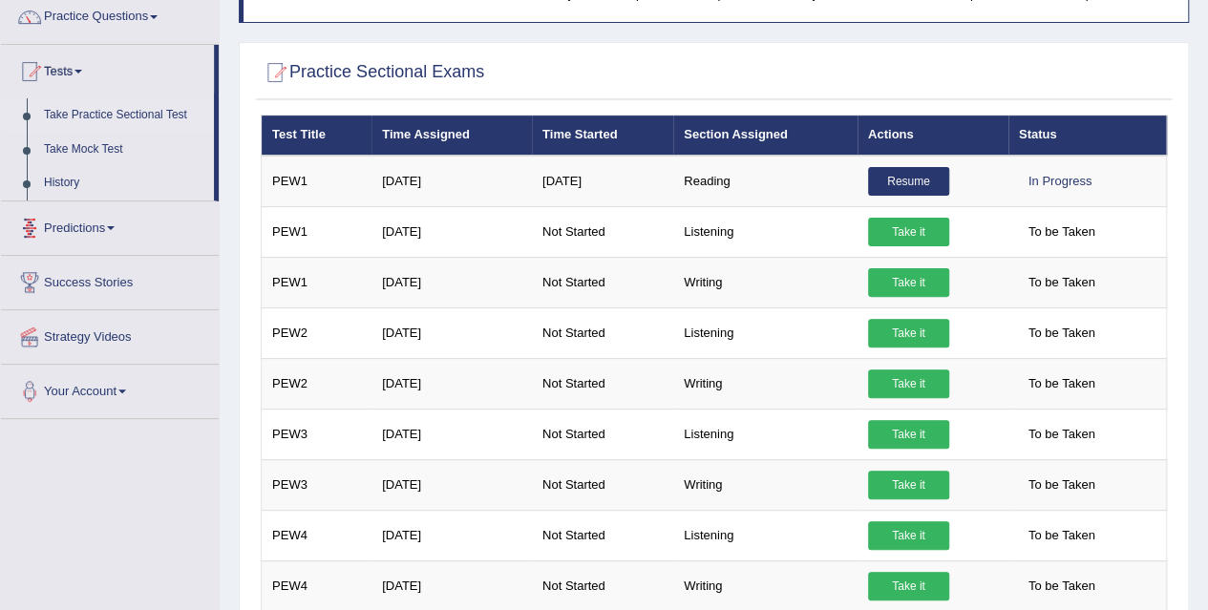
click at [115, 226] on span at bounding box center [111, 228] width 8 height 4
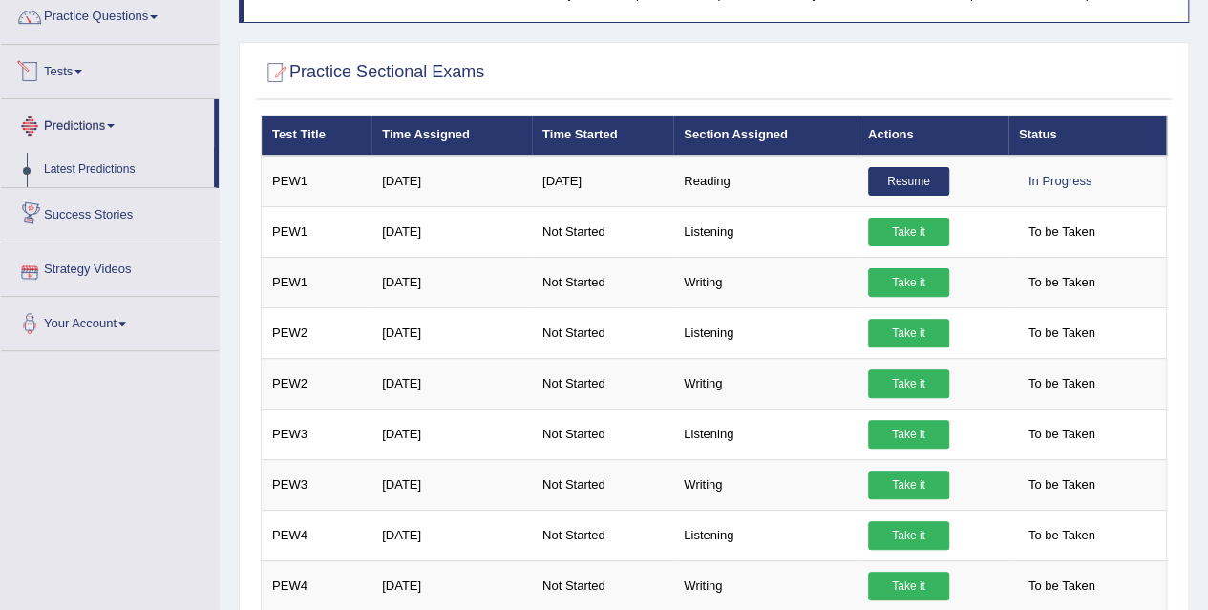
click at [81, 64] on link "Tests" at bounding box center [110, 69] width 218 height 48
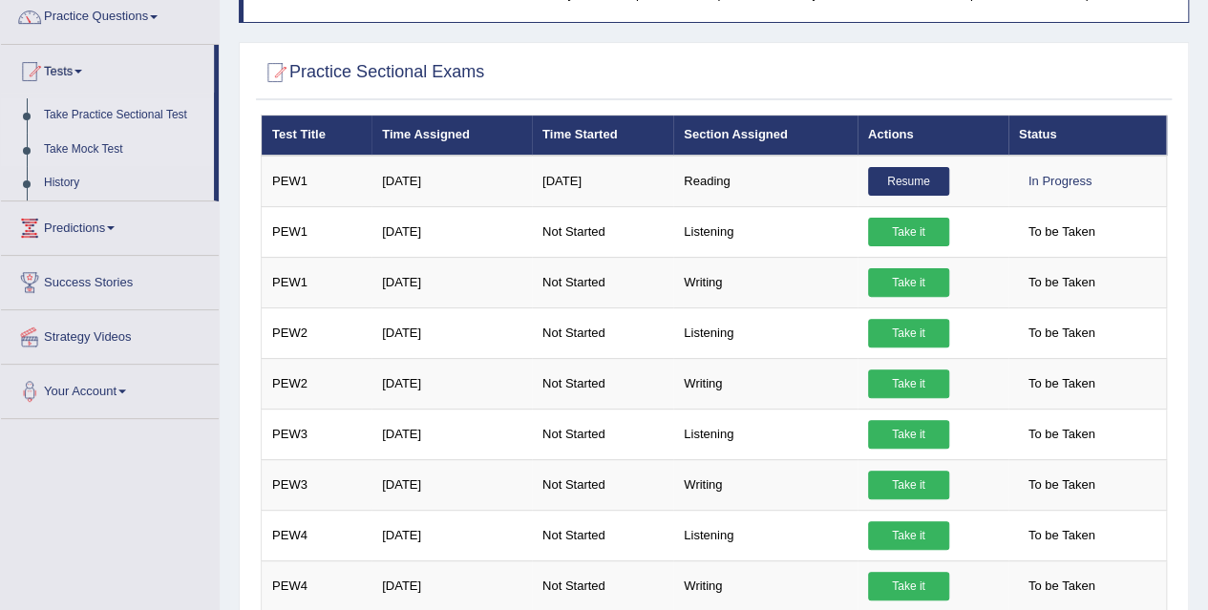
click at [96, 151] on link "Take Mock Test" at bounding box center [124, 150] width 179 height 34
